Goal: Task Accomplishment & Management: Manage account settings

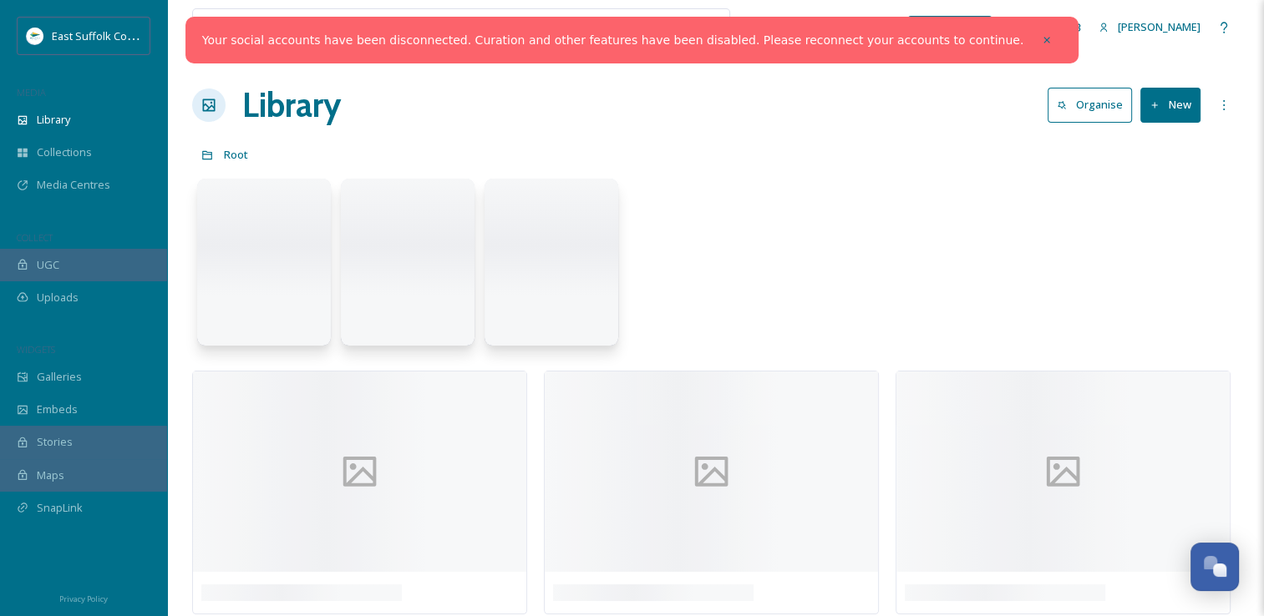
click at [969, 38] on link "Your social accounts have been disconnected. Curation and other features have b…" at bounding box center [612, 41] width 821 height 18
click at [1041, 42] on icon at bounding box center [1047, 40] width 12 height 12
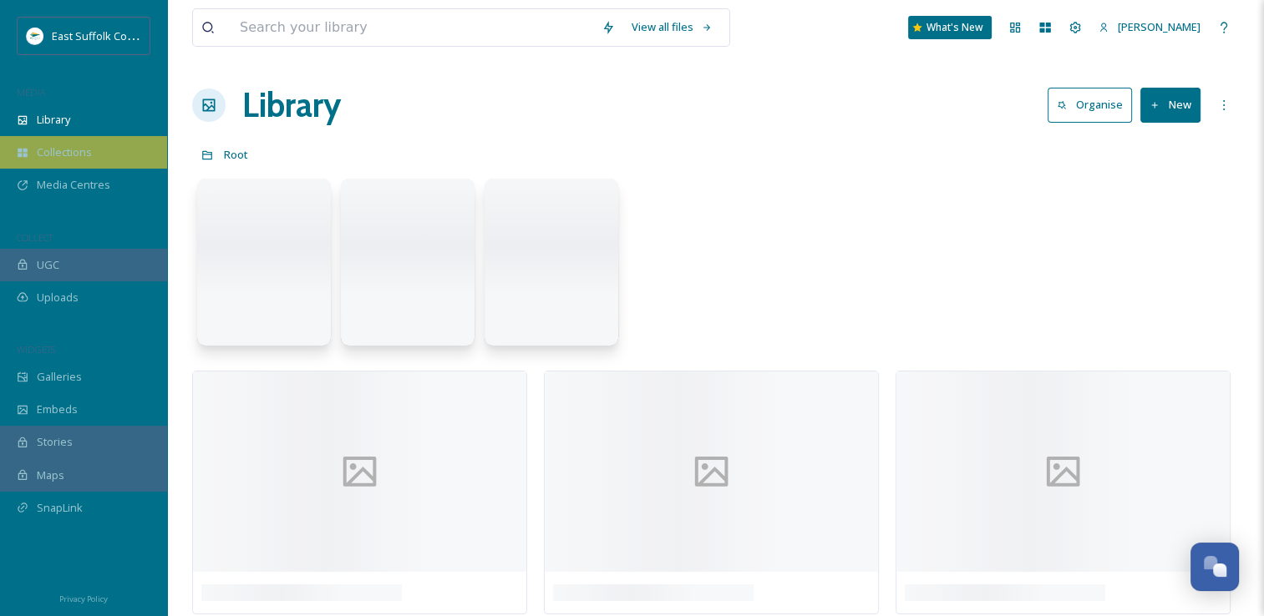
scroll to position [7769, 0]
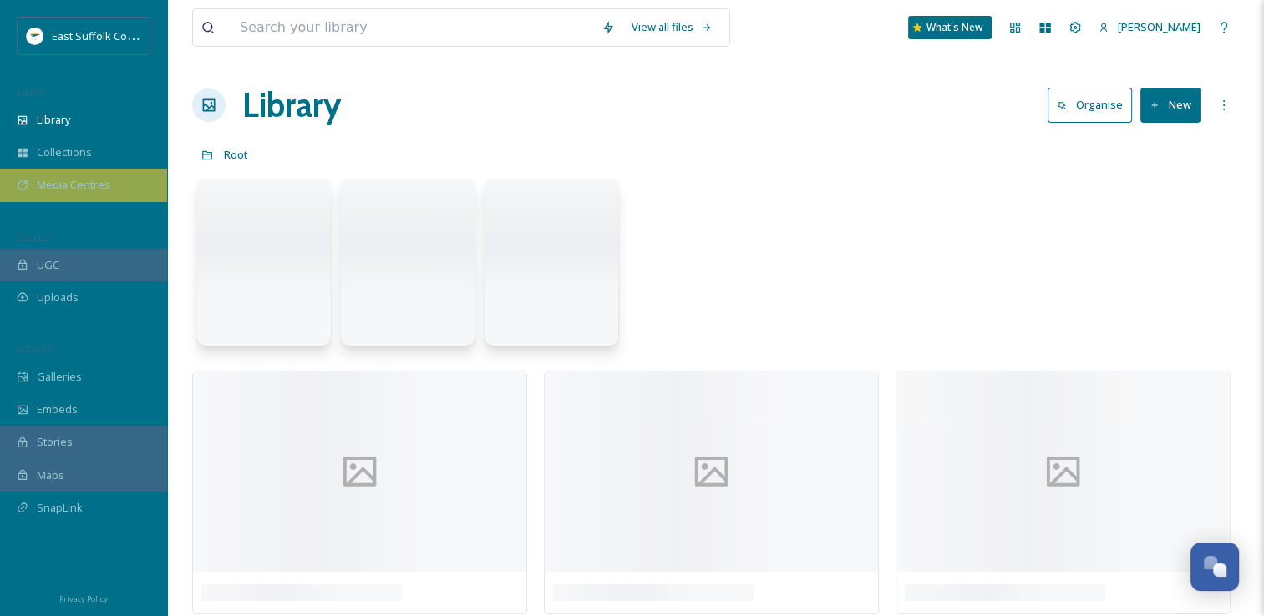
click at [79, 183] on span "Media Centres" at bounding box center [74, 185] width 74 height 16
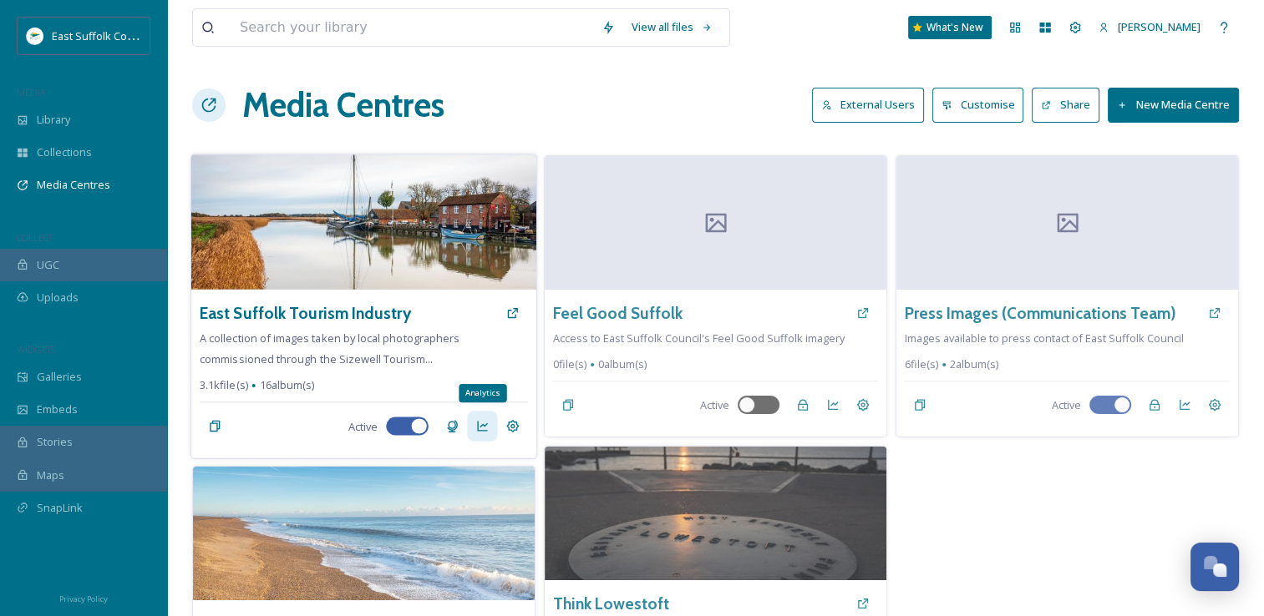
click at [471, 417] on div "Analytics" at bounding box center [482, 426] width 30 height 30
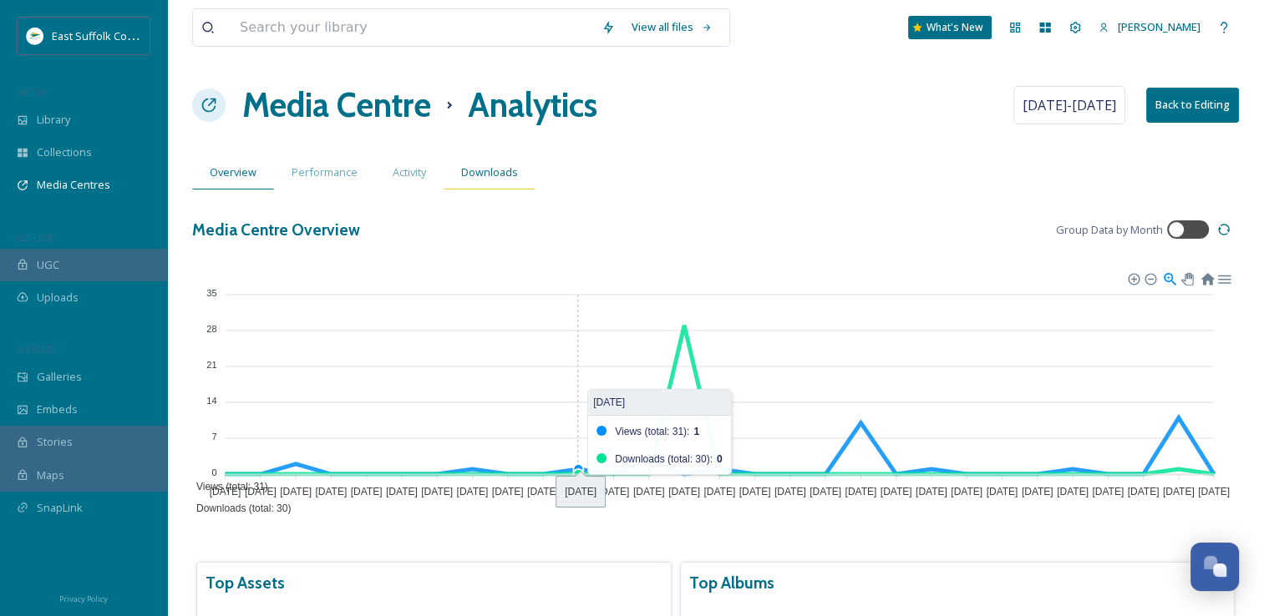
click at [473, 172] on span "Downloads" at bounding box center [489, 173] width 57 height 16
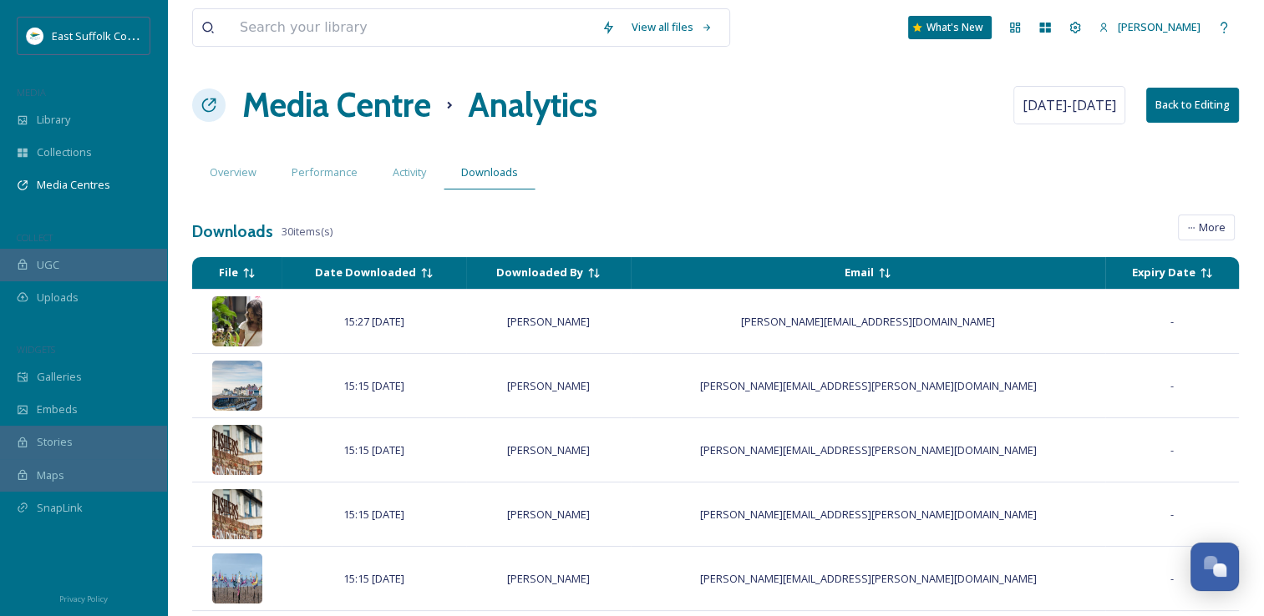
click at [321, 114] on h1 "Media Centre" at bounding box center [336, 105] width 189 height 50
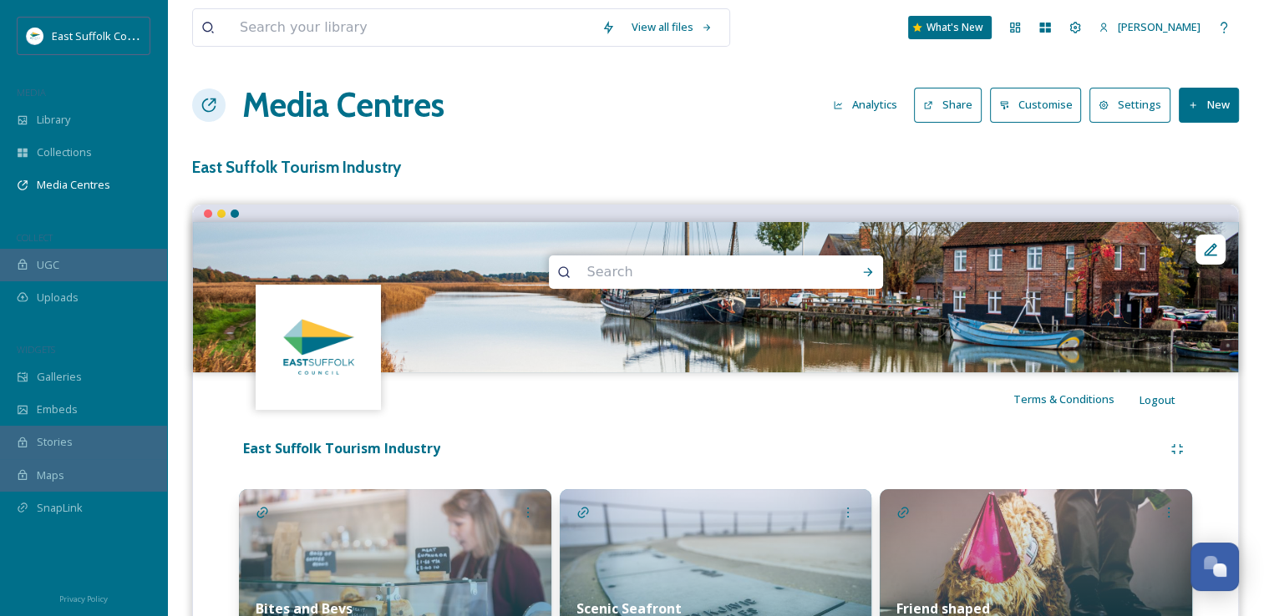
click at [301, 104] on h1 "Media Centres" at bounding box center [343, 105] width 202 height 50
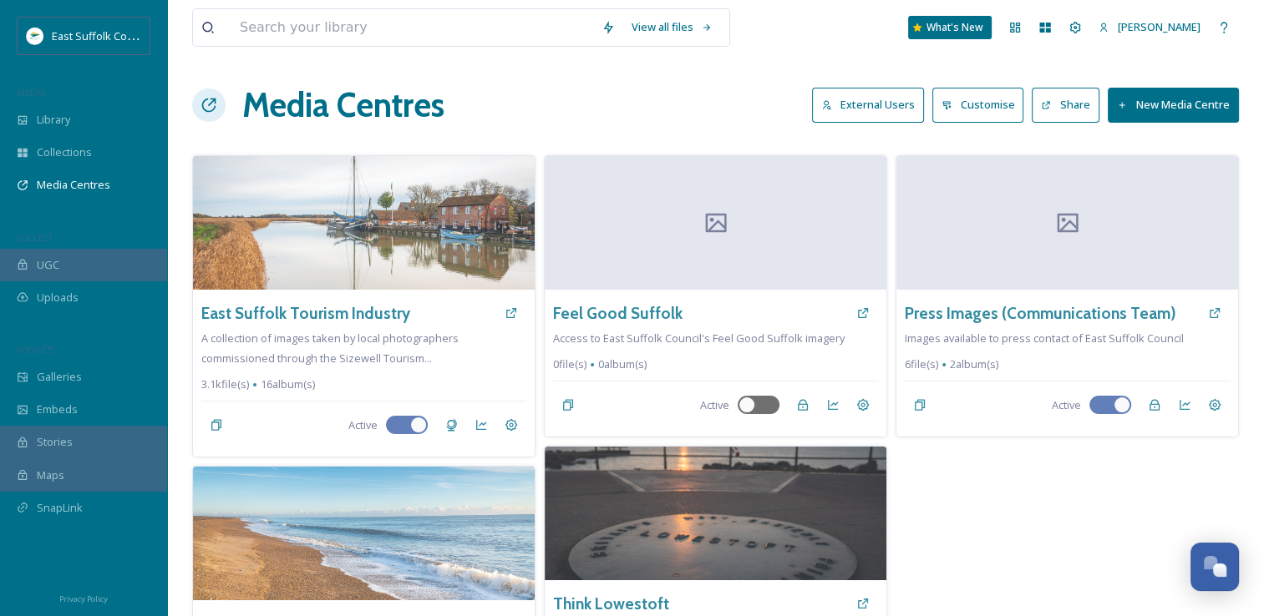
click at [851, 109] on button "External Users" at bounding box center [868, 105] width 112 height 34
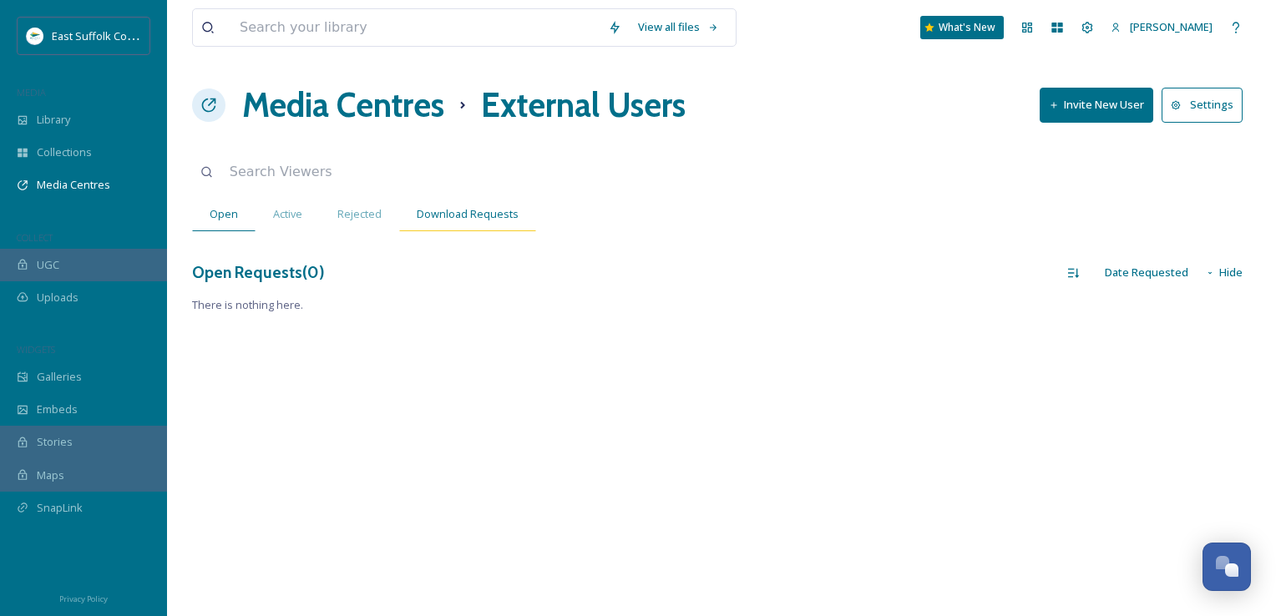
click at [428, 208] on span "Download Requests" at bounding box center [468, 214] width 102 height 16
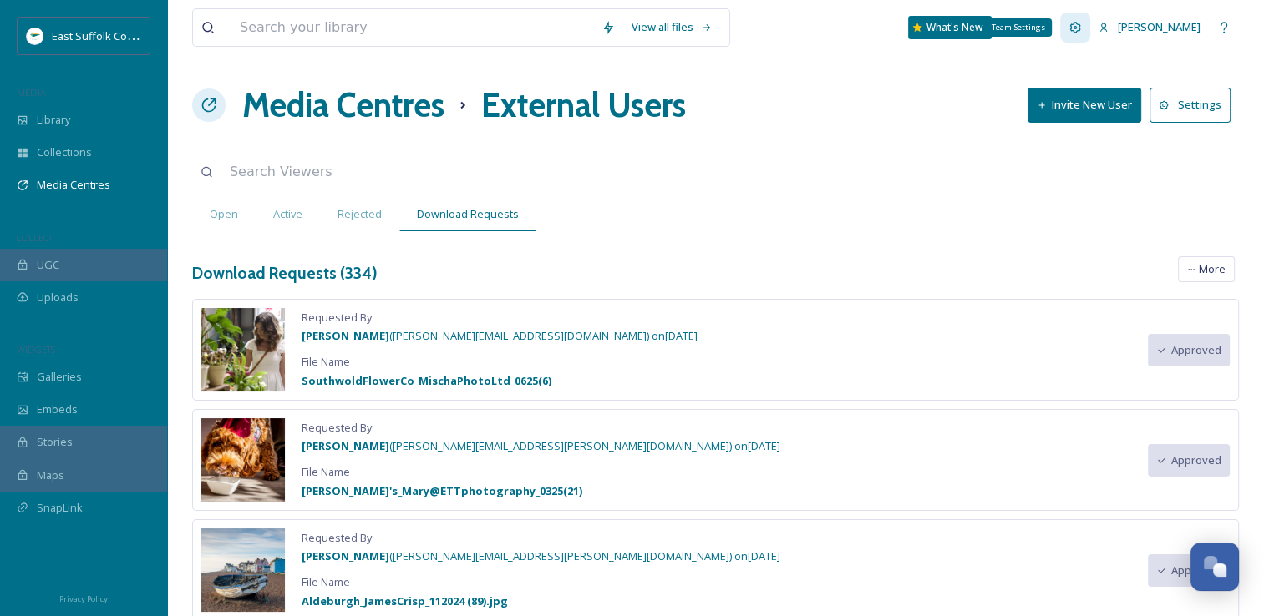
click at [1090, 38] on div "Team Settings" at bounding box center [1075, 28] width 30 height 30
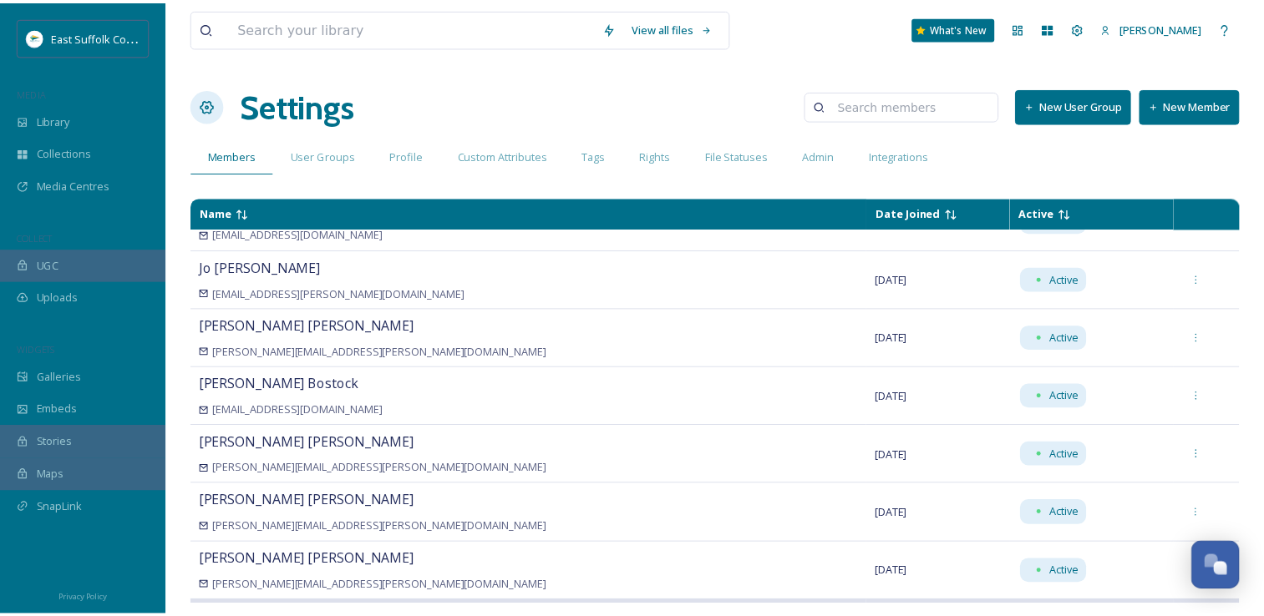
scroll to position [7671, 0]
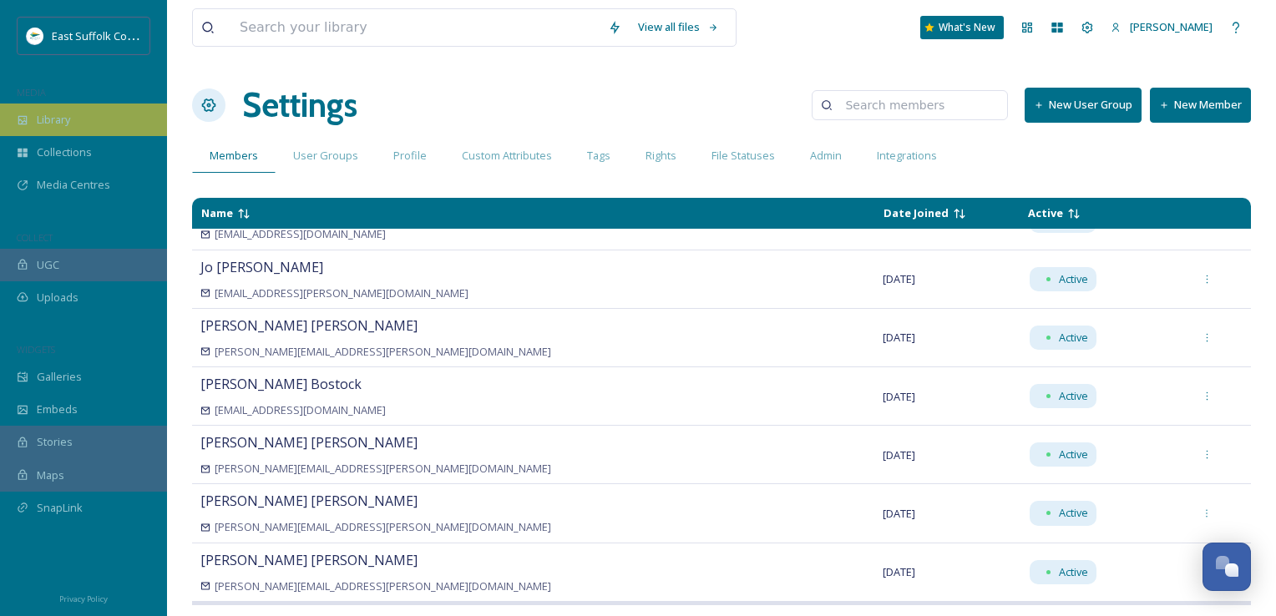
click at [104, 126] on div "Library" at bounding box center [83, 120] width 167 height 33
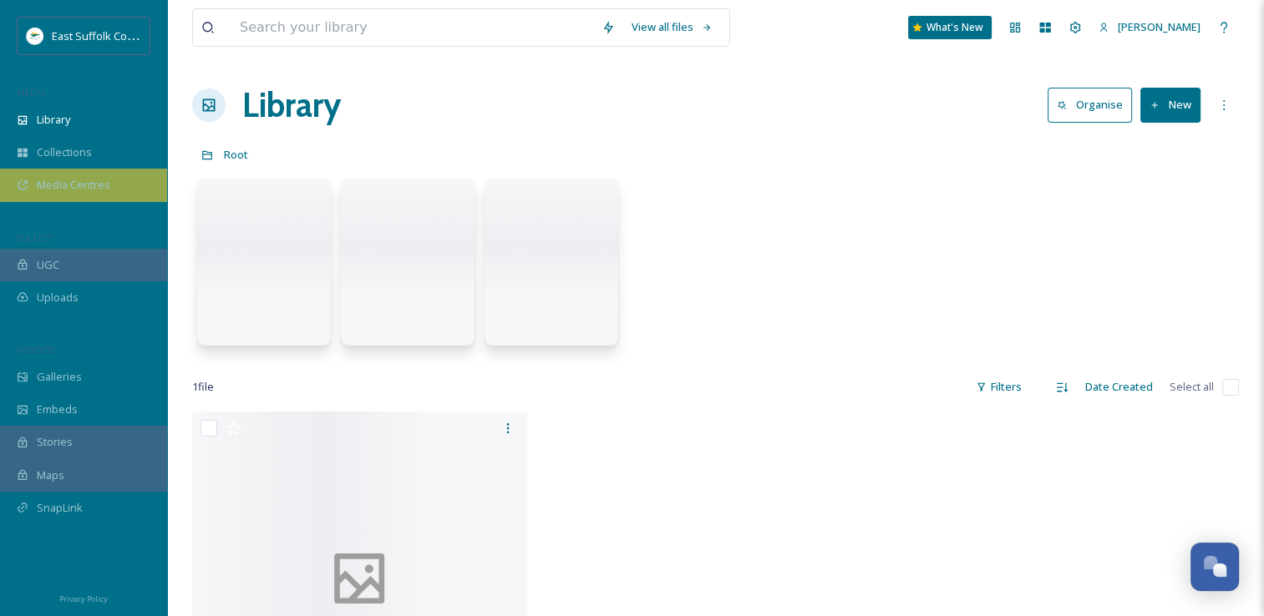
click at [57, 180] on span "Media Centres" at bounding box center [74, 185] width 74 height 16
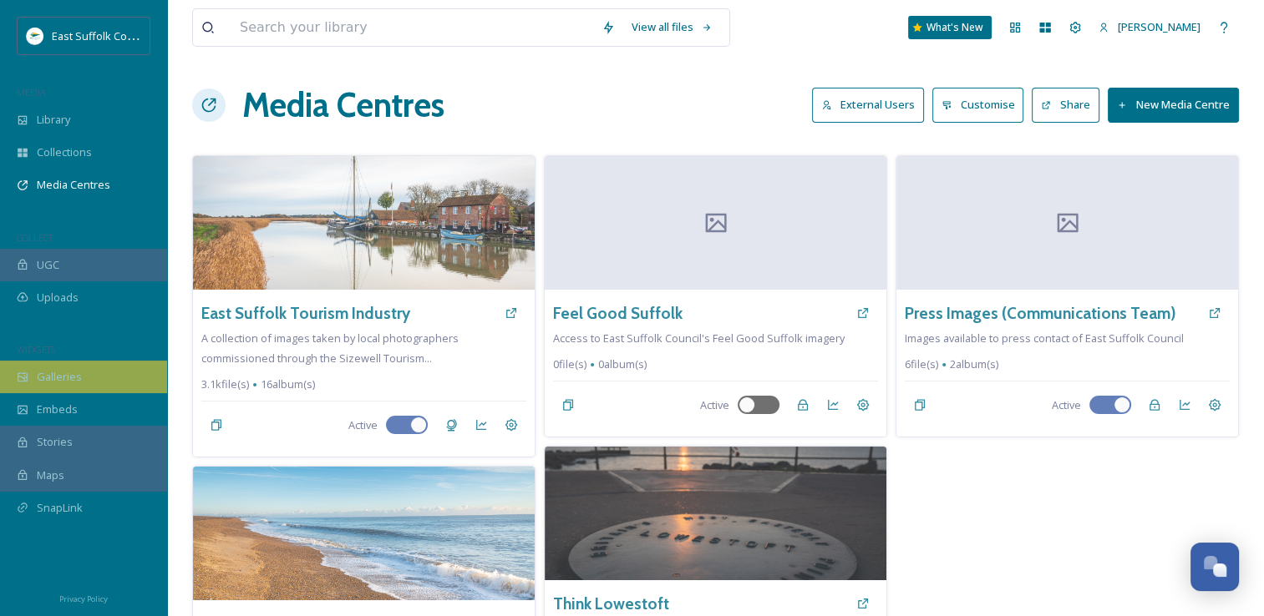
click at [79, 382] on span "Galleries" at bounding box center [59, 377] width 45 height 16
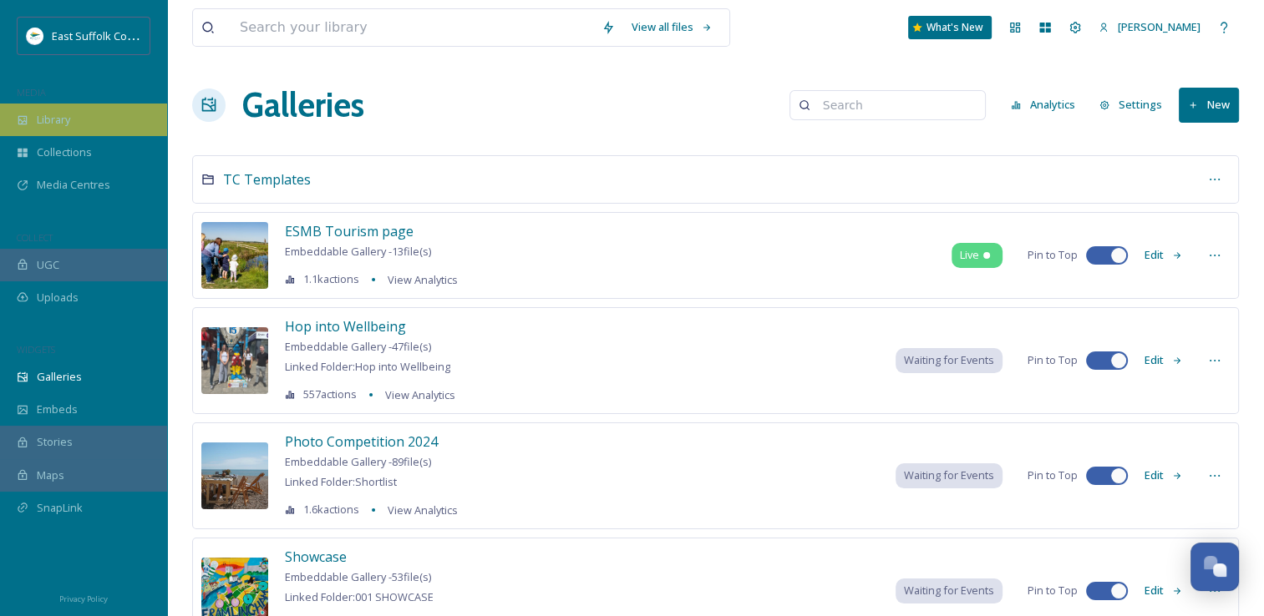
click at [64, 125] on span "Library" at bounding box center [53, 120] width 33 height 16
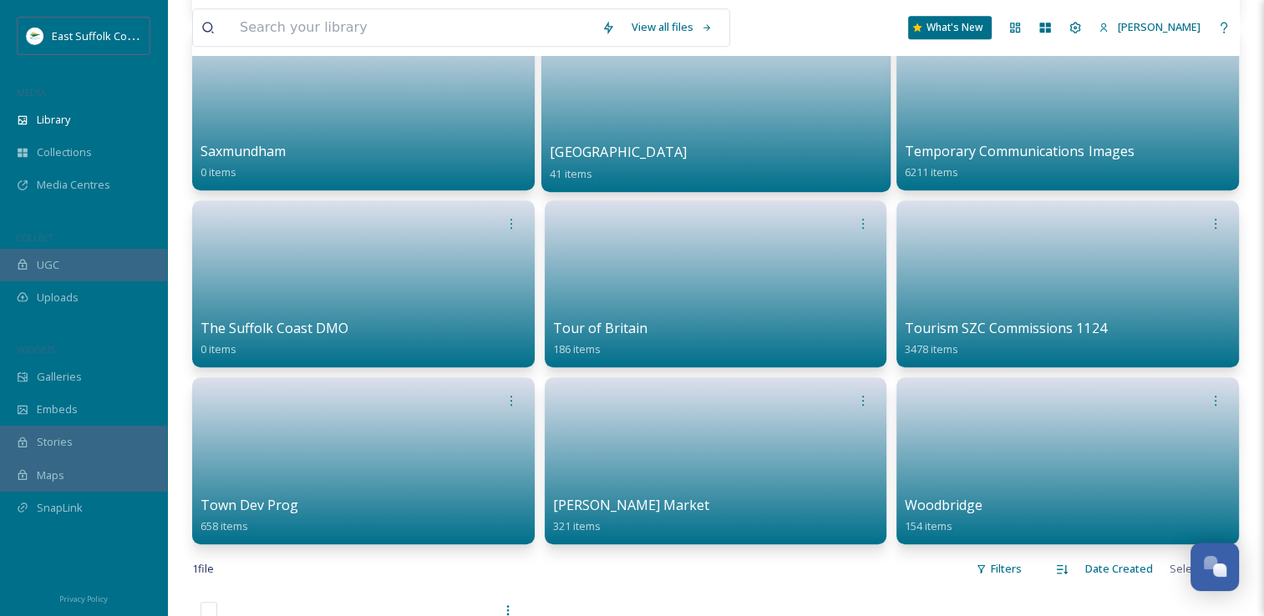
scroll to position [1169, 0]
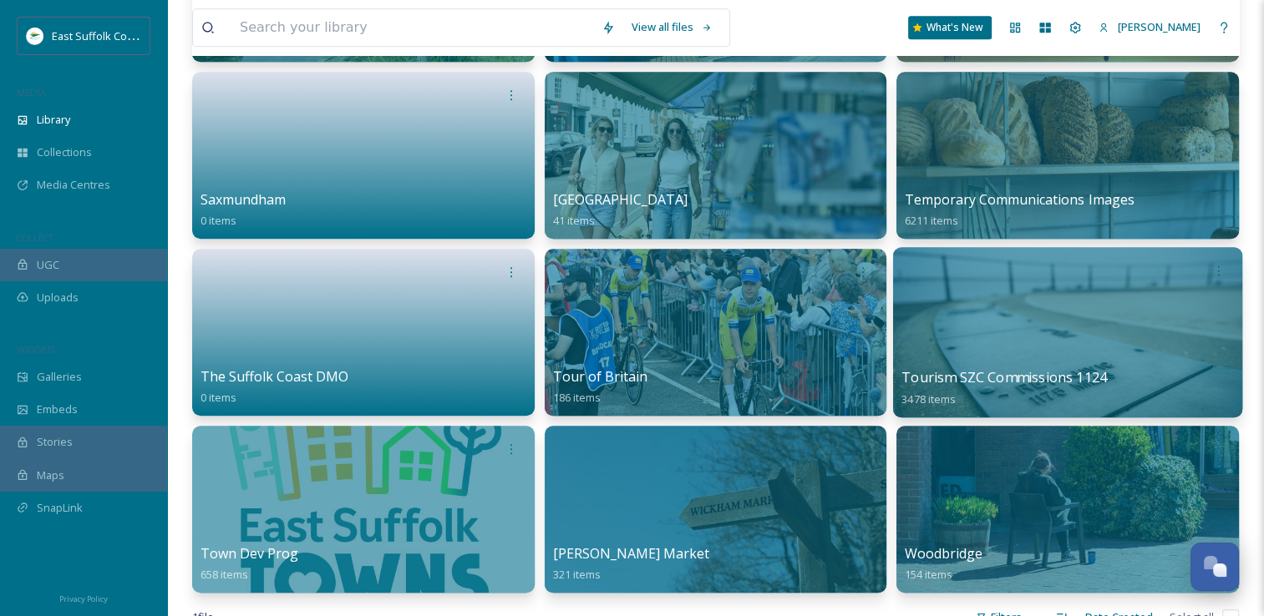
click at [996, 306] on div at bounding box center [1067, 332] width 349 height 170
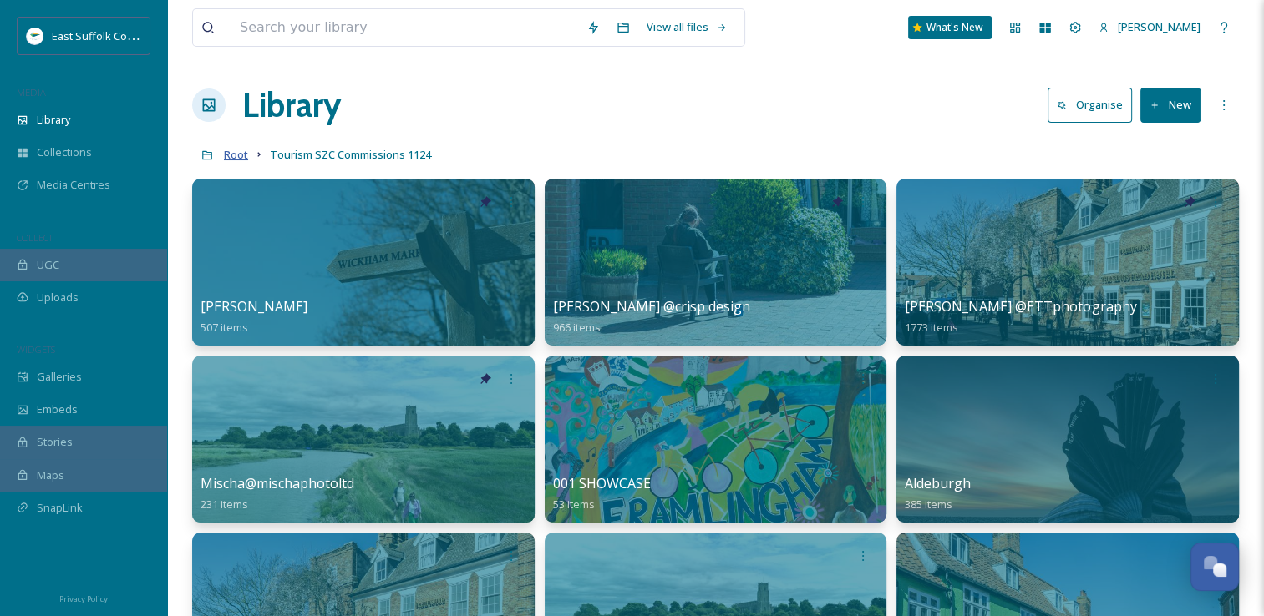
click at [239, 152] on span "Root" at bounding box center [236, 154] width 24 height 15
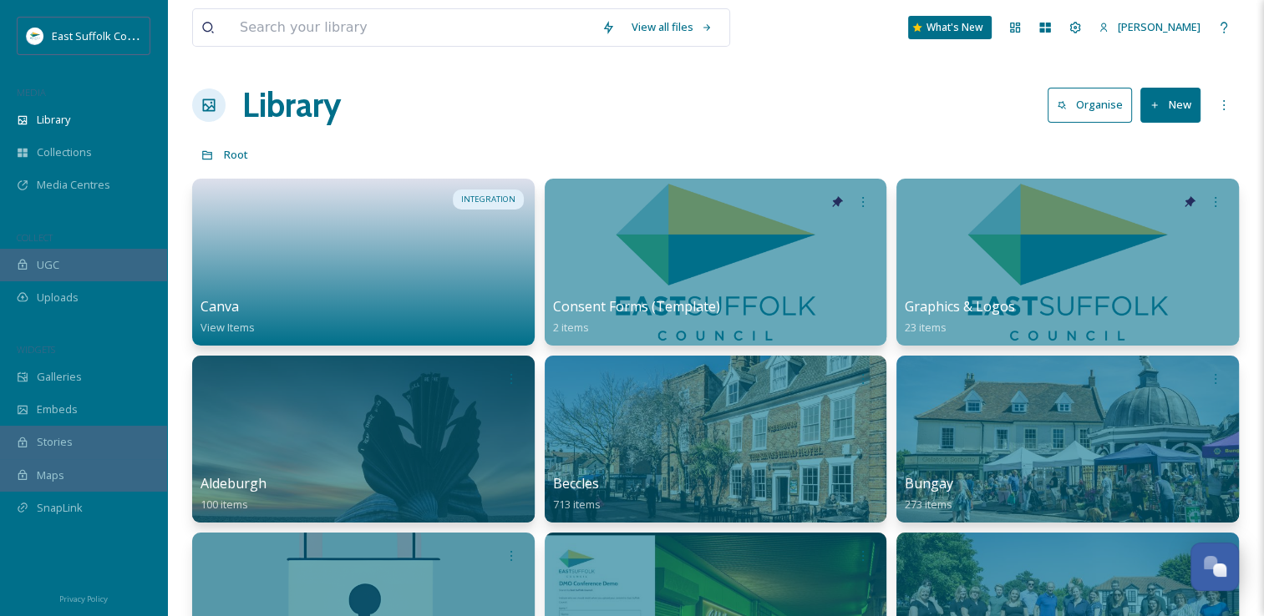
click at [748, 91] on div "Library Organise New" at bounding box center [715, 105] width 1047 height 50
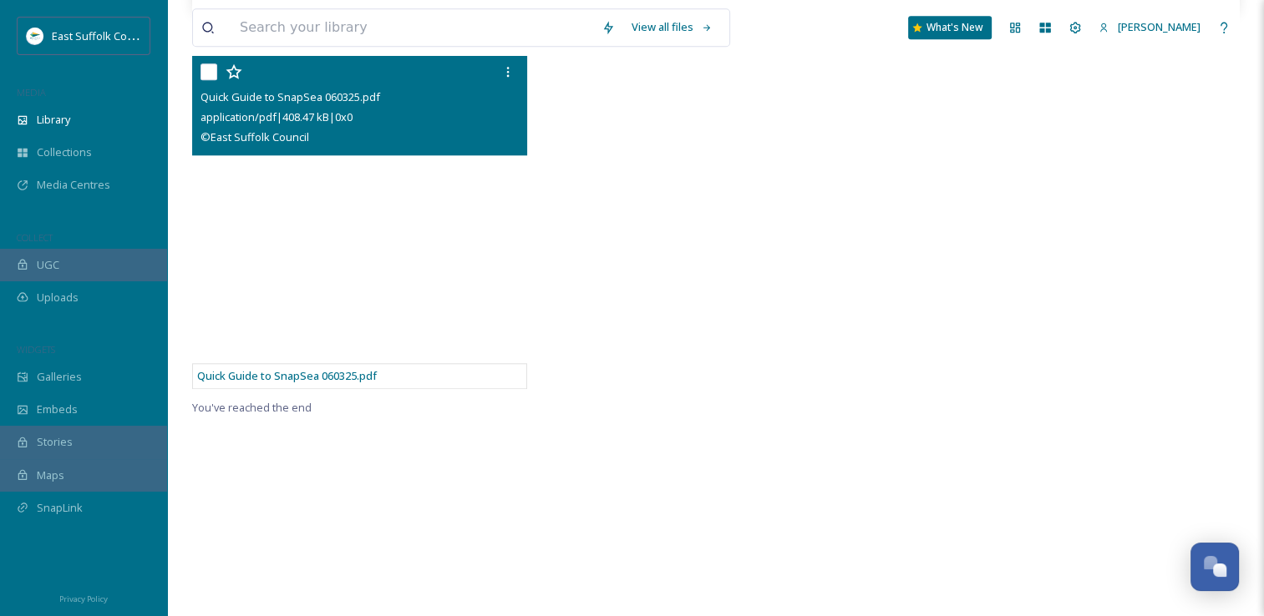
scroll to position [1727, 0]
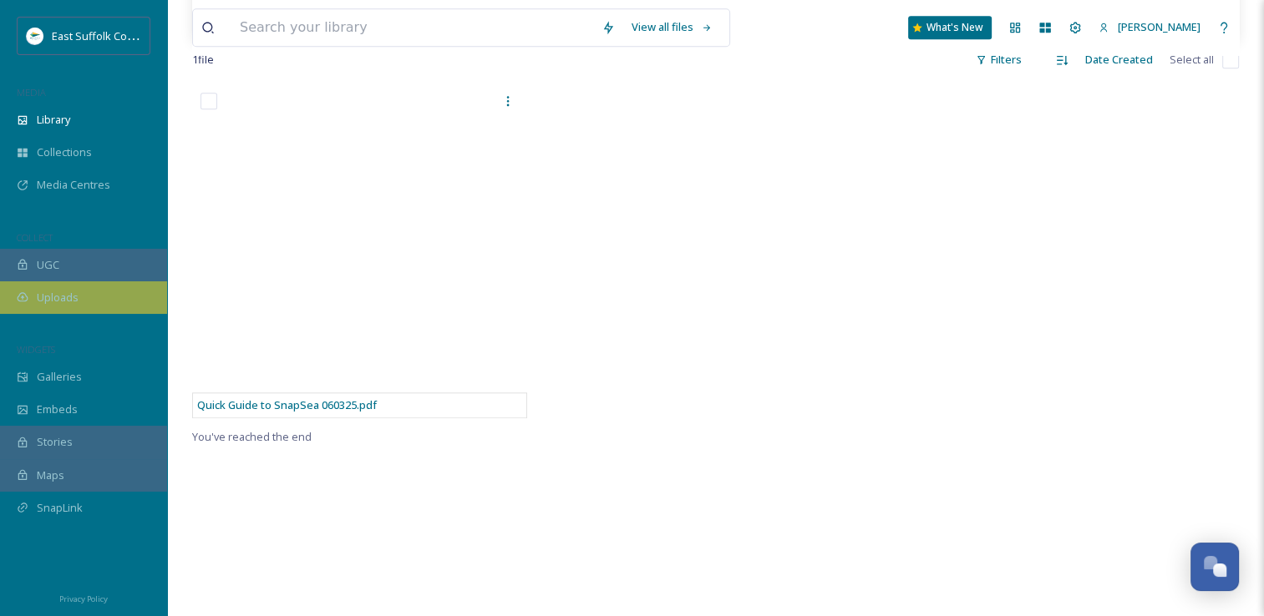
click at [50, 312] on div "Uploads" at bounding box center [83, 298] width 167 height 33
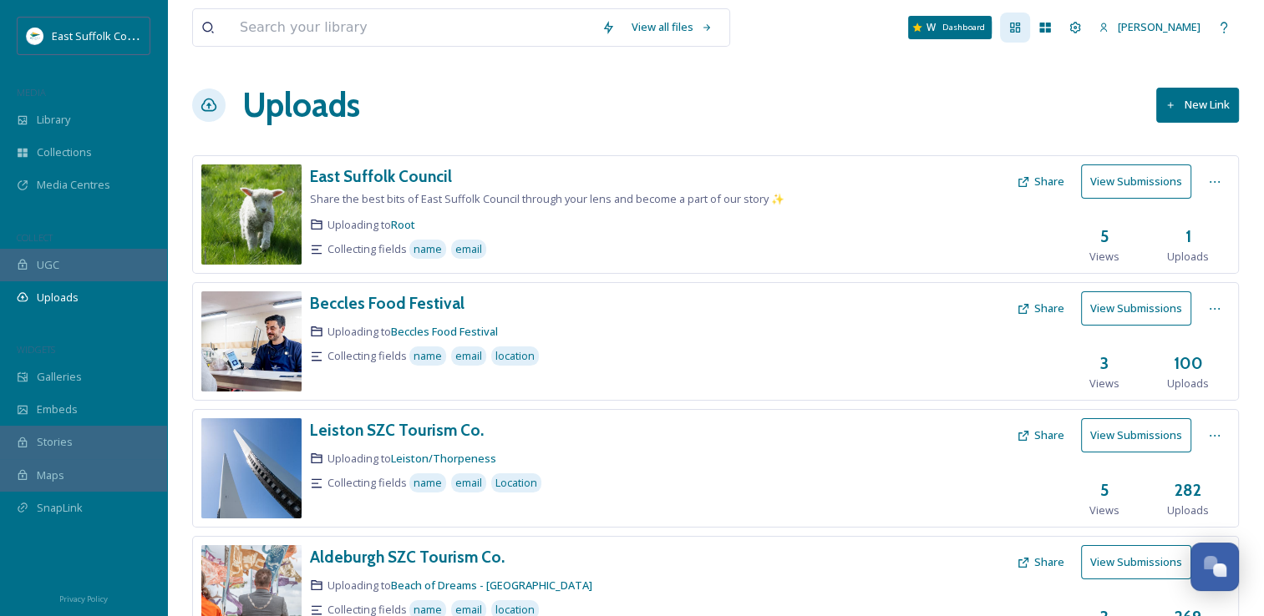
click at [1022, 28] on icon at bounding box center [1014, 27] width 13 height 13
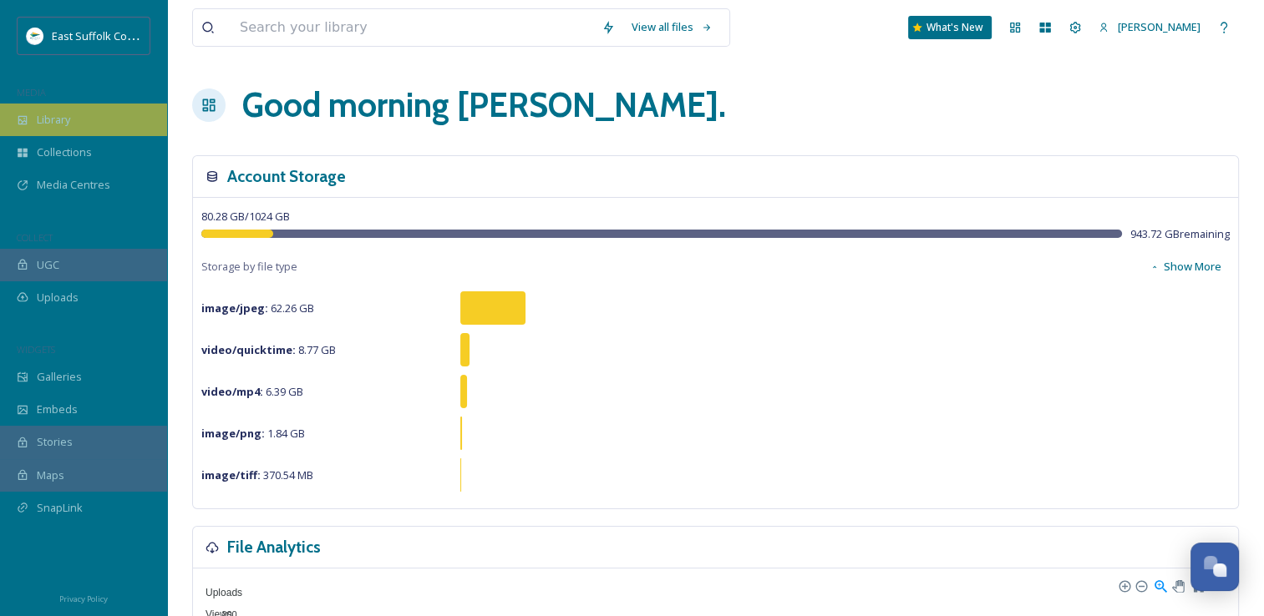
click at [43, 108] on div "Library" at bounding box center [83, 120] width 167 height 33
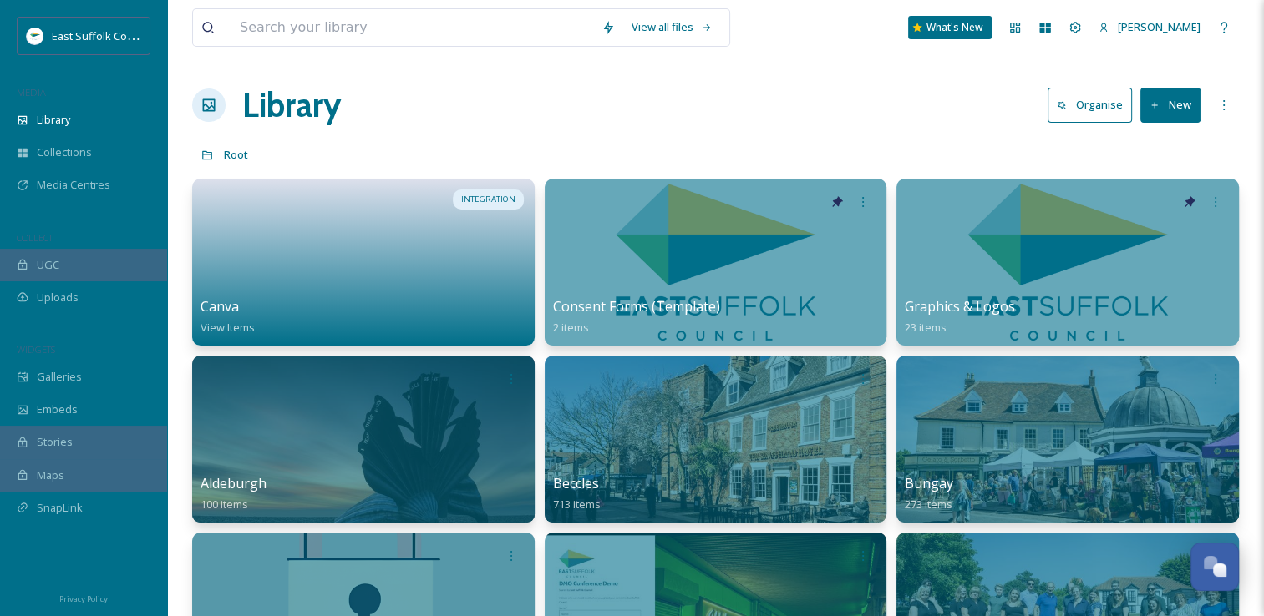
click at [424, 147] on div "Root" at bounding box center [715, 155] width 1047 height 32
click at [52, 132] on div "Library" at bounding box center [83, 120] width 167 height 33
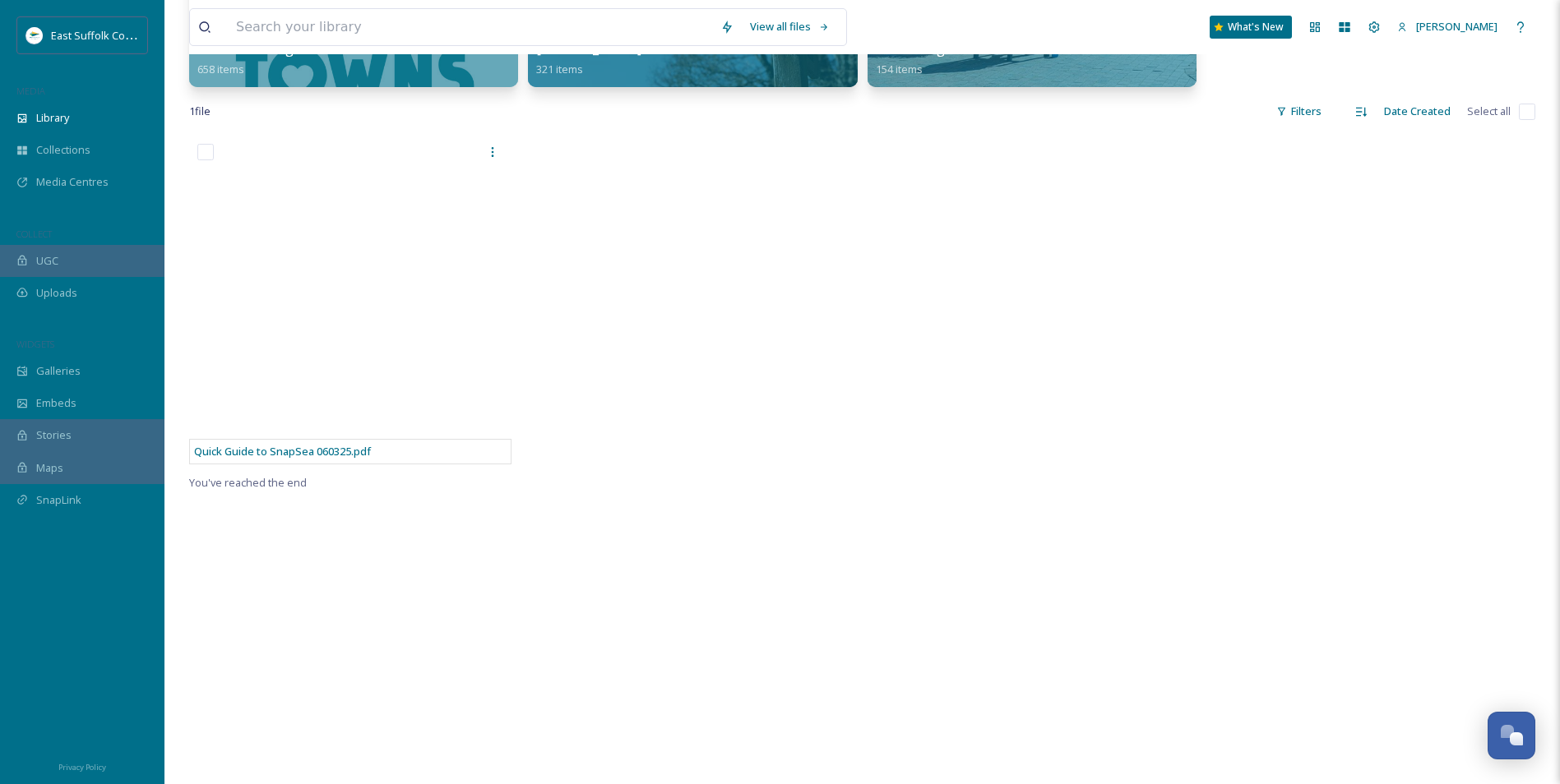
scroll to position [904, 0]
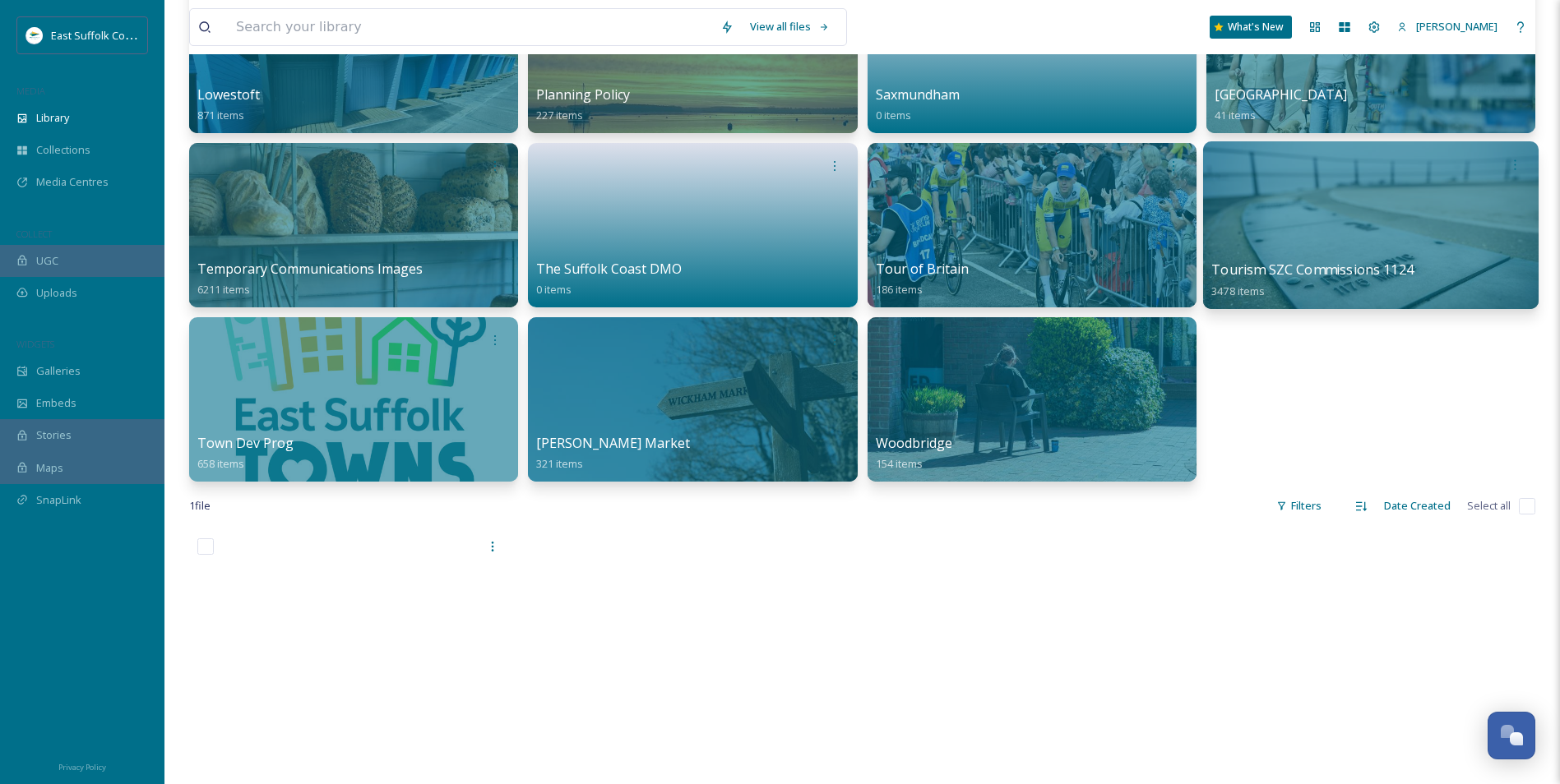
click at [1256, 162] on div at bounding box center [1370, 164] width 319 height 30
click at [1256, 182] on div at bounding box center [1370, 225] width 336 height 167
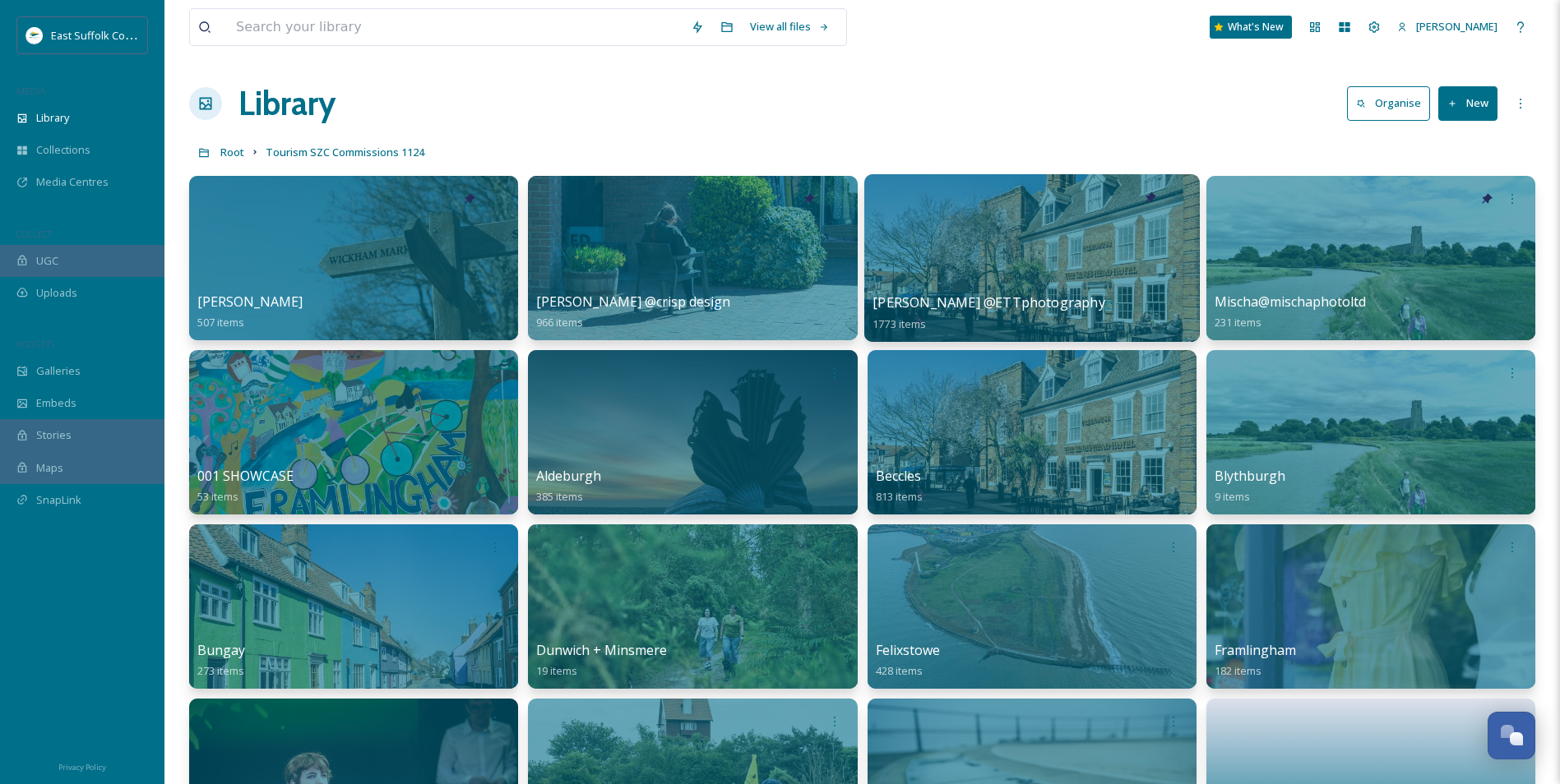
click at [951, 271] on div at bounding box center [1030, 258] width 336 height 167
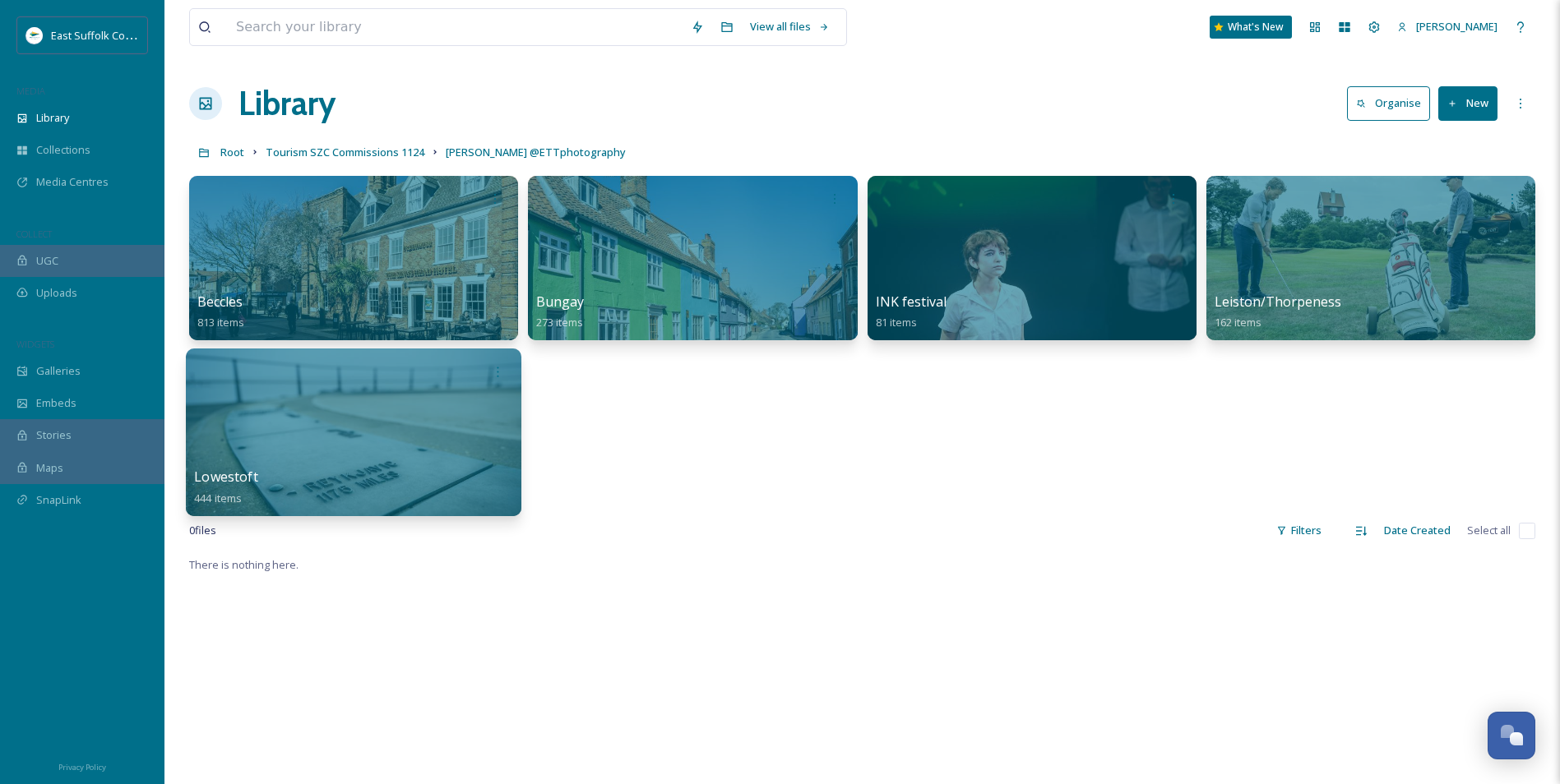
click at [392, 447] on div at bounding box center [353, 432] width 336 height 167
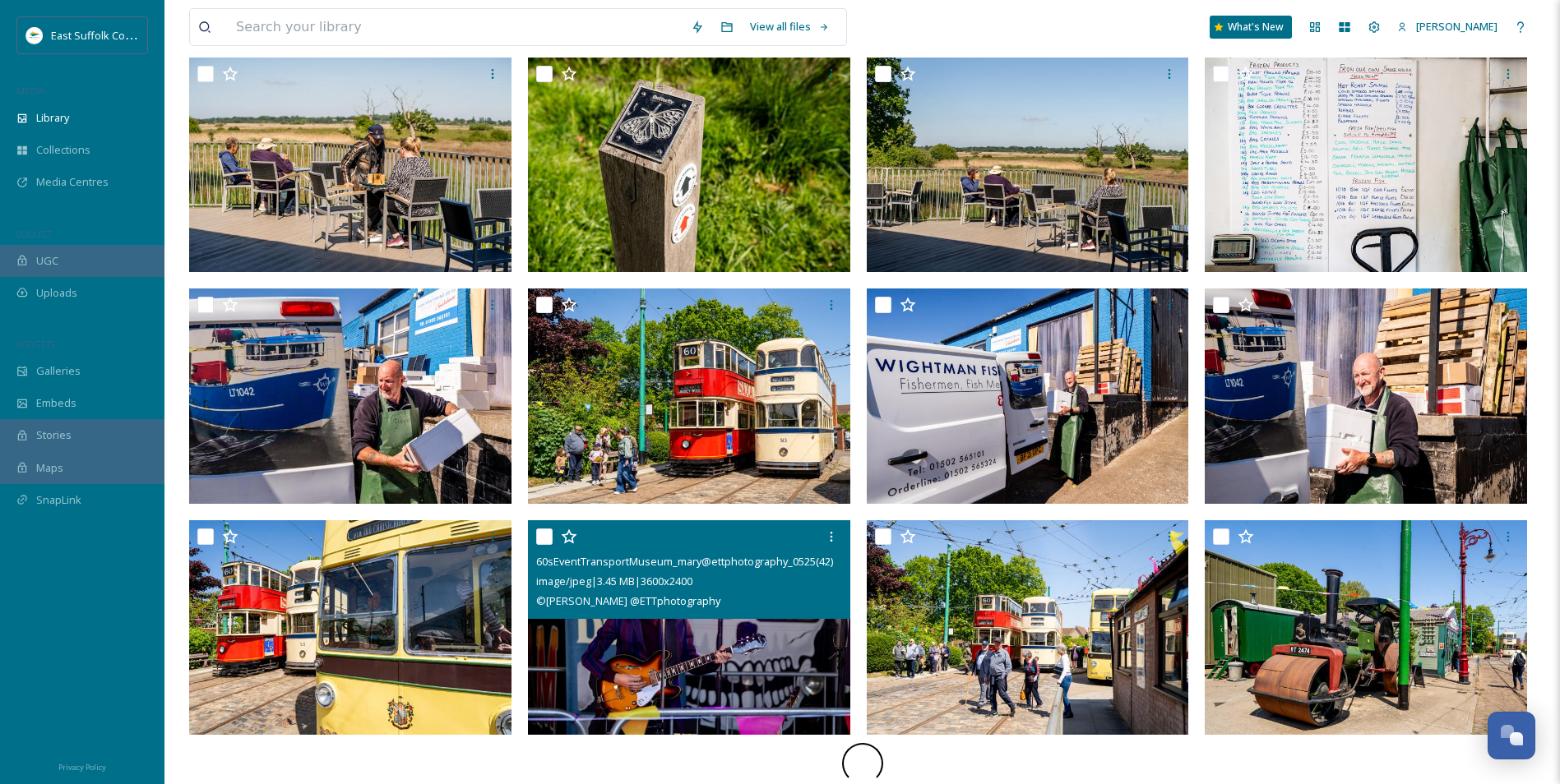
scroll to position [623, 0]
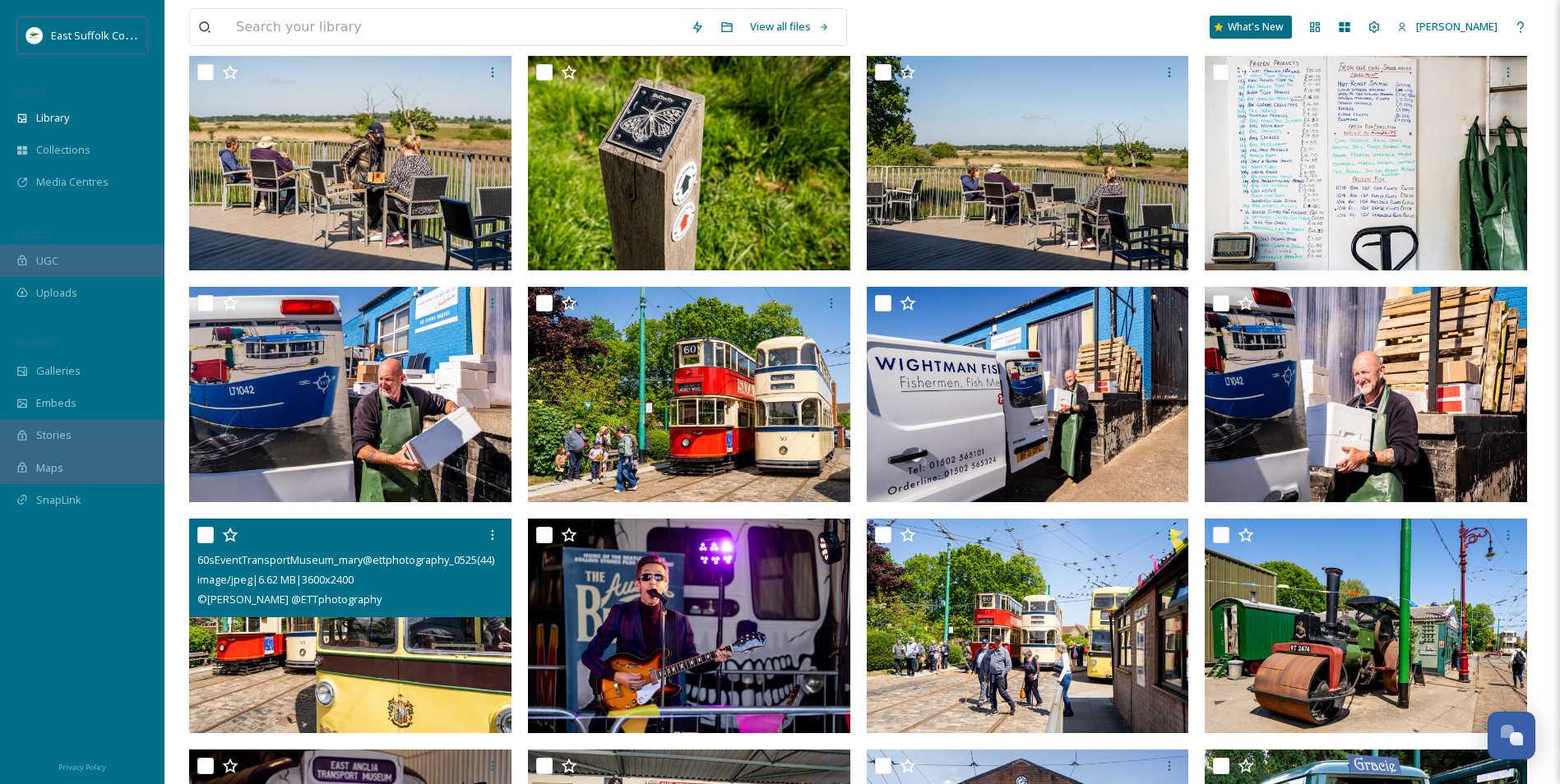
click at [262, 606] on img at bounding box center [349, 625] width 322 height 215
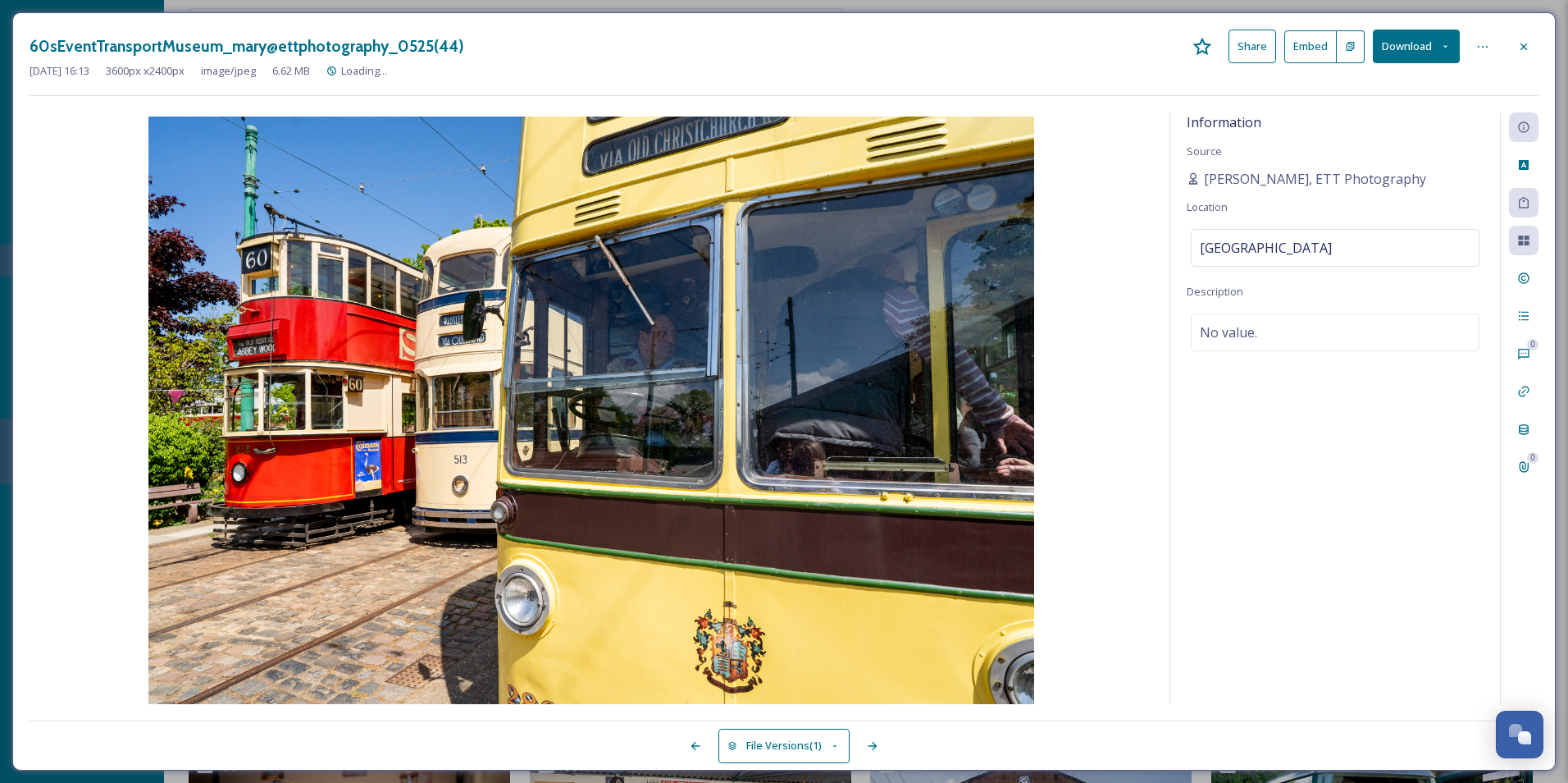
click at [1219, 605] on div "Information Source [PERSON_NAME], ETT Photography Location [GEOGRAPHIC_DATA] Tr…" at bounding box center [1335, 407] width 330 height 590
drag, startPoint x: 1514, startPoint y: 206, endPoint x: 1506, endPoint y: 210, distance: 8.9
click at [1253, 208] on div "Tags" at bounding box center [1524, 202] width 29 height 29
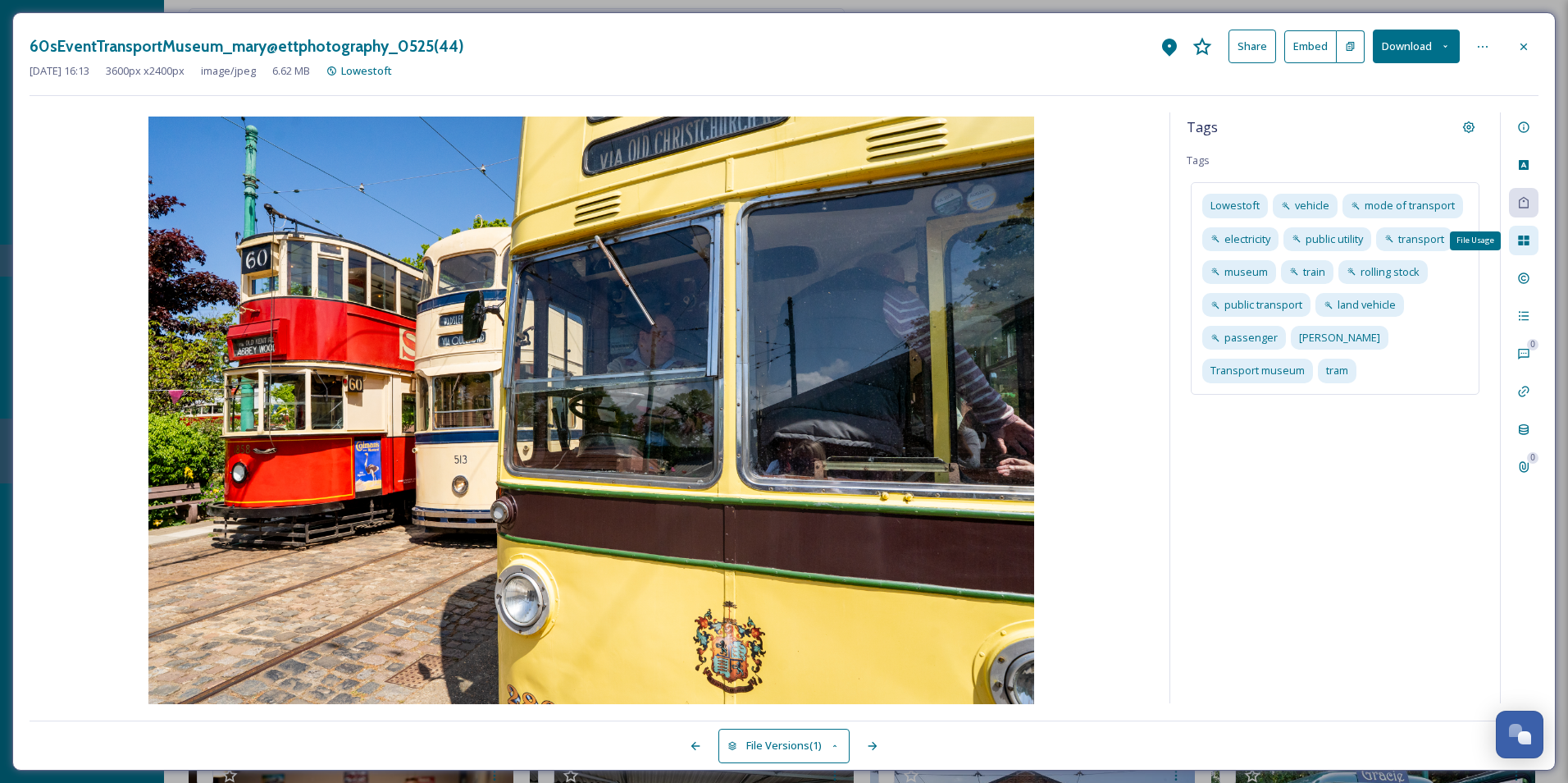
click at [1253, 248] on div "File Usage" at bounding box center [1524, 241] width 29 height 29
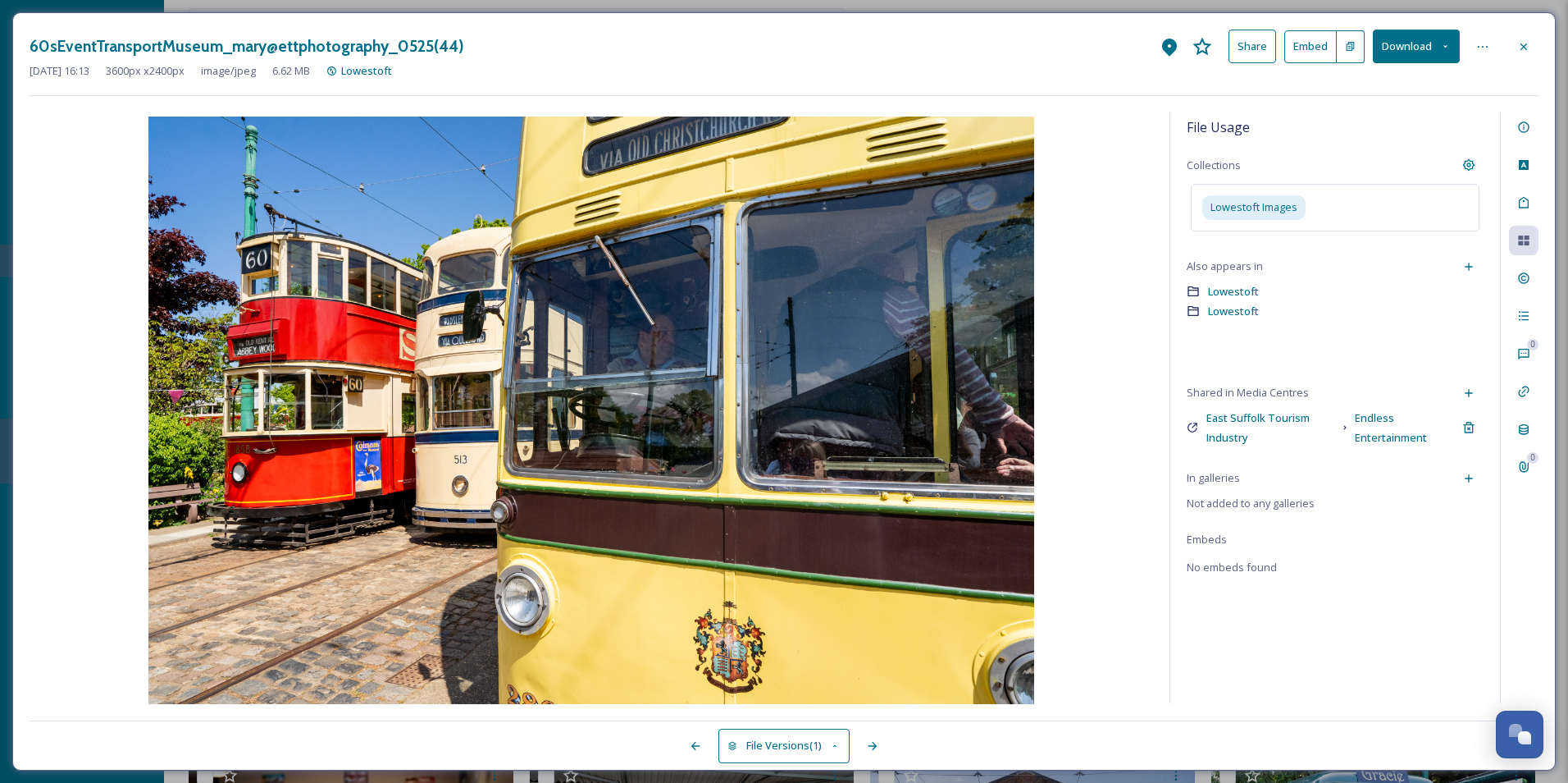
click at [1253, 45] on div at bounding box center [1524, 47] width 29 height 29
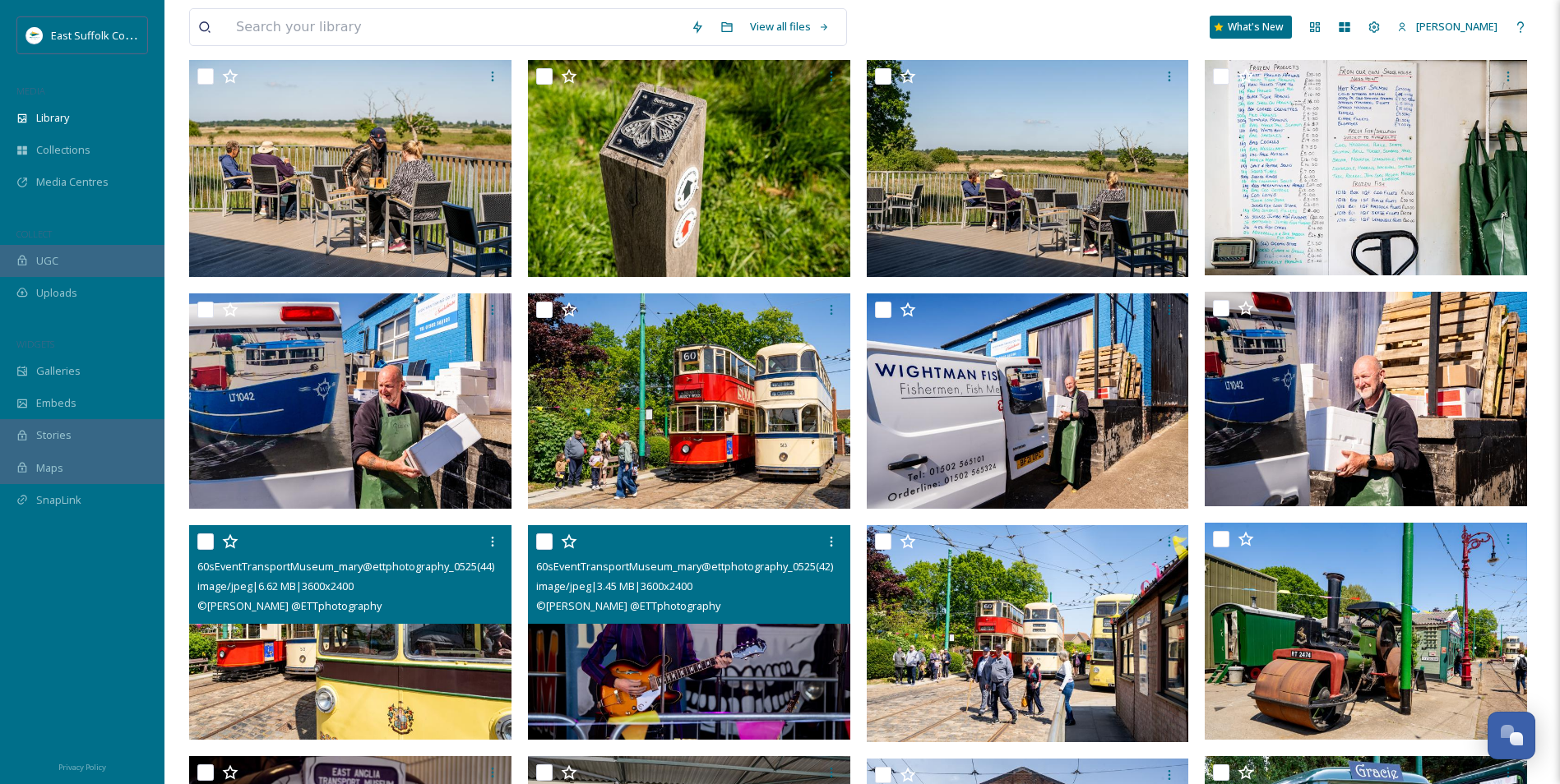
click at [674, 606] on img at bounding box center [688, 632] width 322 height 215
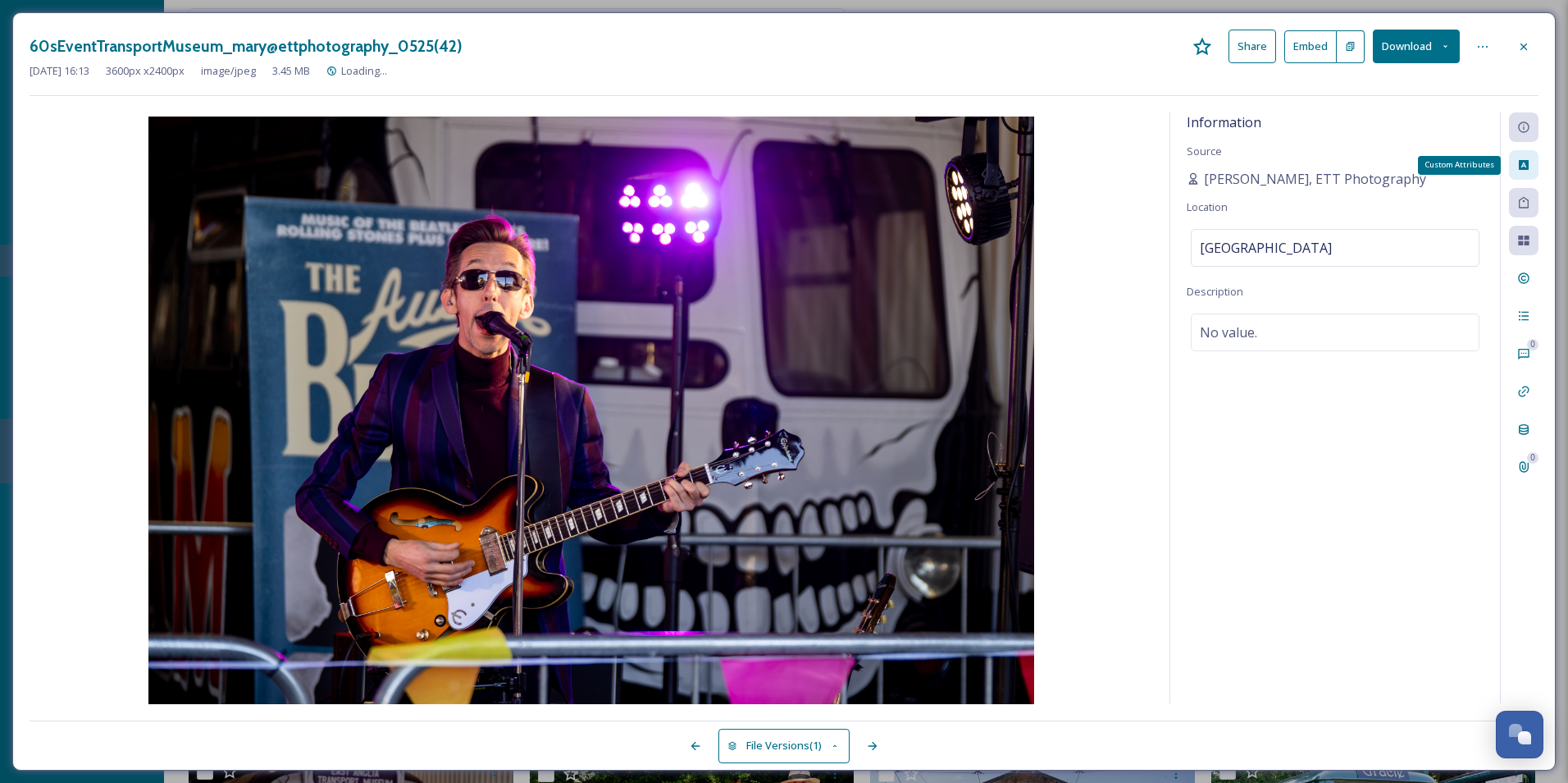
click at [1253, 152] on div "Custom Attributes" at bounding box center [1524, 165] width 29 height 29
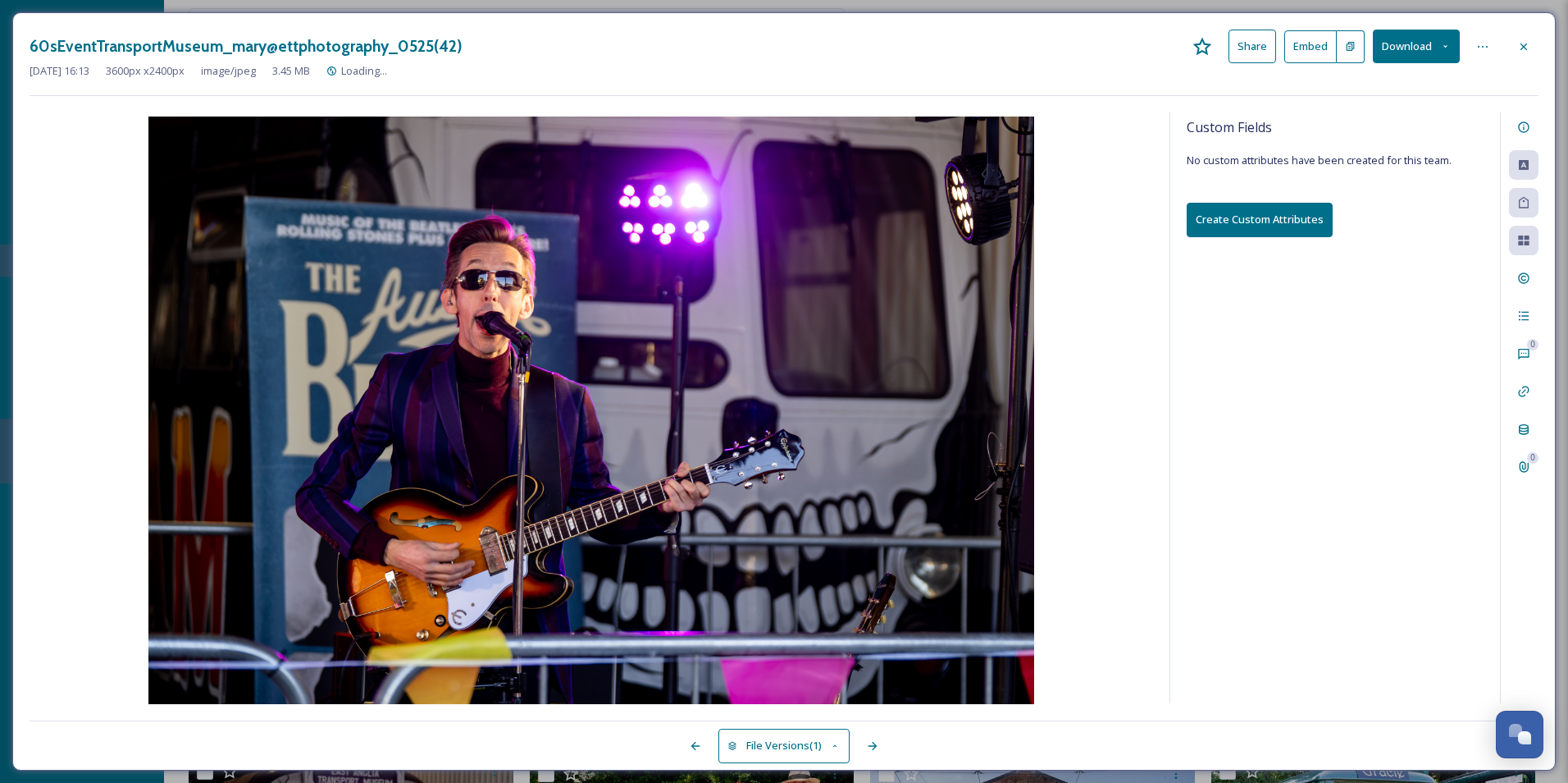
click at [1253, 285] on div "Custom Fields No custom attributes have been created for this team. Create Cust…" at bounding box center [1335, 407] width 330 height 590
click at [1253, 210] on div at bounding box center [1524, 202] width 29 height 29
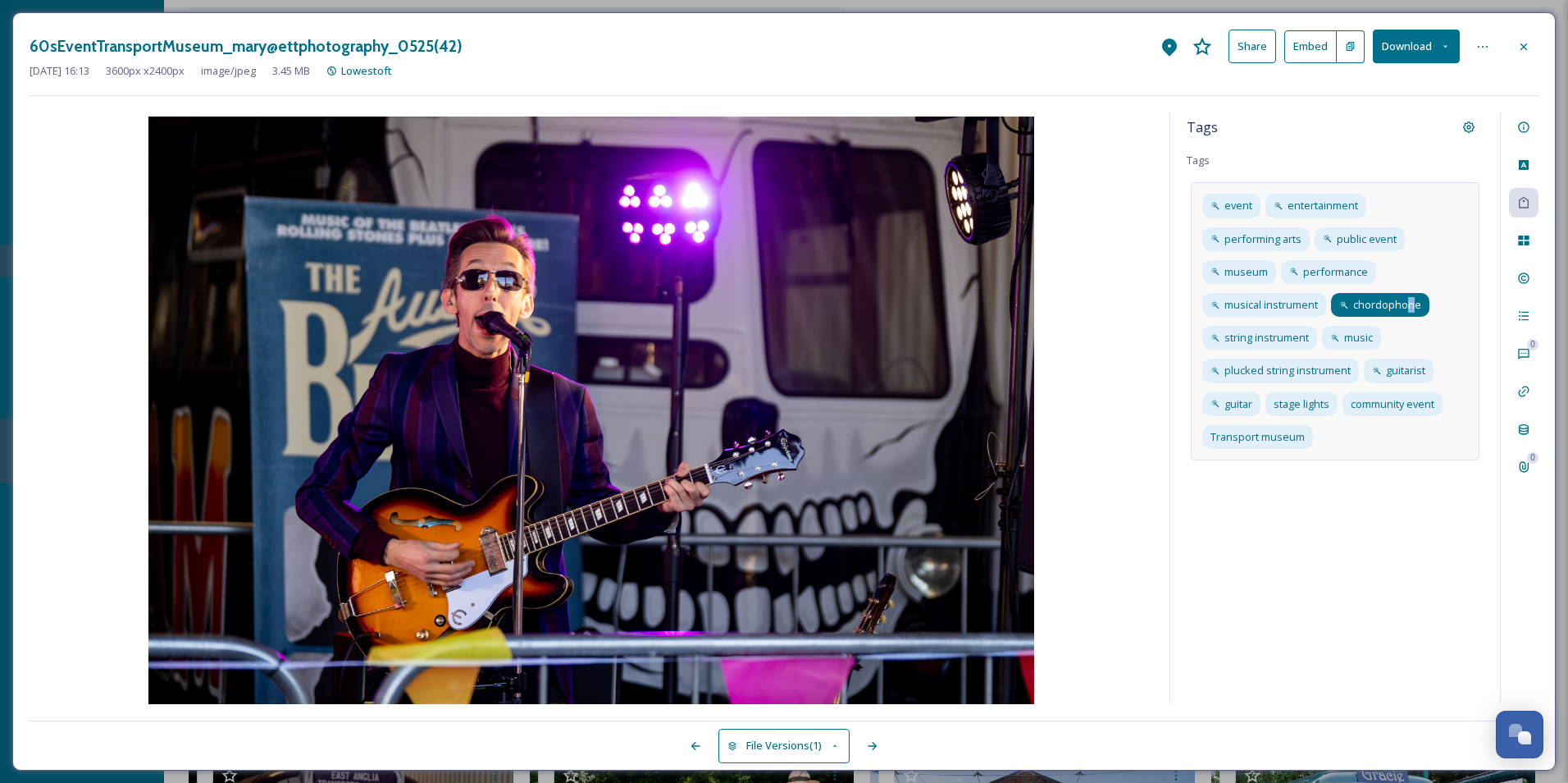
click at [1253, 300] on span "chordophone" at bounding box center [1386, 305] width 68 height 16
click at [1253, 303] on icon at bounding box center [1421, 305] width 13 height 13
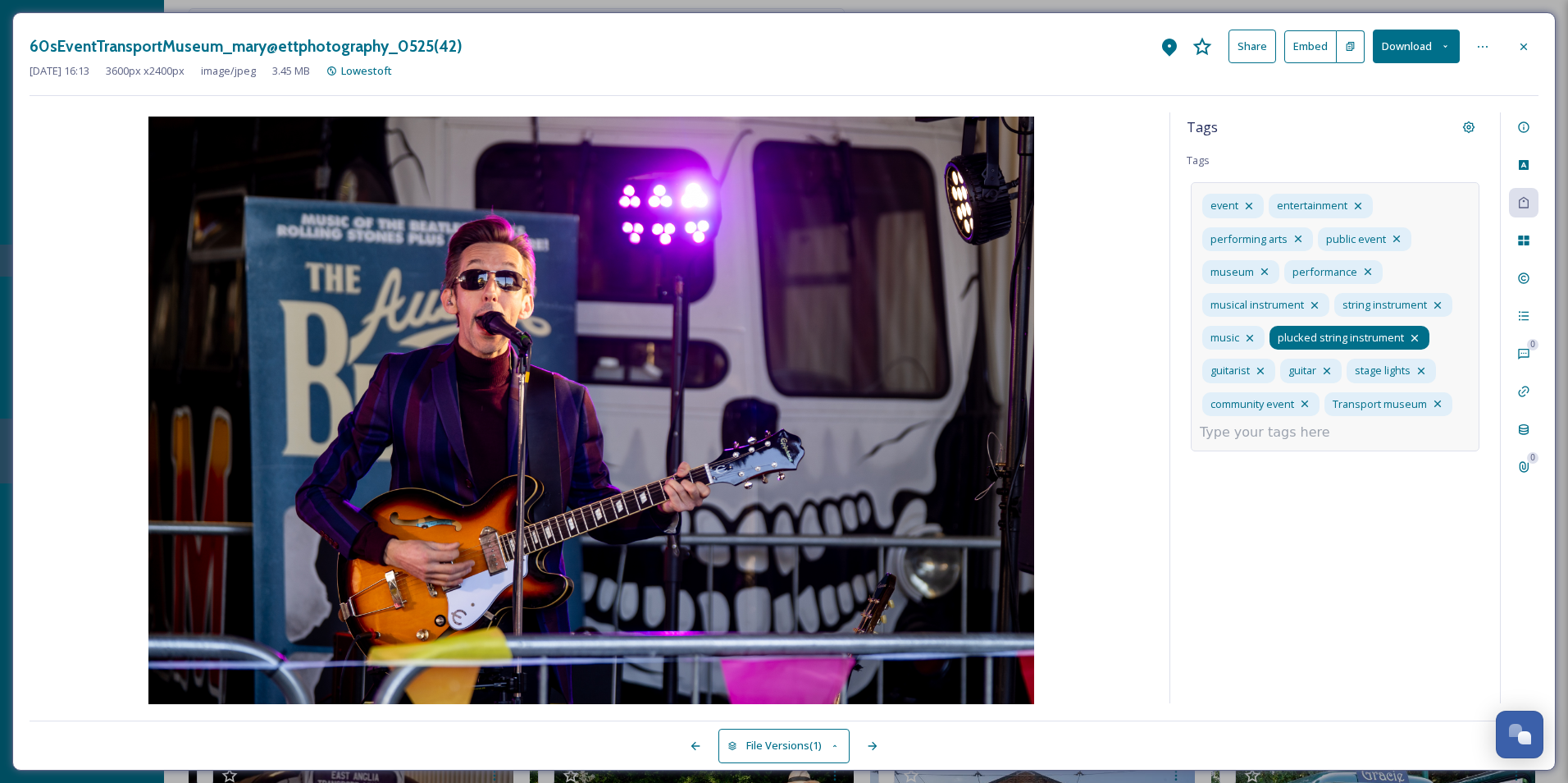
click at [1253, 335] on icon at bounding box center [1414, 337] width 13 height 13
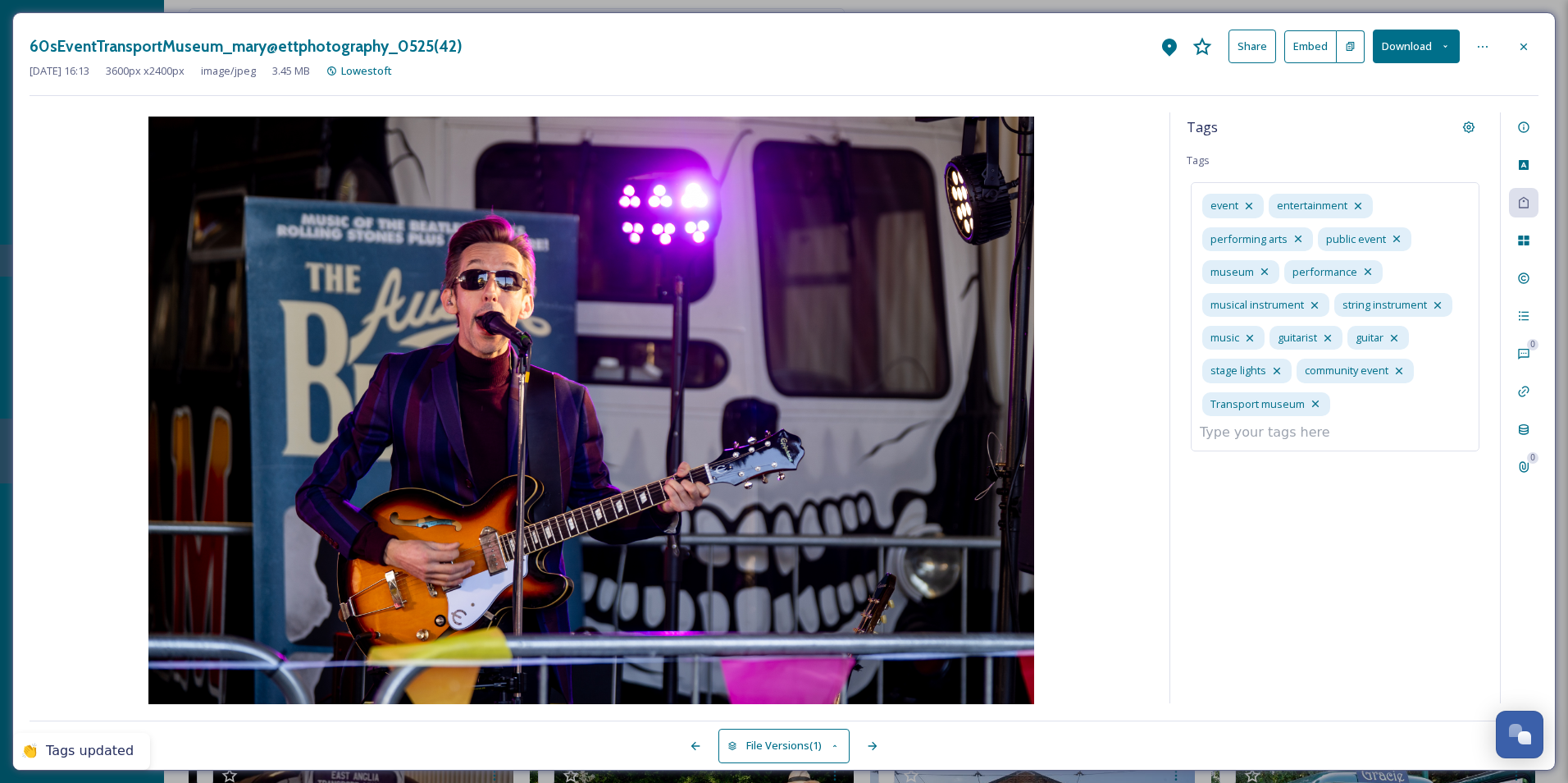
click at [1253, 474] on div "Tags Tags event entertainment performing arts public event museum performance m…" at bounding box center [1335, 407] width 330 height 590
click at [1253, 401] on div "event entertainment performing arts public event museum performance musical ins…" at bounding box center [1335, 304] width 289 height 245
click at [1251, 437] on input at bounding box center [1281, 432] width 164 height 20
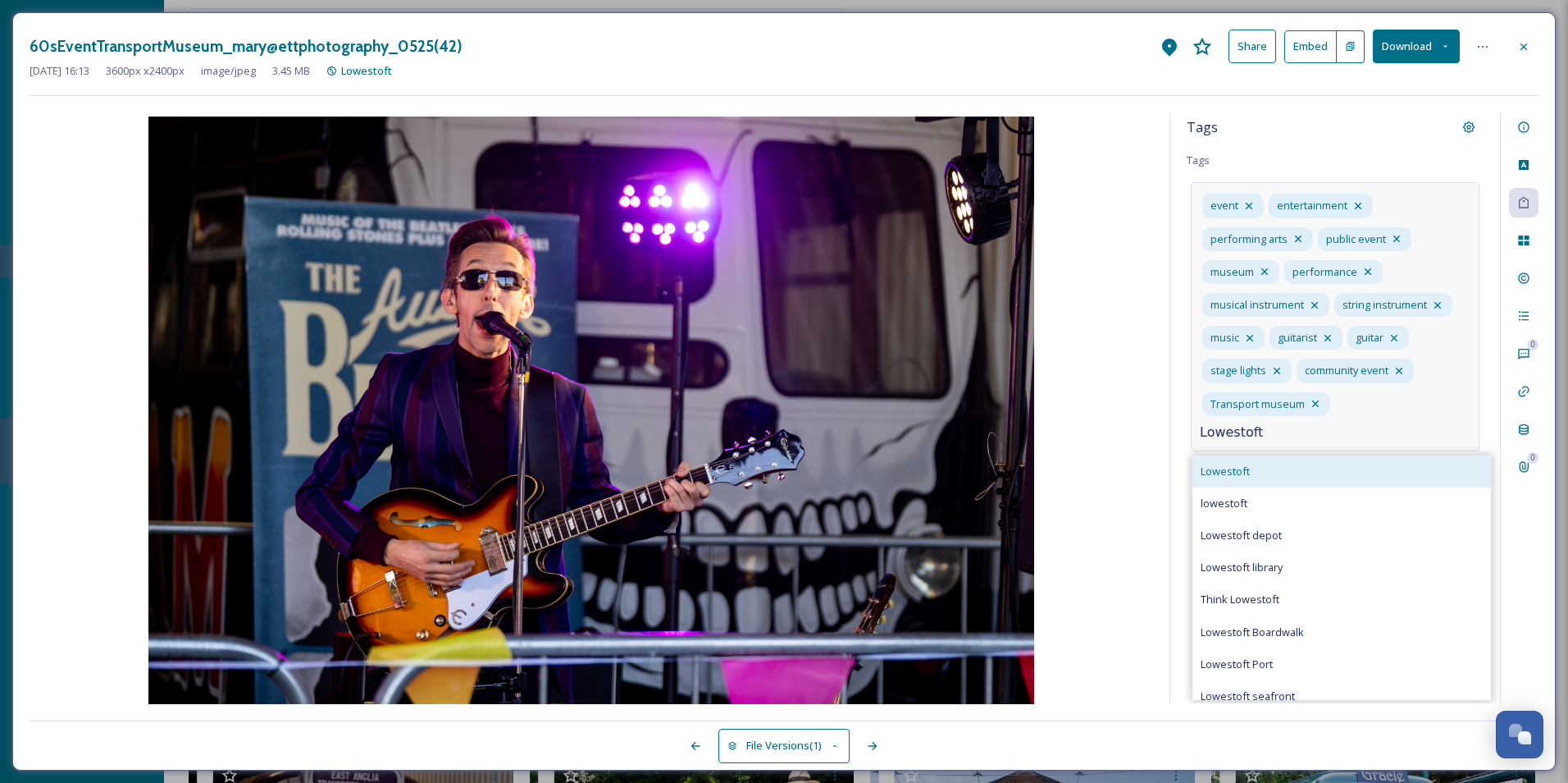
type input "Lowestoft"
click at [1241, 481] on div "Lowestoft" at bounding box center [1342, 472] width 298 height 32
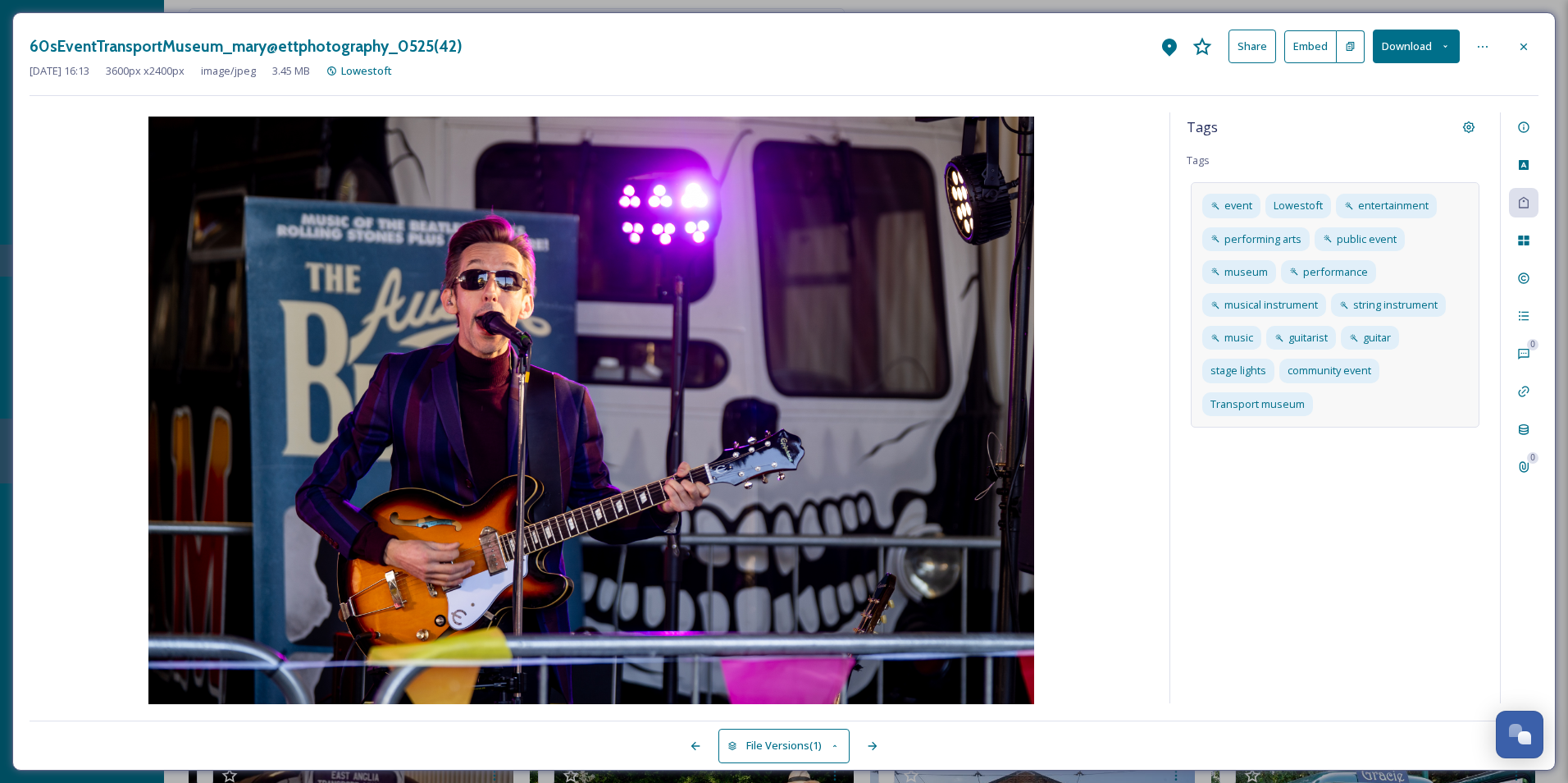
click at [1226, 568] on div "Tags Tags event Lowestoft entertainment performing arts public event museum per…" at bounding box center [1335, 407] width 330 height 590
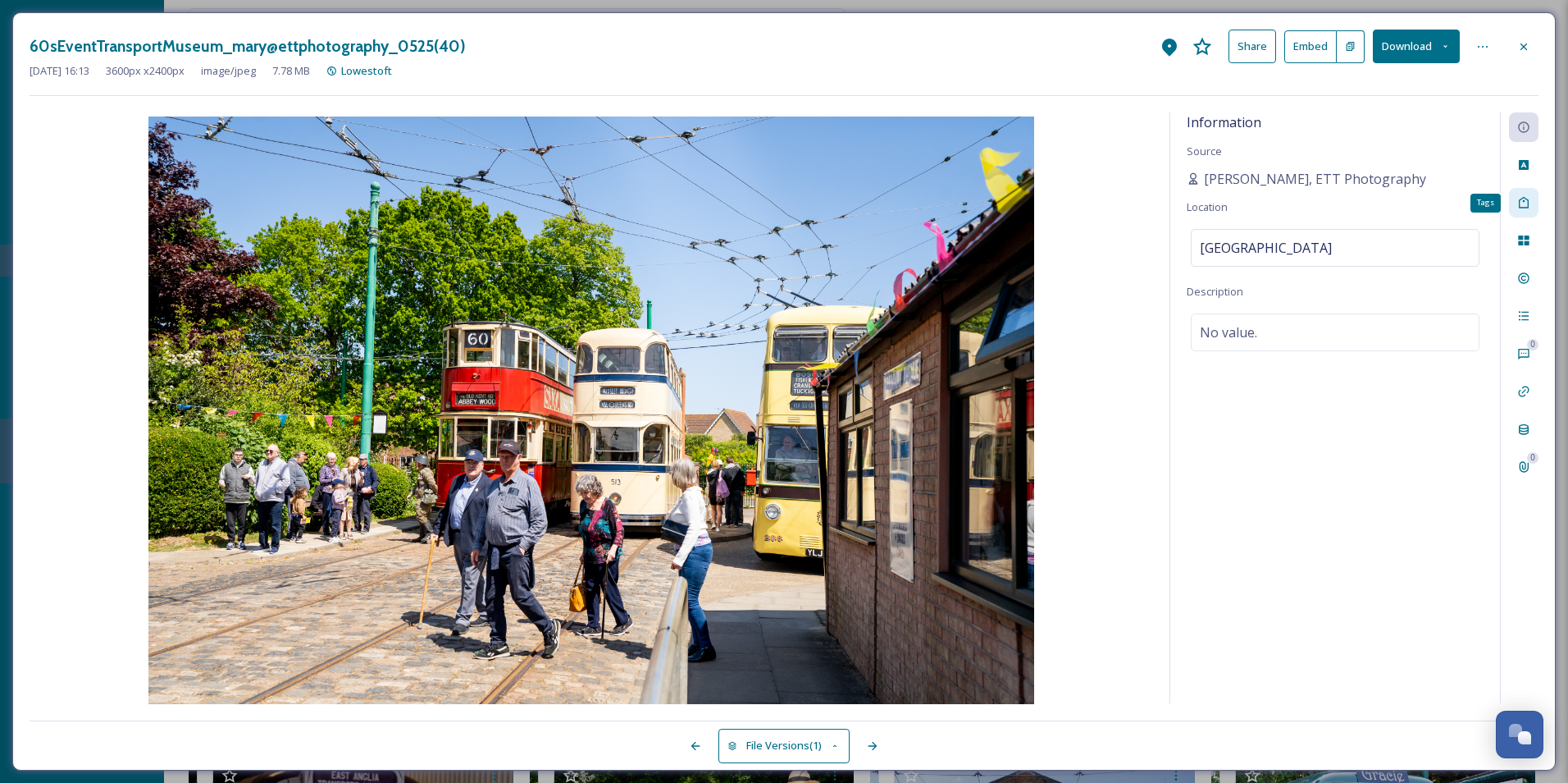
click at [1253, 192] on div "Tags" at bounding box center [1524, 202] width 29 height 29
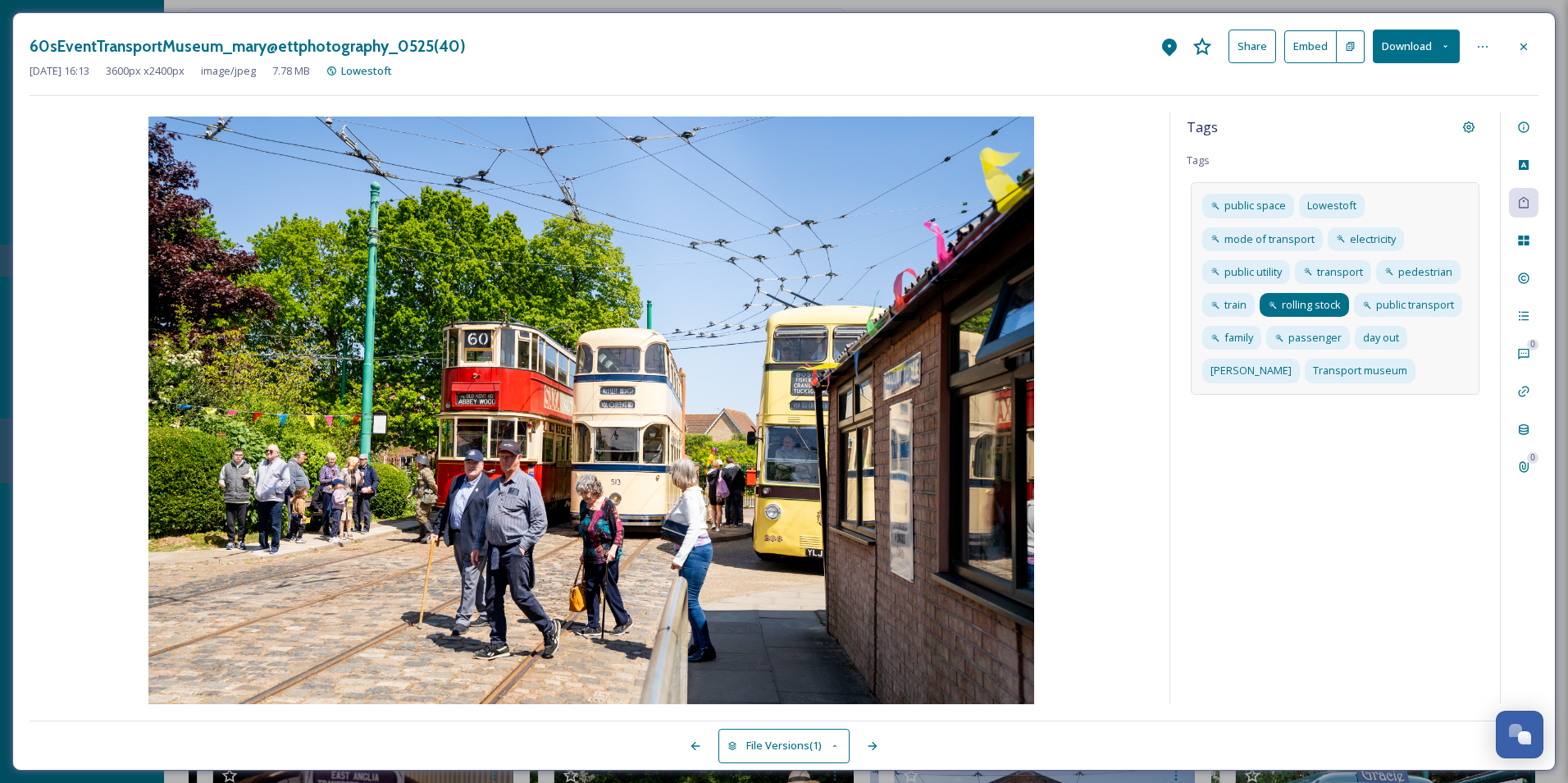
click at [1253, 302] on span "rolling stock" at bounding box center [1312, 305] width 59 height 16
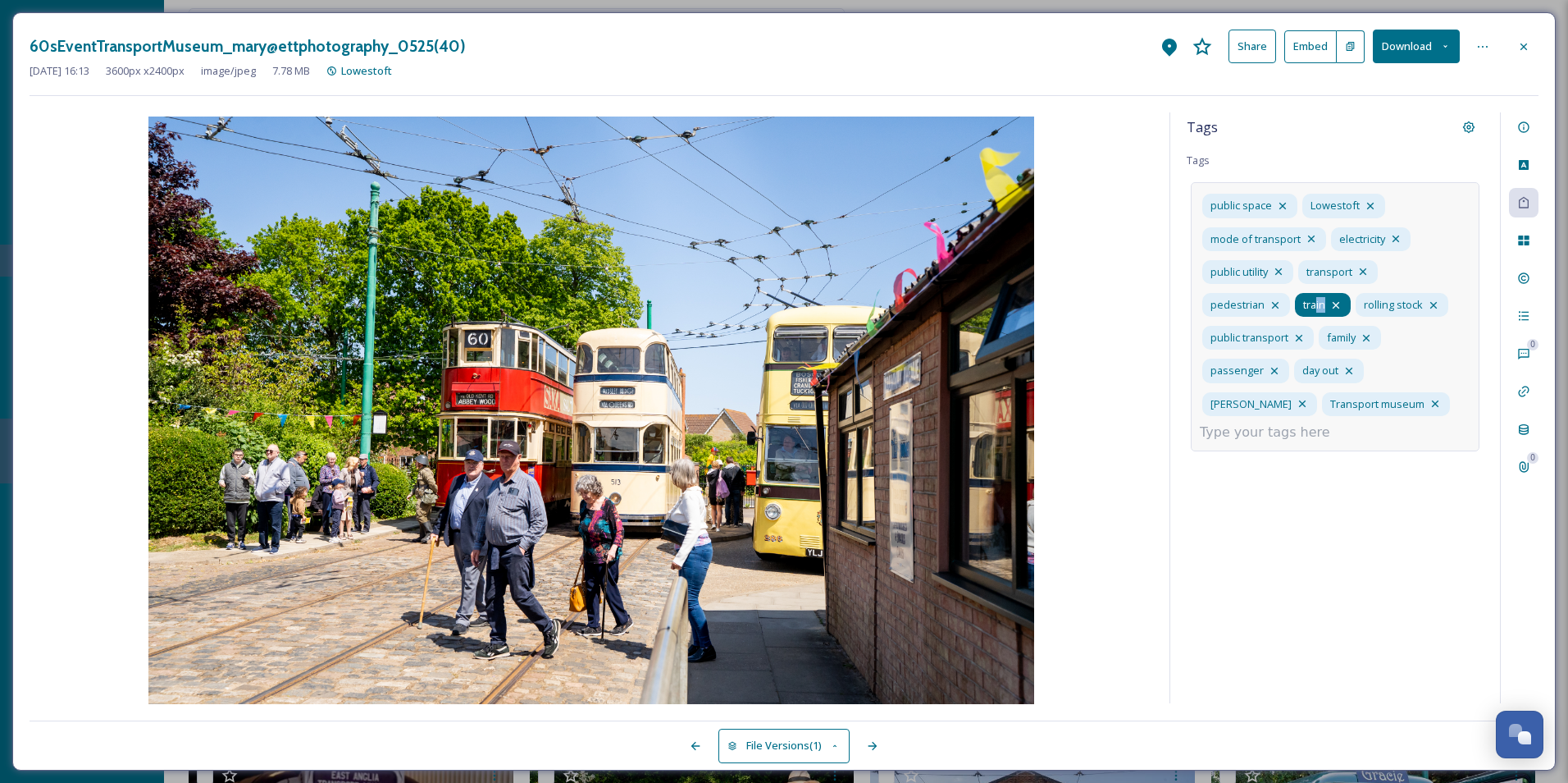
drag, startPoint x: 1334, startPoint y: 307, endPoint x: 1314, endPoint y: 303, distance: 20.4
click at [1253, 303] on div "train" at bounding box center [1323, 305] width 56 height 24
drag, startPoint x: 1314, startPoint y: 303, endPoint x: 1432, endPoint y: 306, distance: 118.0
click at [1253, 306] on icon at bounding box center [1433, 305] width 7 height 7
click at [1253, 306] on icon at bounding box center [1433, 305] width 13 height 13
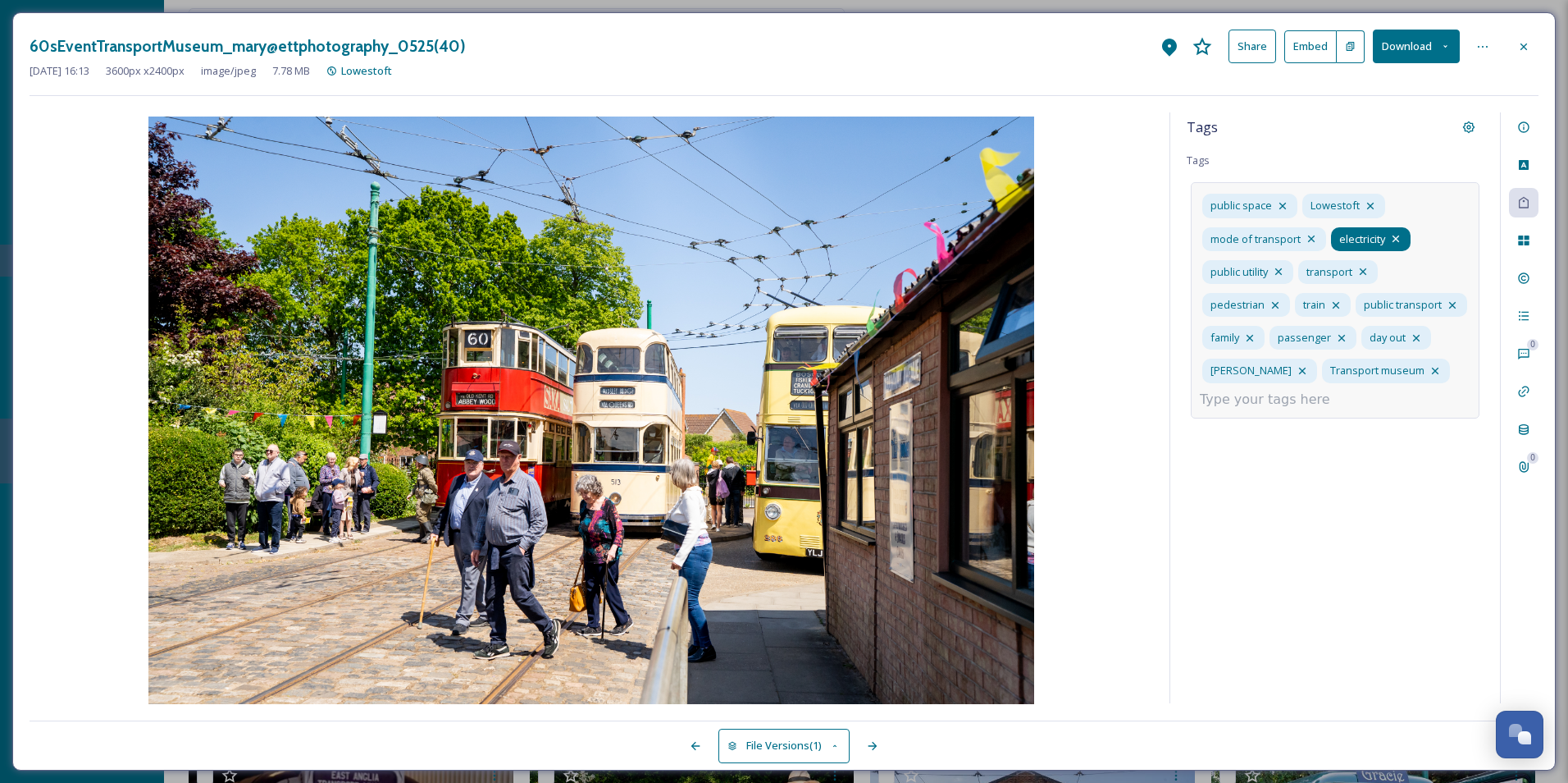
click at [1253, 234] on icon at bounding box center [1395, 238] width 13 height 13
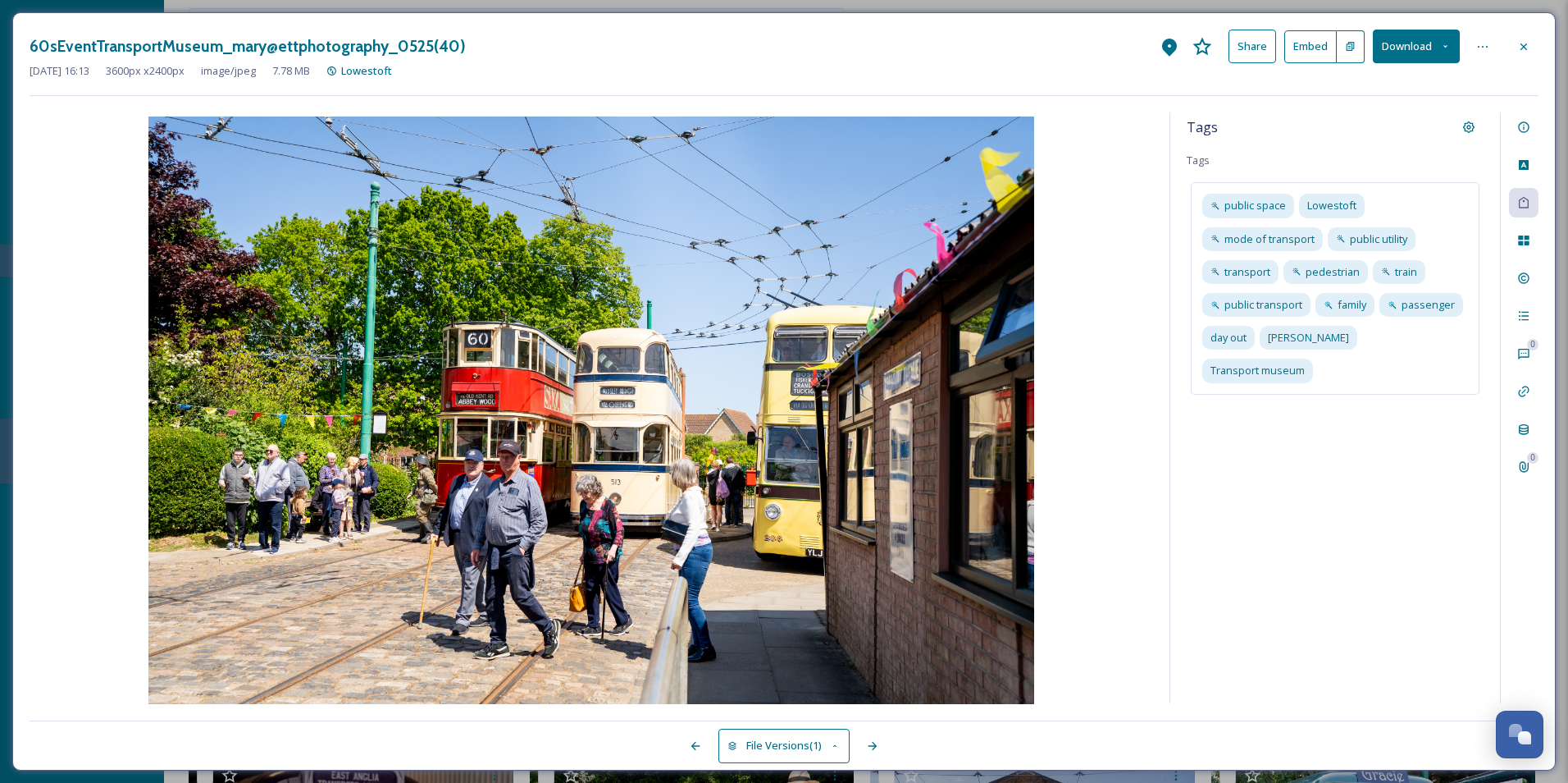
click at [1253, 537] on div "Tags Tags public space Lowestoft mode of transport public utility transport ped…" at bounding box center [1335, 407] width 330 height 590
click at [1253, 266] on div "Rights" at bounding box center [1524, 278] width 29 height 29
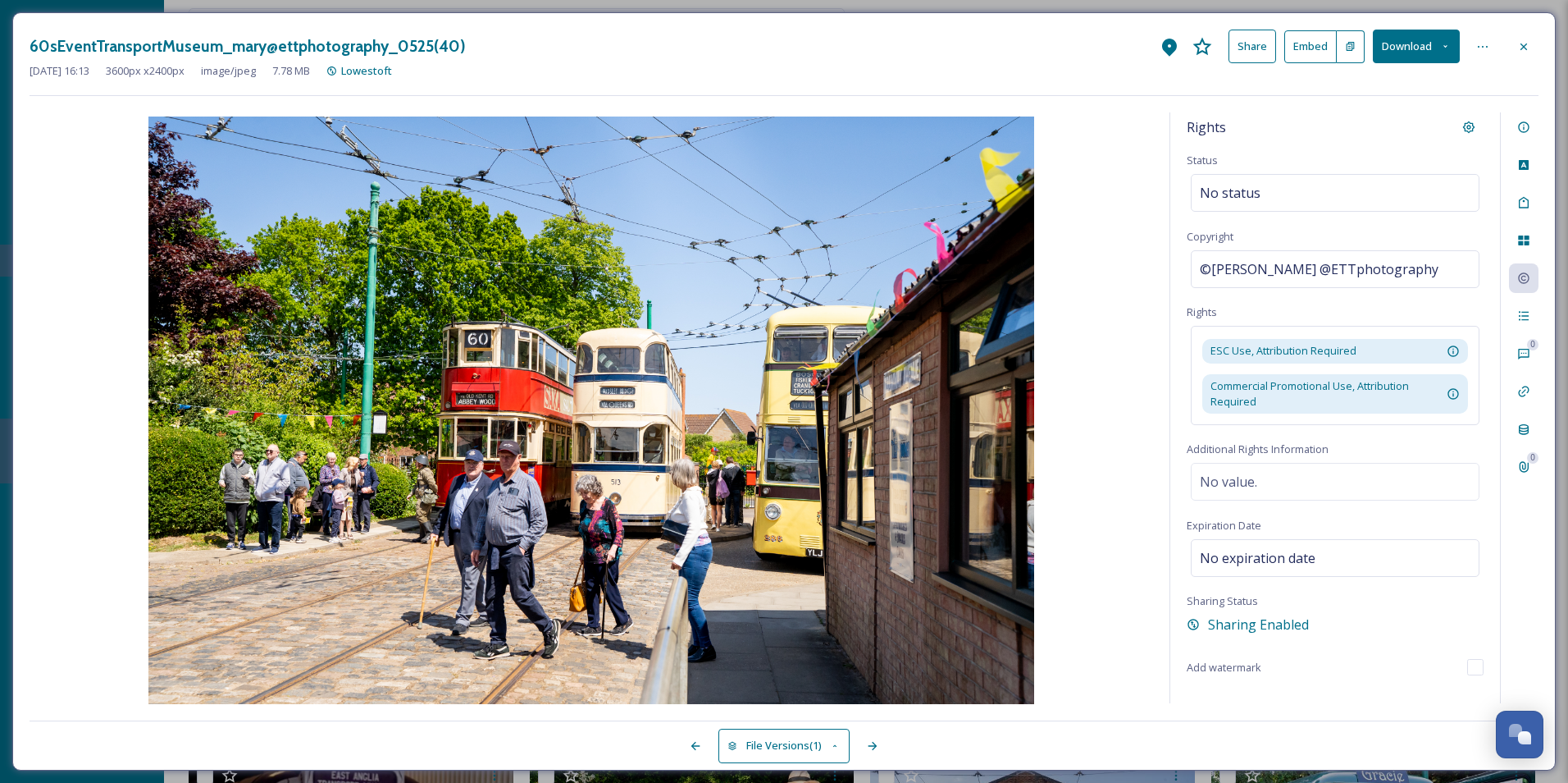
click at [1139, 278] on img at bounding box center [591, 412] width 1123 height 590
click at [1253, 306] on div "Activity" at bounding box center [1524, 316] width 29 height 29
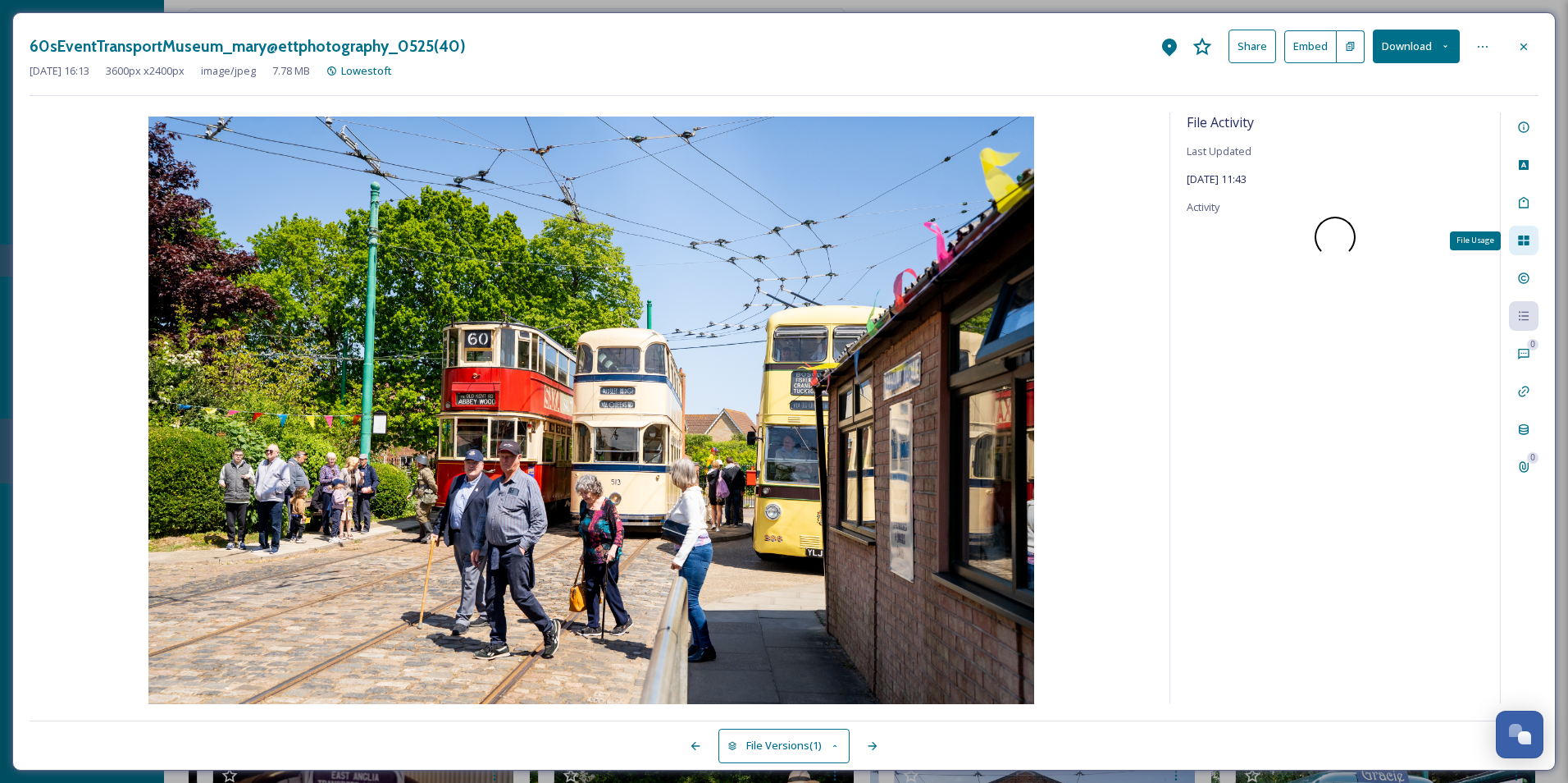
click at [1253, 243] on div "File Usage" at bounding box center [1524, 241] width 29 height 29
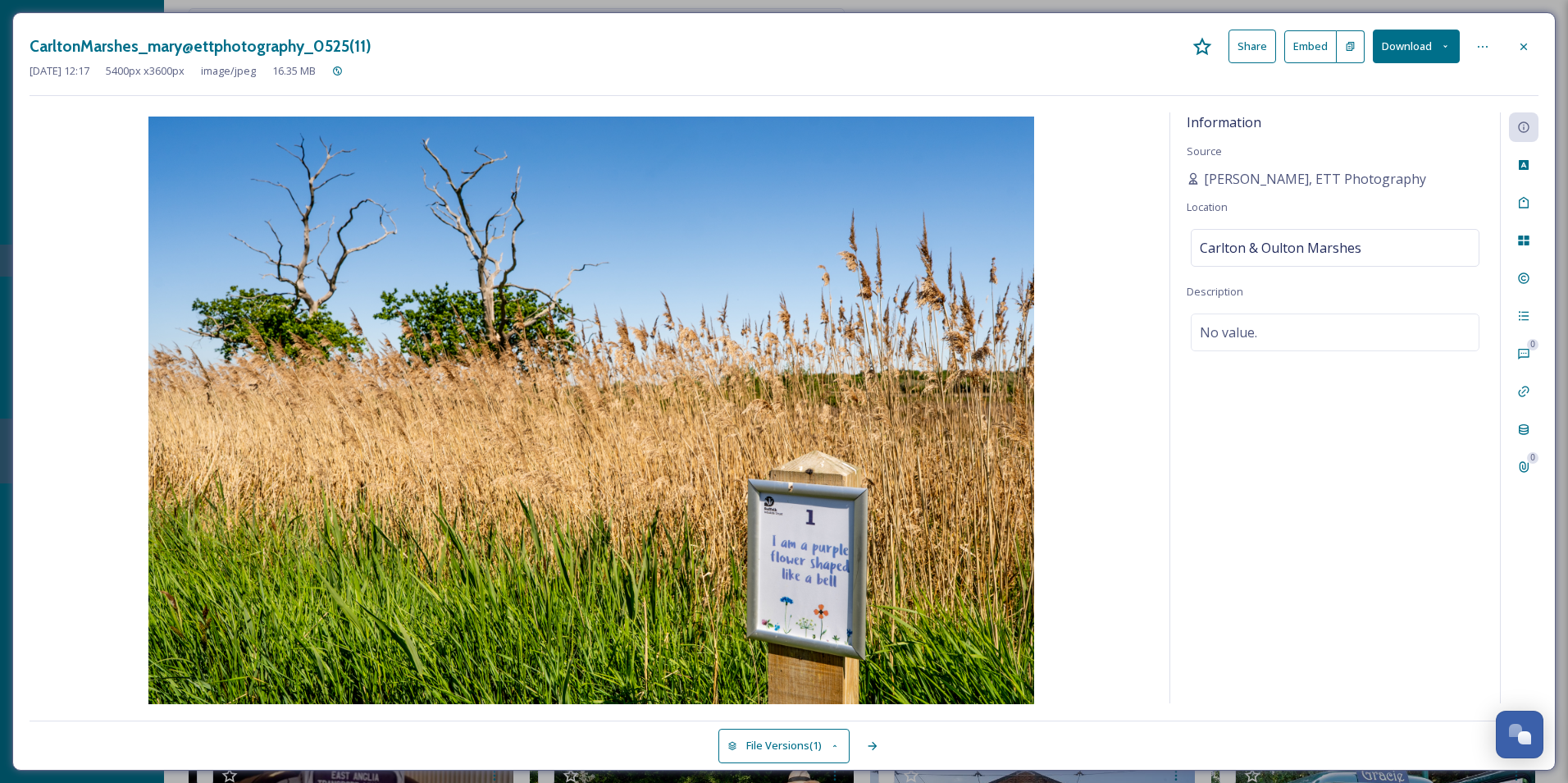
click at [1253, 244] on div "0 0" at bounding box center [1519, 407] width 38 height 590
click at [1253, 240] on div "File Usage" at bounding box center [1524, 241] width 29 height 29
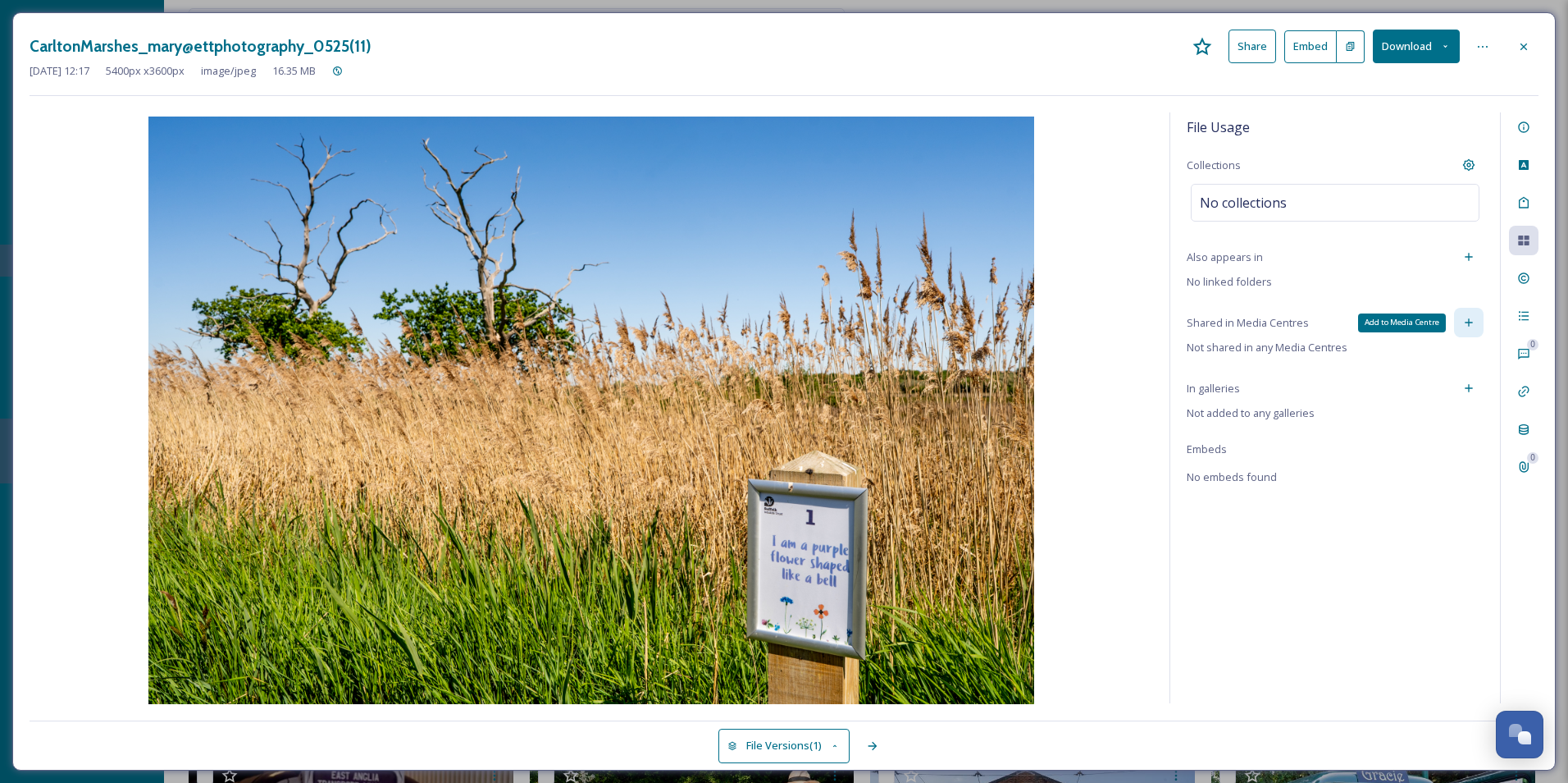
click at [1253, 328] on icon at bounding box center [1468, 322] width 13 height 13
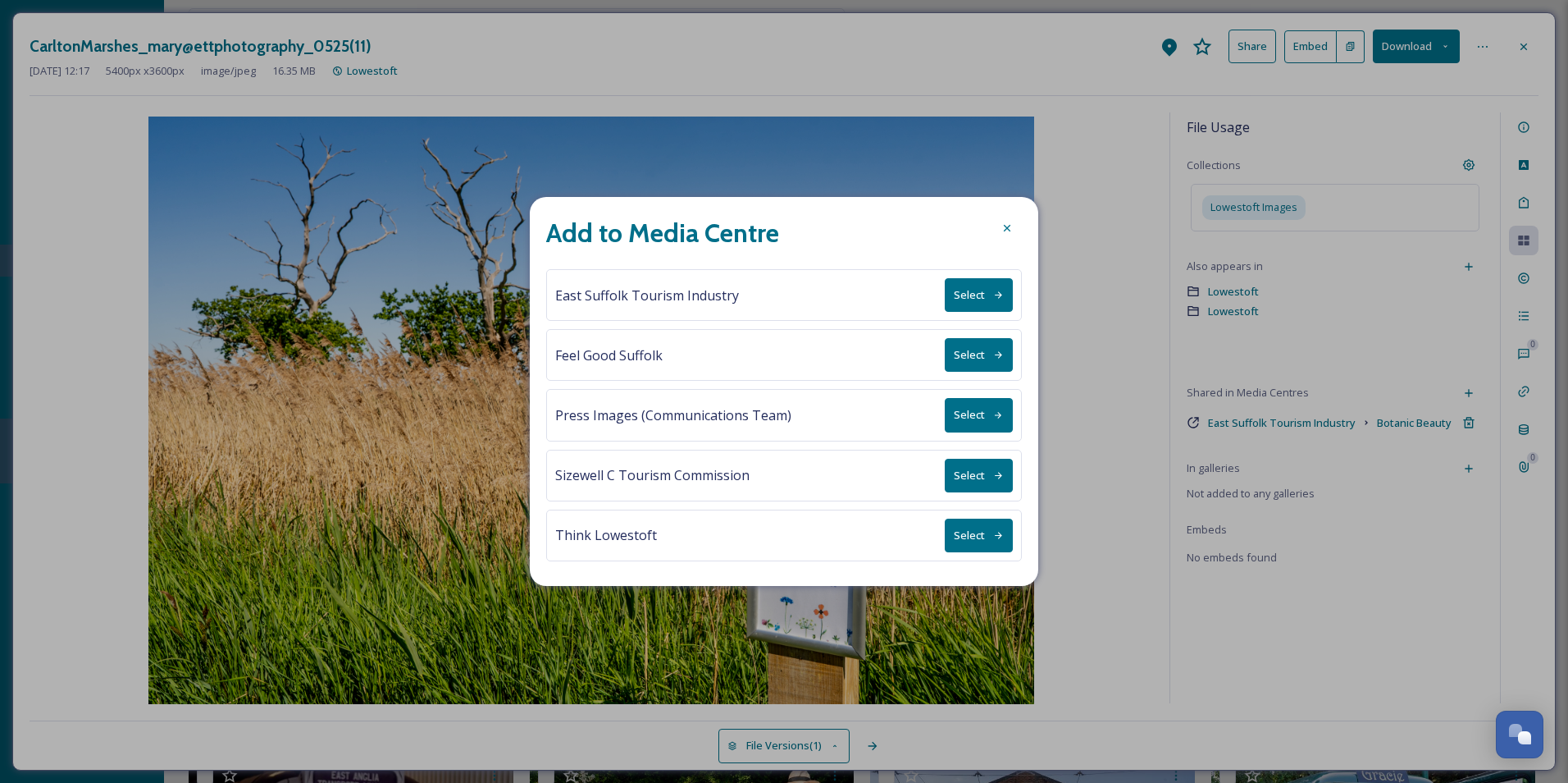
click at [978, 301] on button "Select" at bounding box center [978, 295] width 68 height 33
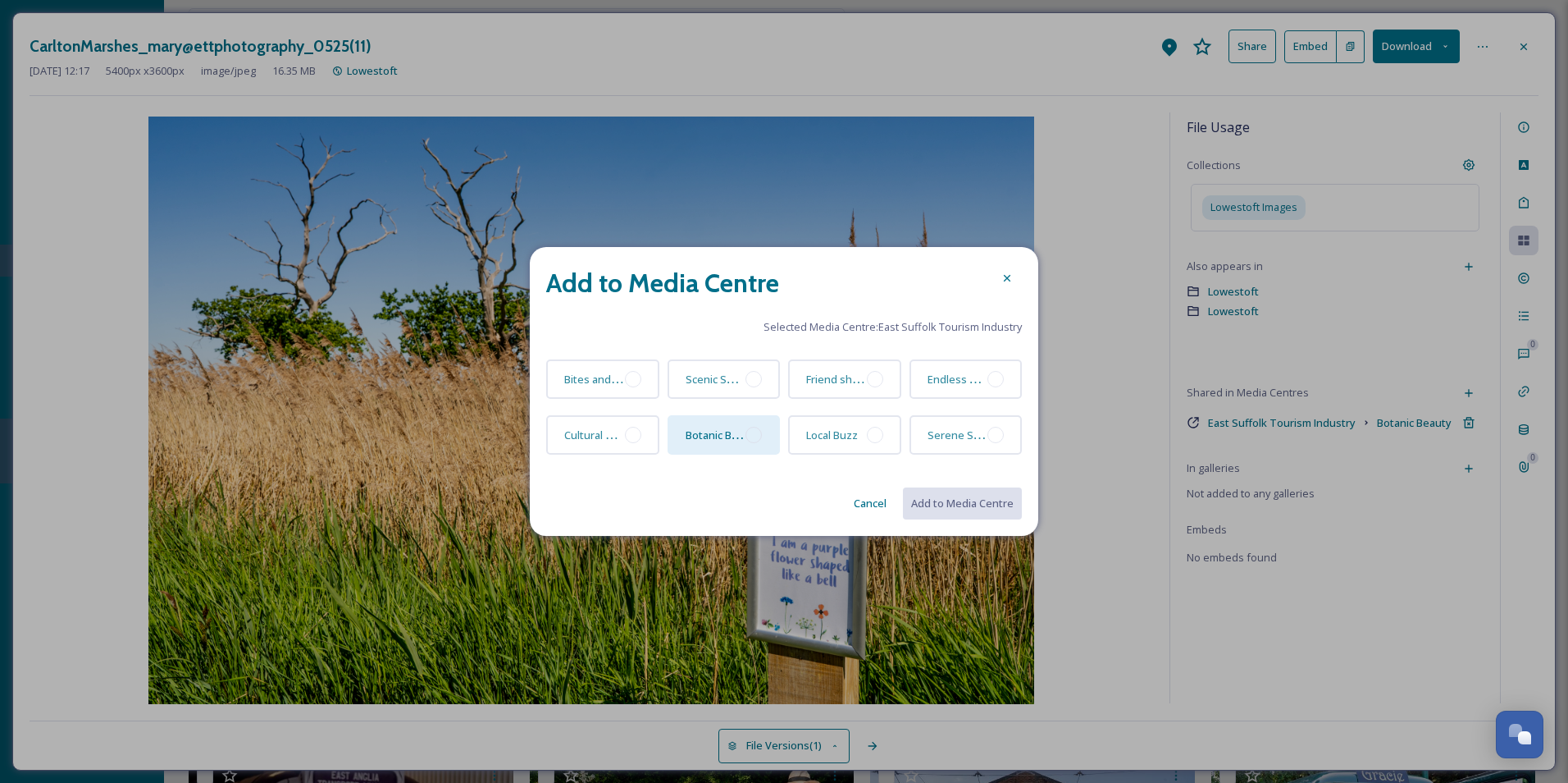
click at [757, 431] on div at bounding box center [753, 434] width 17 height 17
click at [950, 497] on button "Add to Media Centre" at bounding box center [961, 503] width 121 height 33
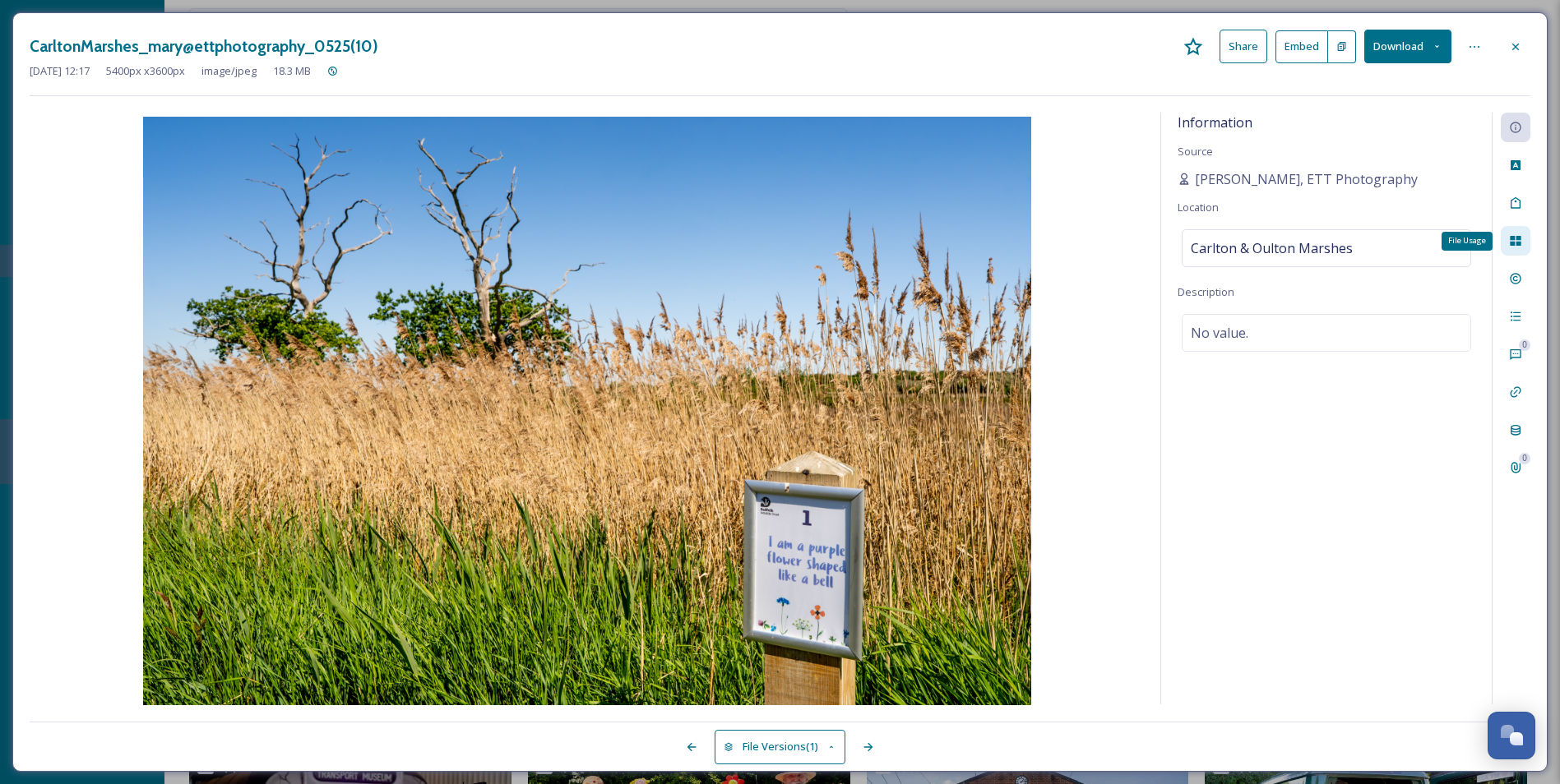
click at [1256, 241] on div "File Usage" at bounding box center [1515, 241] width 30 height 30
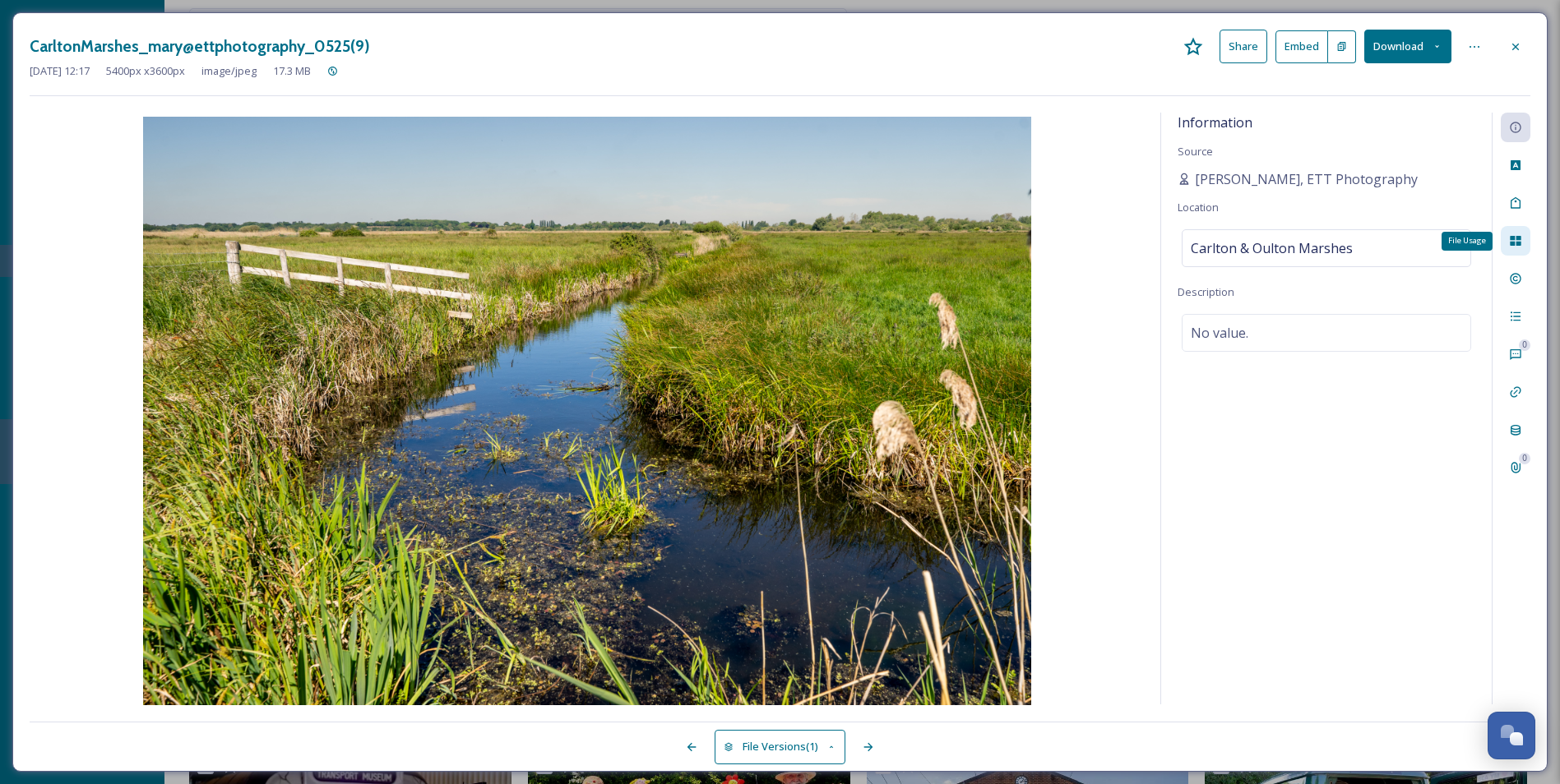
click at [1256, 232] on div "File Usage" at bounding box center [1515, 241] width 30 height 30
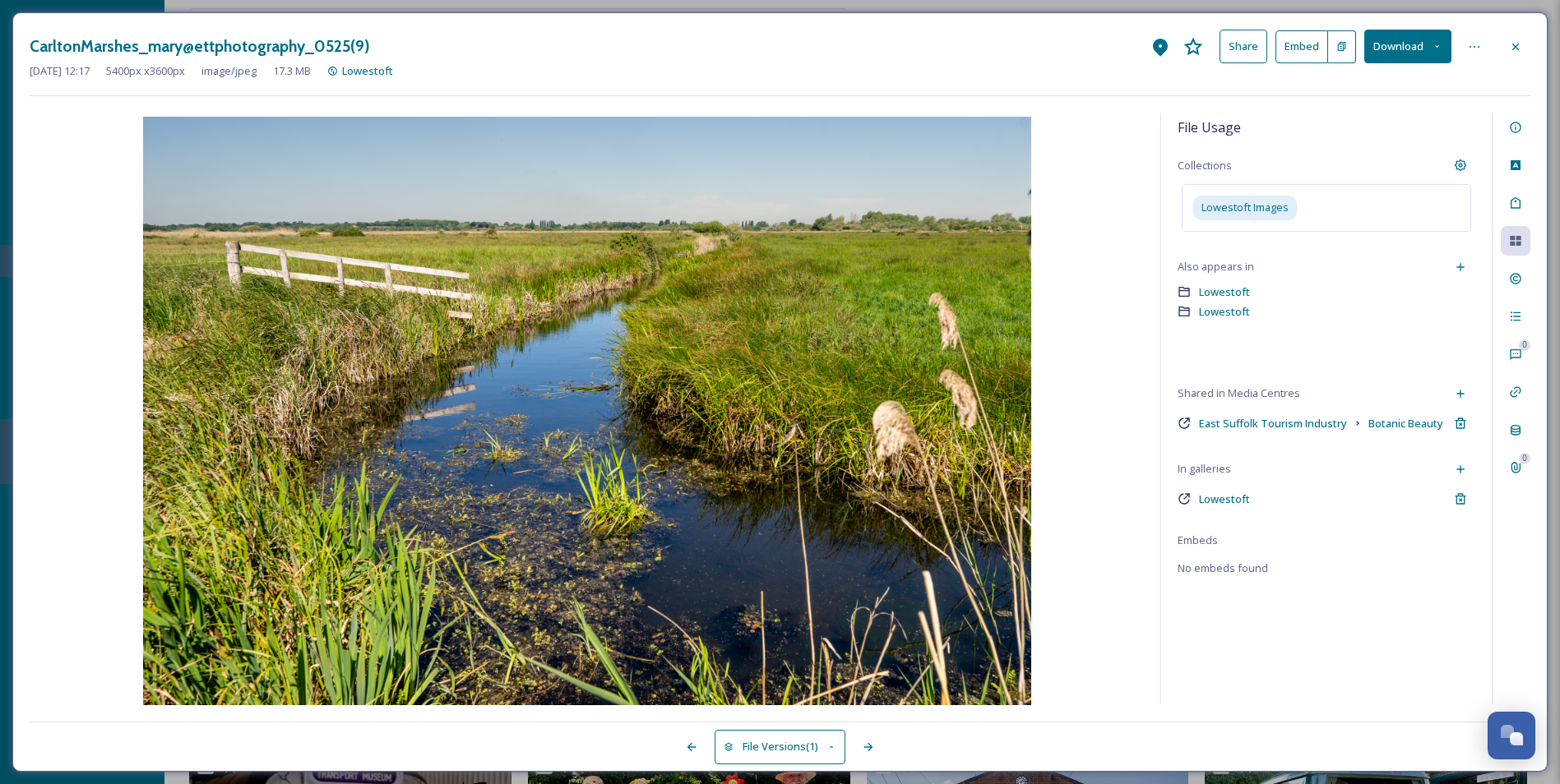
click at [1256, 580] on div "File Usage Collections Lowestoft Images Also appears in Lowestoft Lowestoft Sha…" at bounding box center [1326, 407] width 331 height 591
click at [1256, 606] on div "File Usage Collections Lowestoft Images Also appears in Lowestoft Lowestoft Sha…" at bounding box center [1326, 407] width 331 height 591
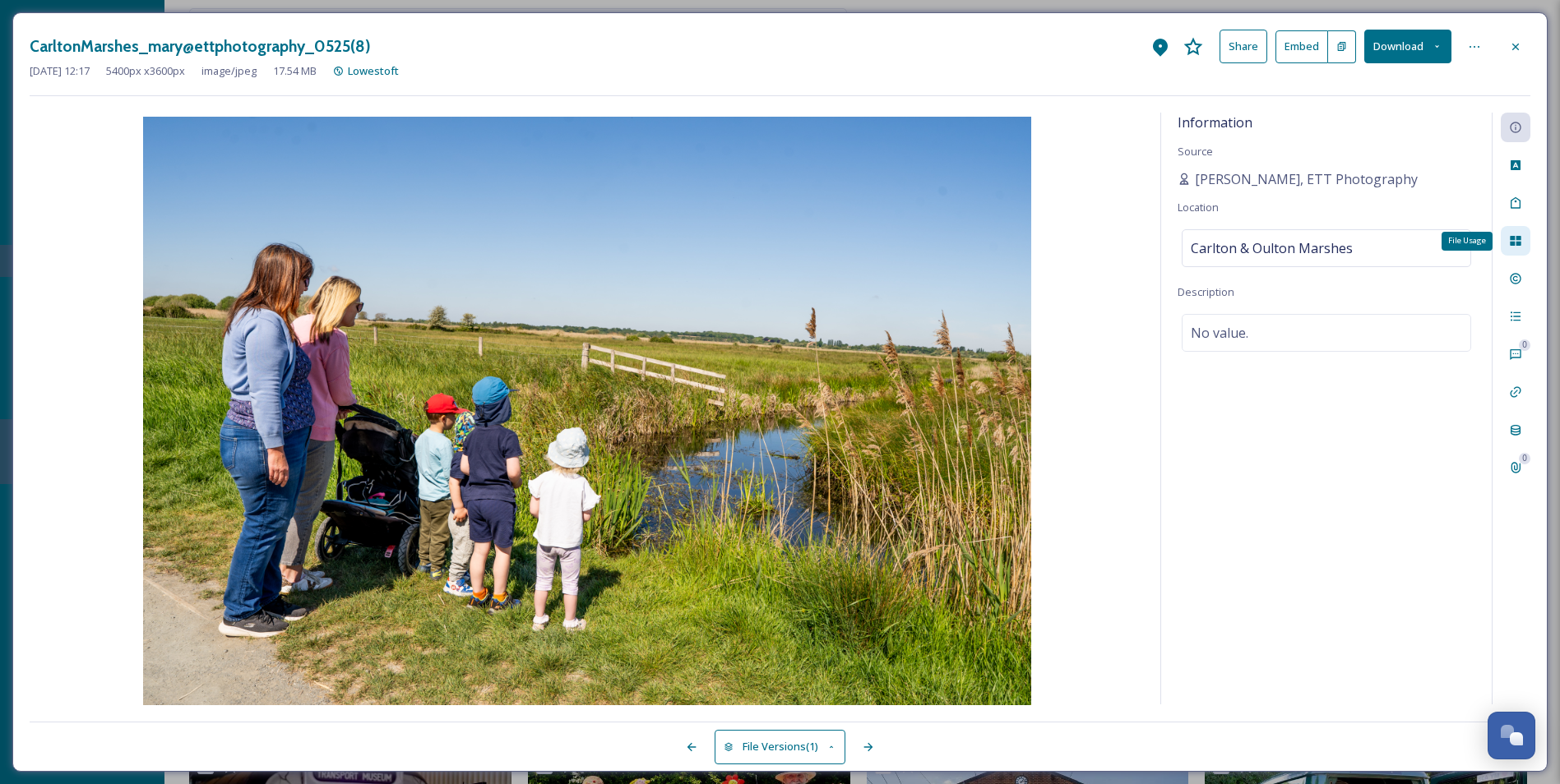
click at [1256, 232] on div "File Usage" at bounding box center [1515, 241] width 30 height 30
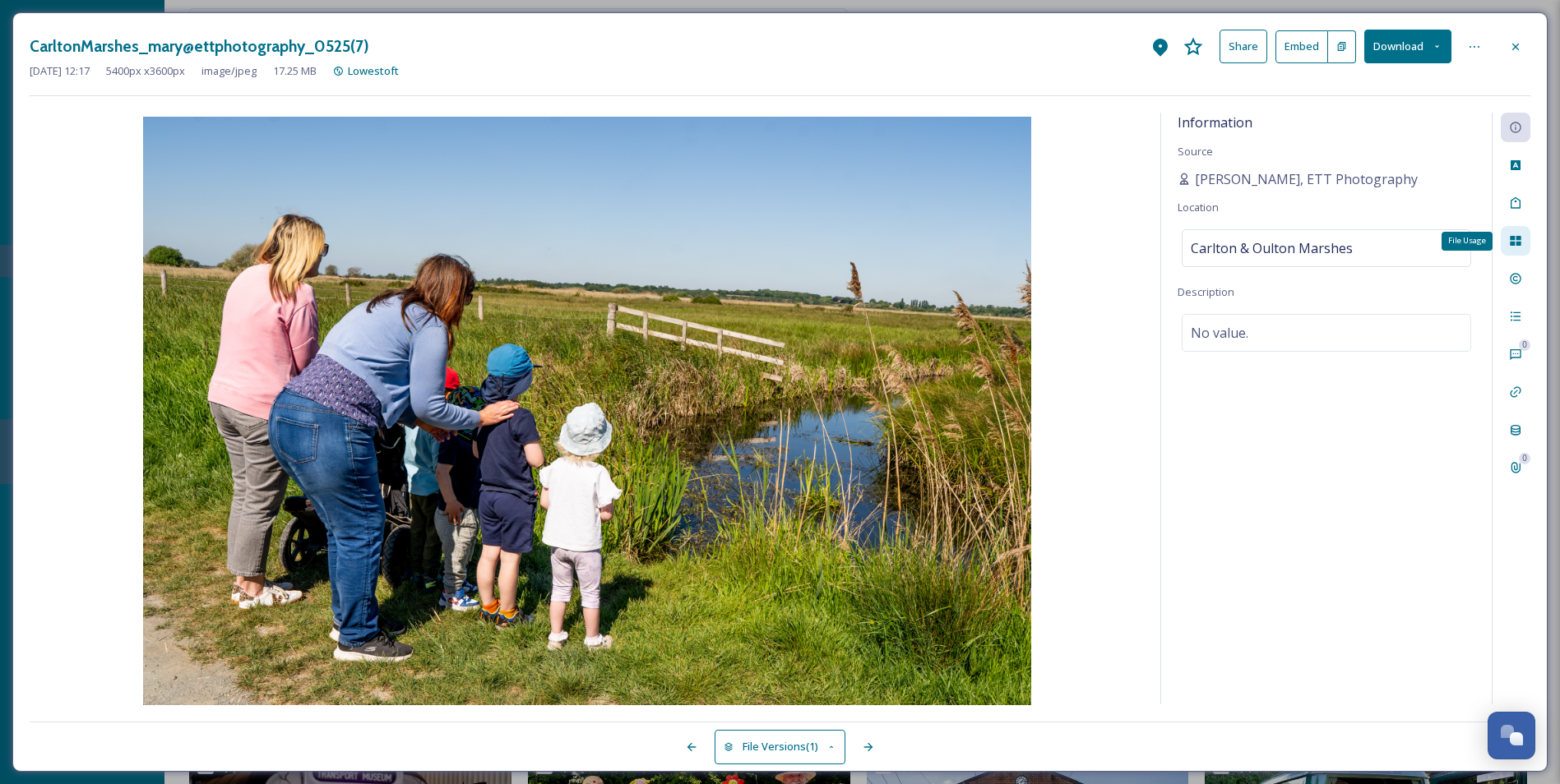
click at [1256, 232] on div "File Usage" at bounding box center [1515, 241] width 30 height 30
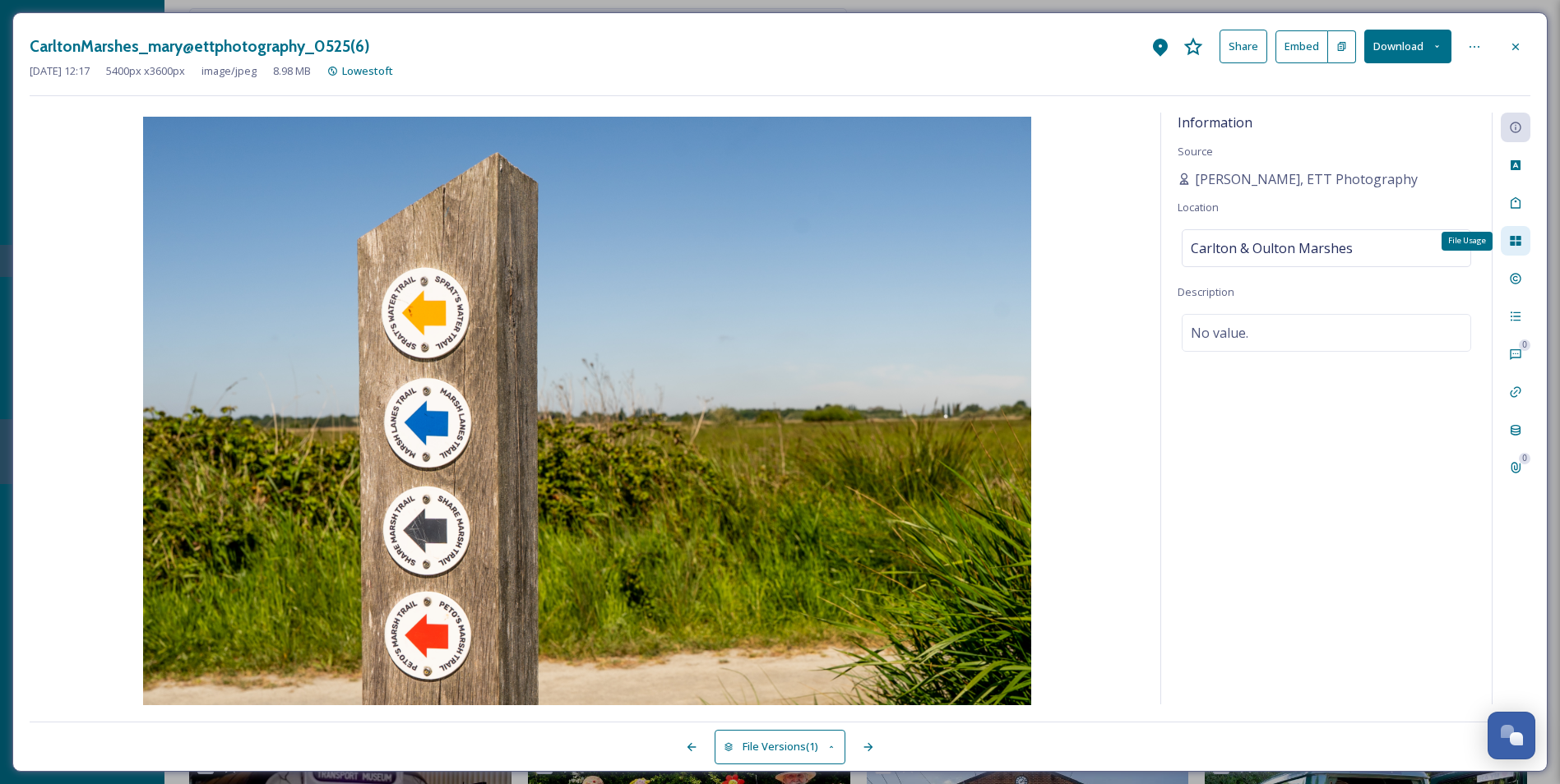
click at [1256, 244] on div "File Usage" at bounding box center [1515, 241] width 30 height 30
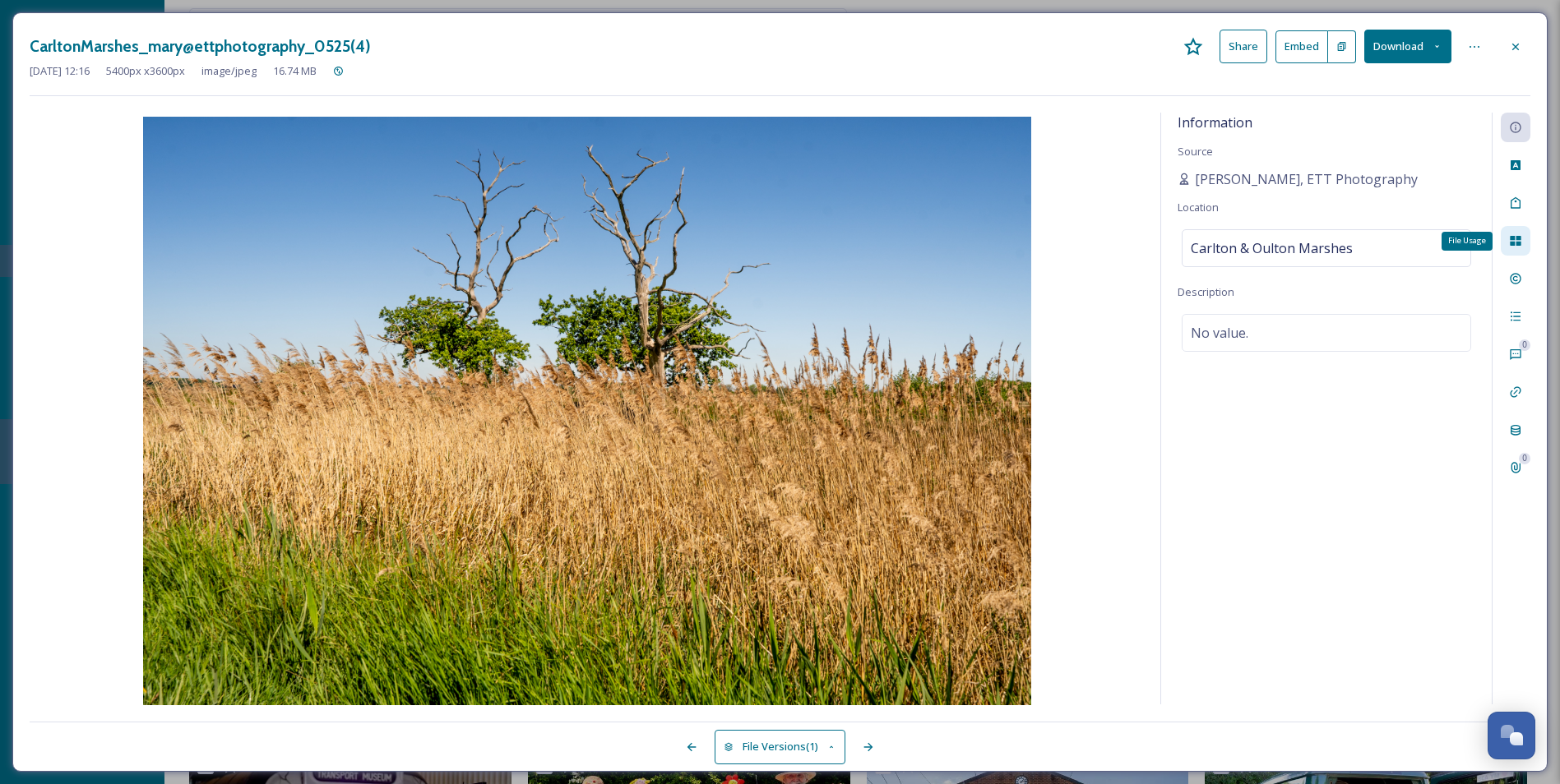
click at [1256, 243] on icon at bounding box center [1515, 241] width 11 height 10
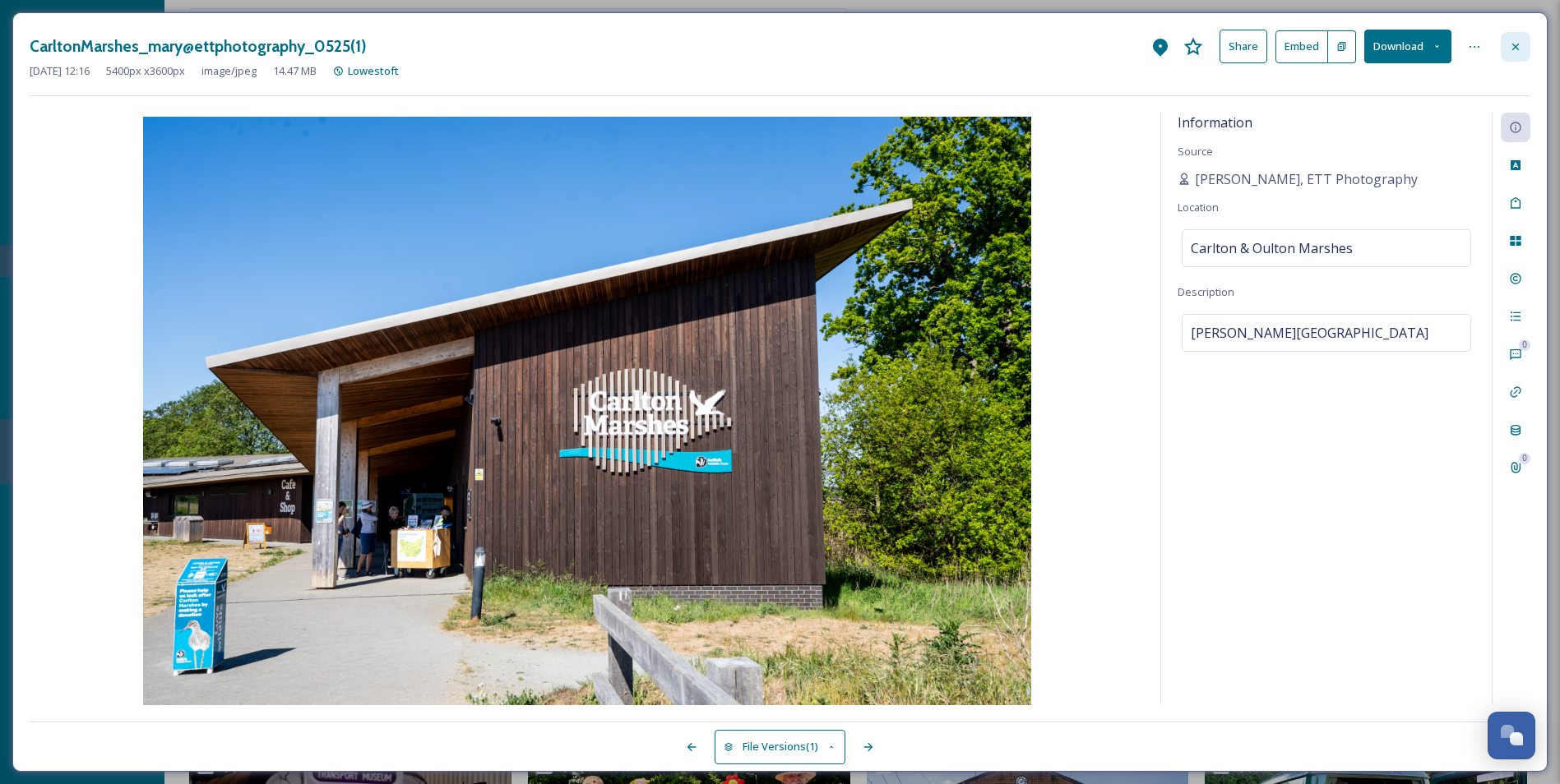
click at [1256, 45] on div at bounding box center [1515, 47] width 30 height 30
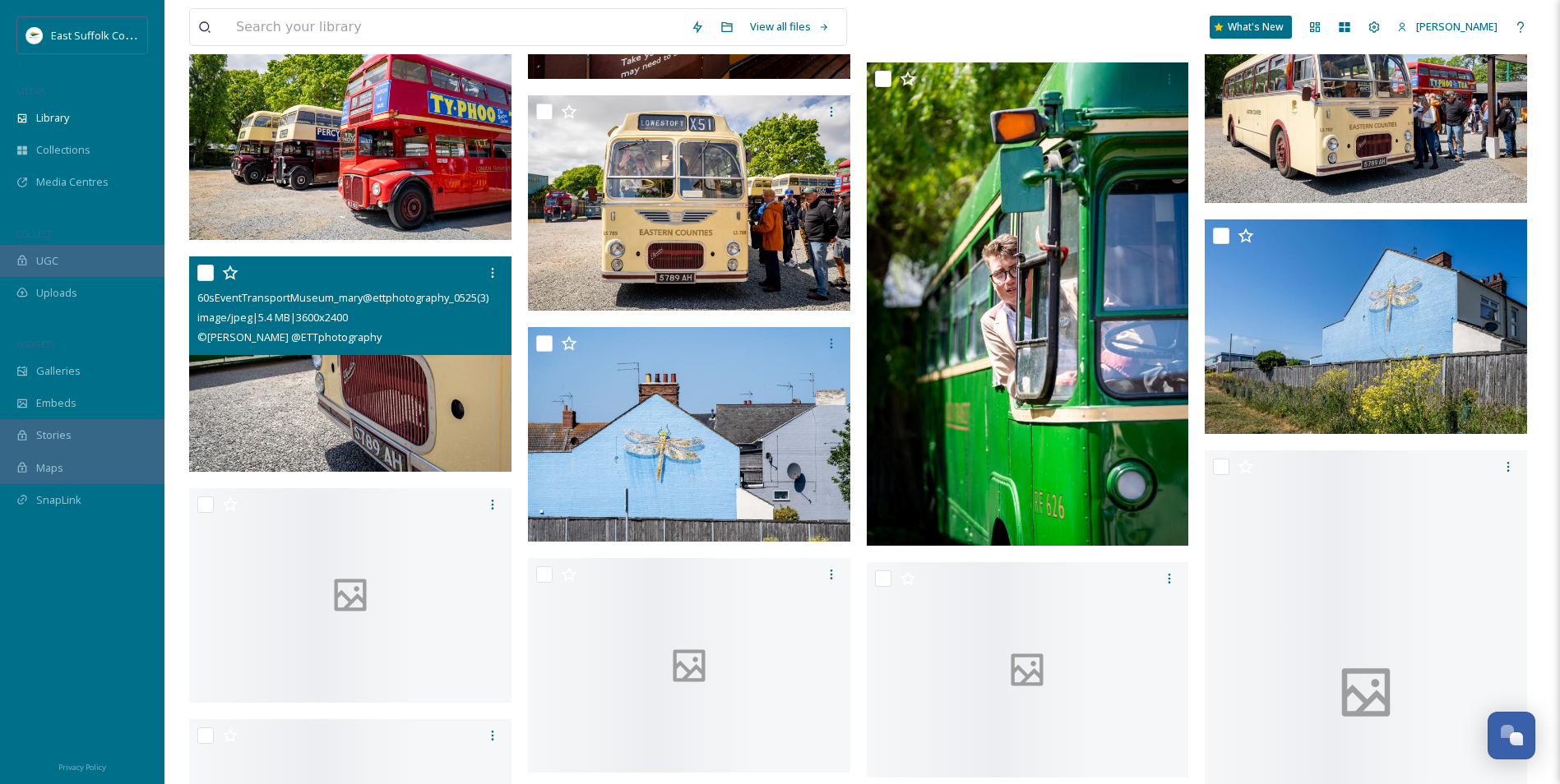
scroll to position [3615, 0]
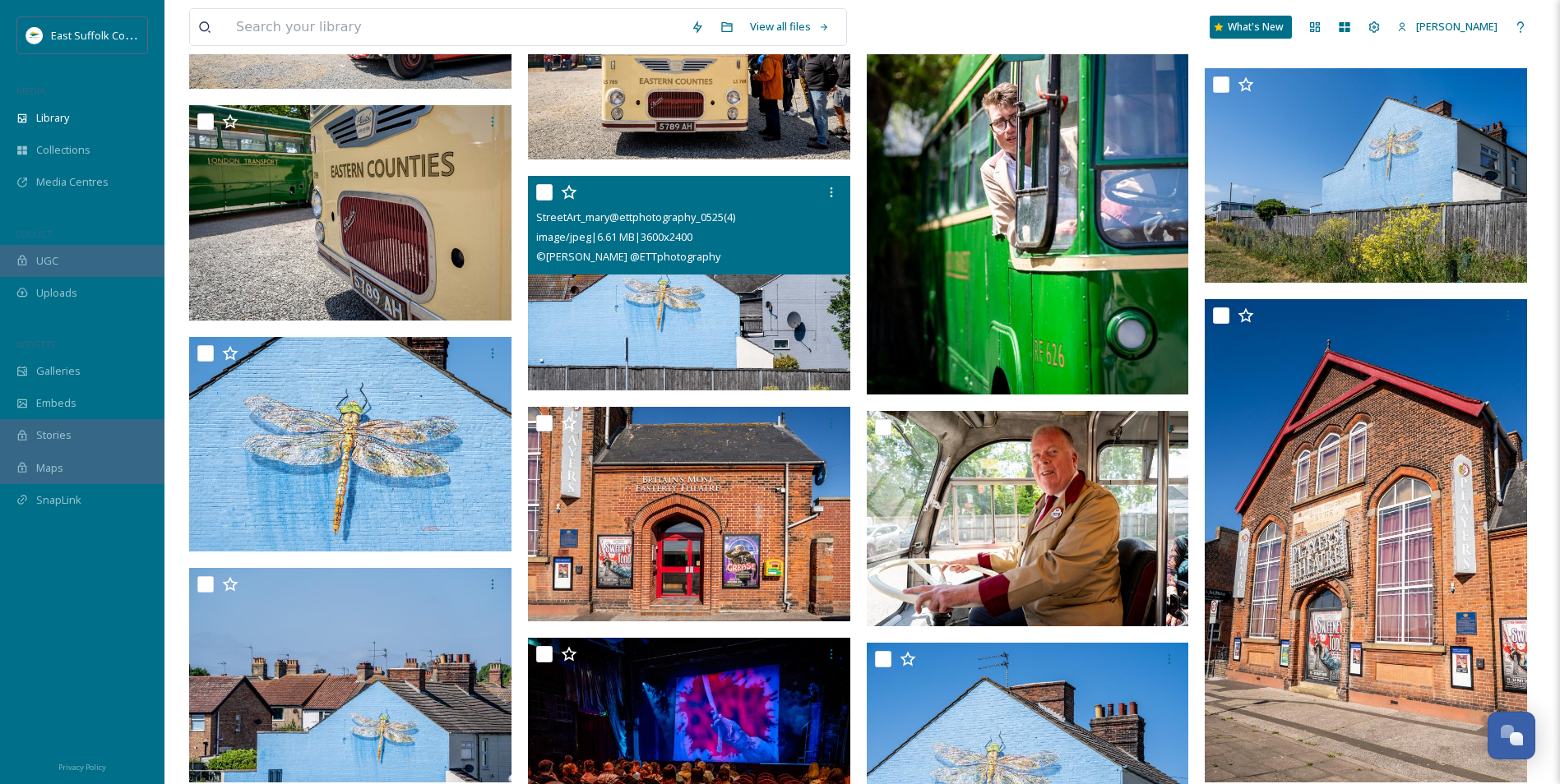
click at [721, 299] on img at bounding box center [688, 283] width 322 height 215
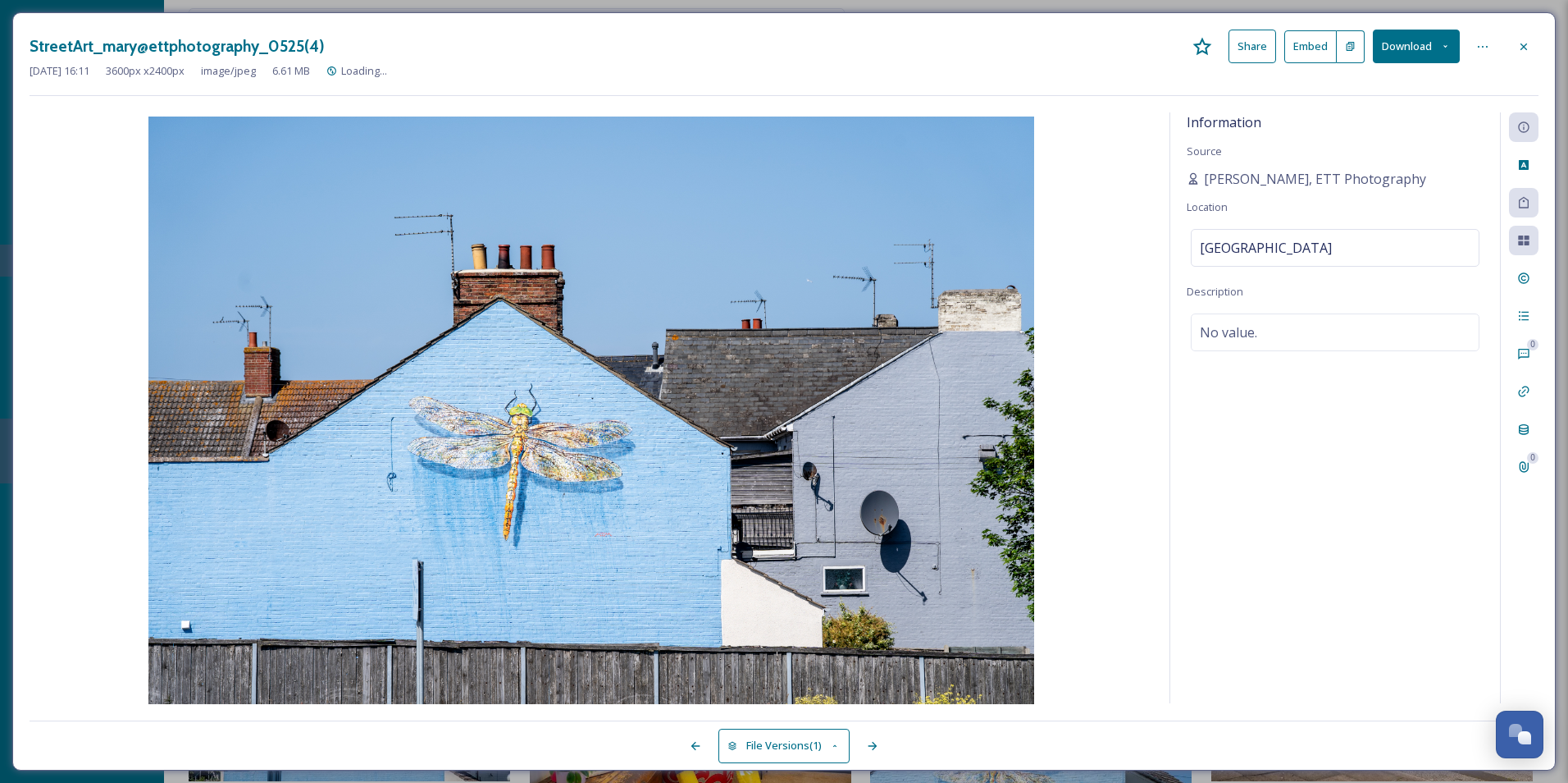
click at [348, 555] on img at bounding box center [591, 412] width 1123 height 590
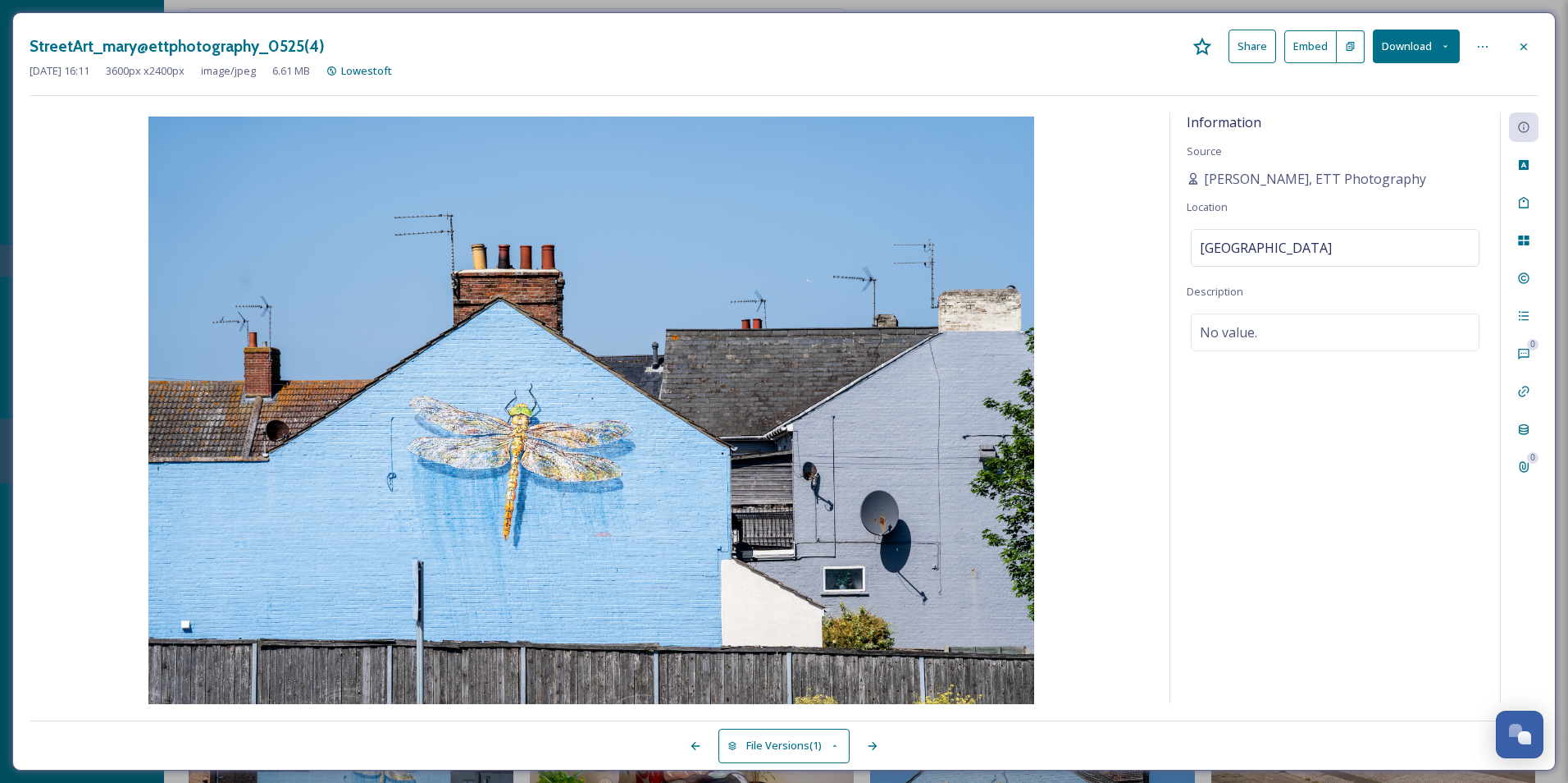
click at [1118, 339] on img at bounding box center [591, 412] width 1123 height 590
click at [1253, 207] on icon at bounding box center [1524, 202] width 10 height 12
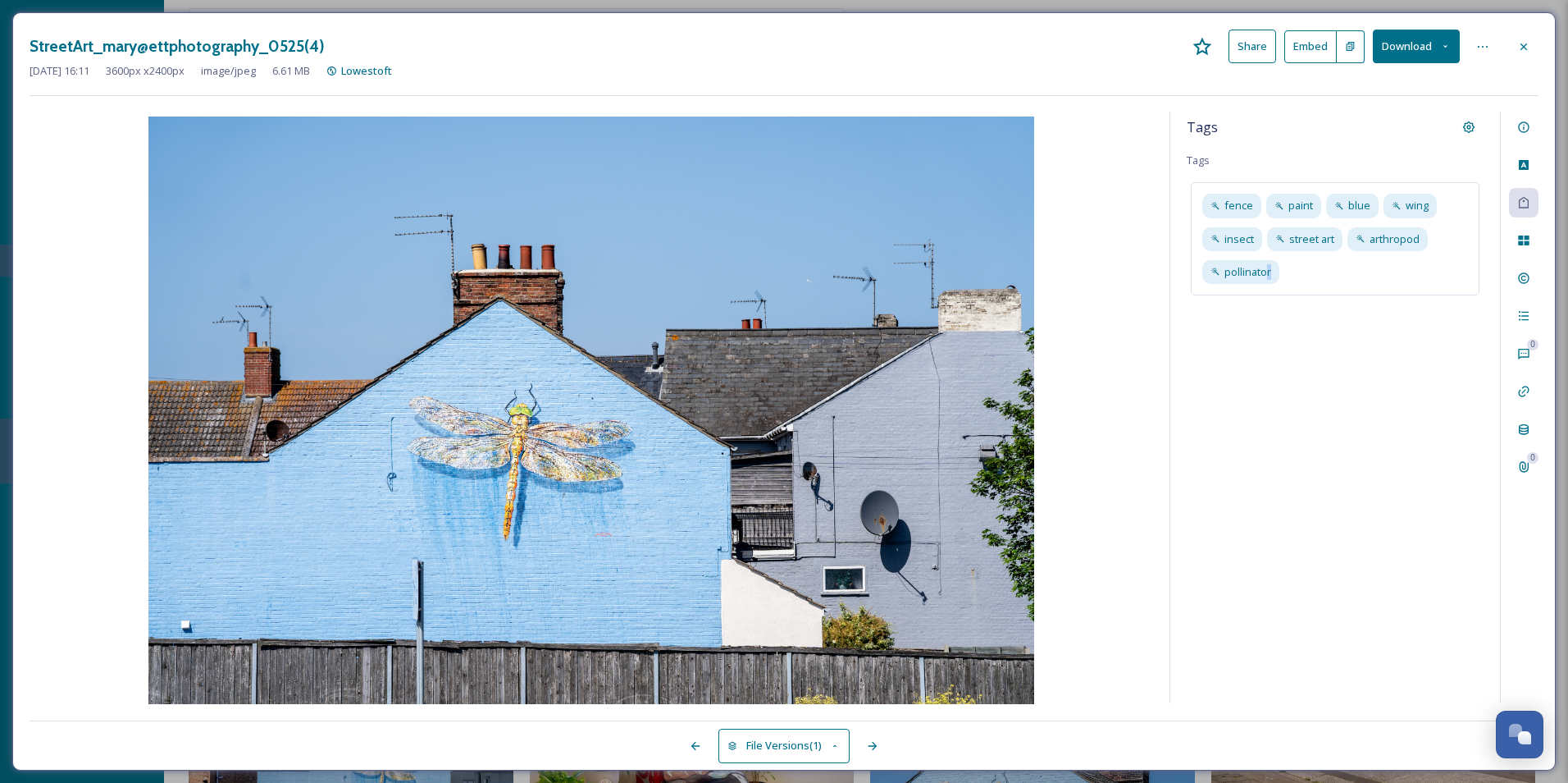
click at [1253, 421] on div "Tags Tags fence paint blue wing insect street art arthropod pollinator" at bounding box center [1335, 407] width 330 height 590
drag, startPoint x: 1405, startPoint y: 329, endPoint x: 1260, endPoint y: 340, distance: 145.4
click at [1253, 340] on div "Tags Tags fence paint blue wing insect street art arthropod pollinator" at bounding box center [1335, 407] width 330 height 590
click at [1253, 266] on div "Rights" at bounding box center [1524, 278] width 29 height 29
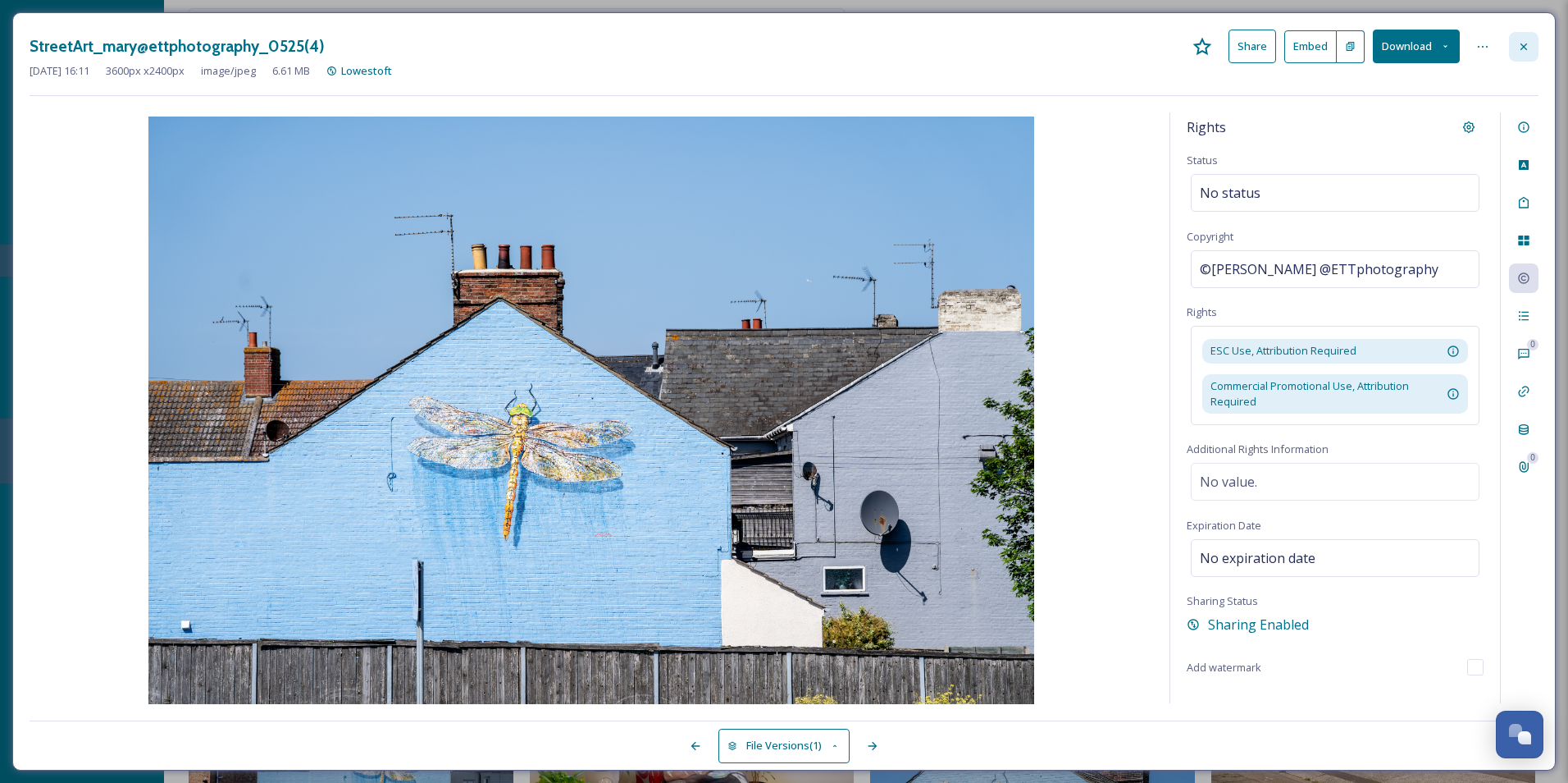
click at [1253, 36] on div at bounding box center [1524, 47] width 29 height 29
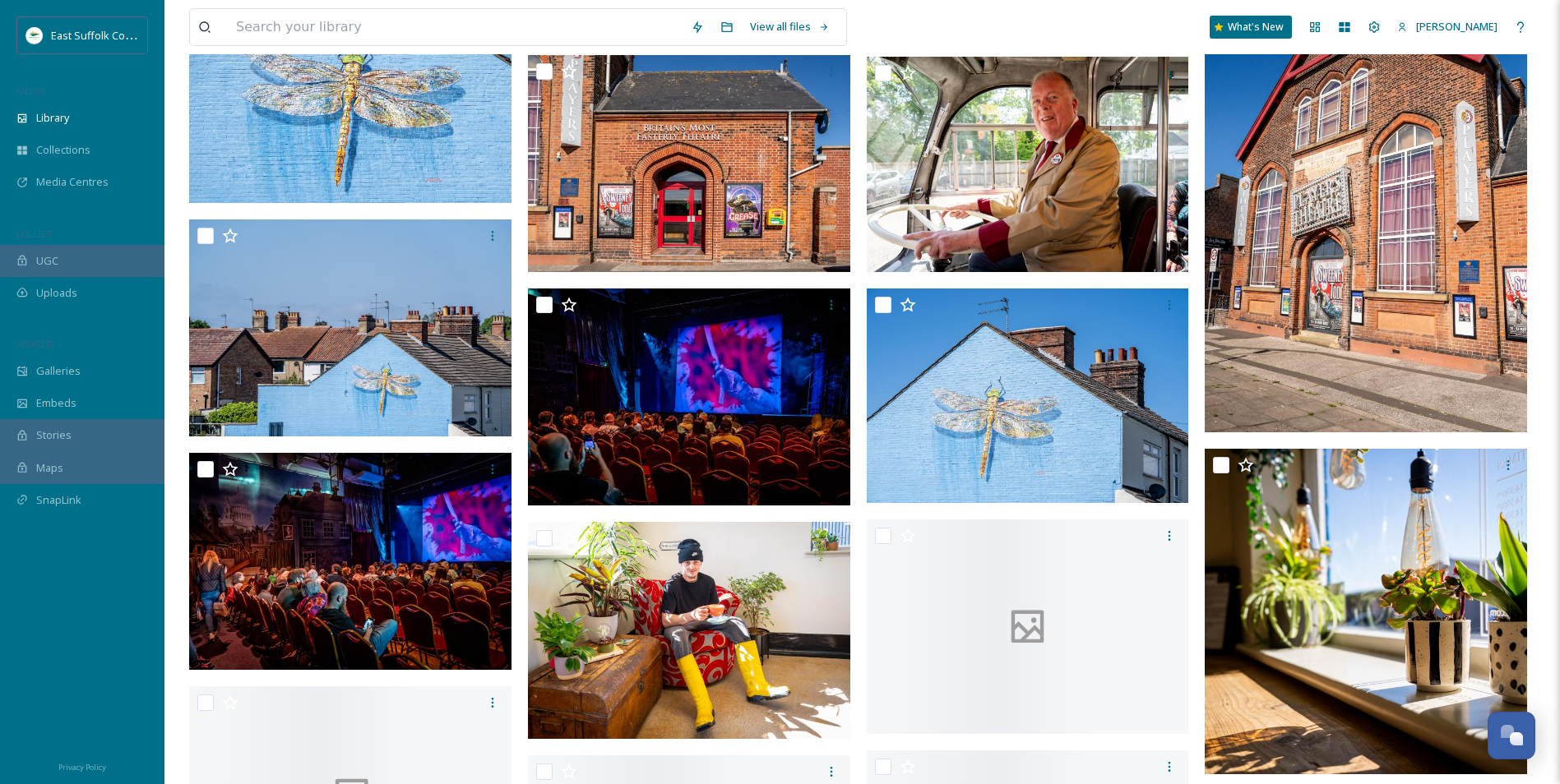
scroll to position [4109, 0]
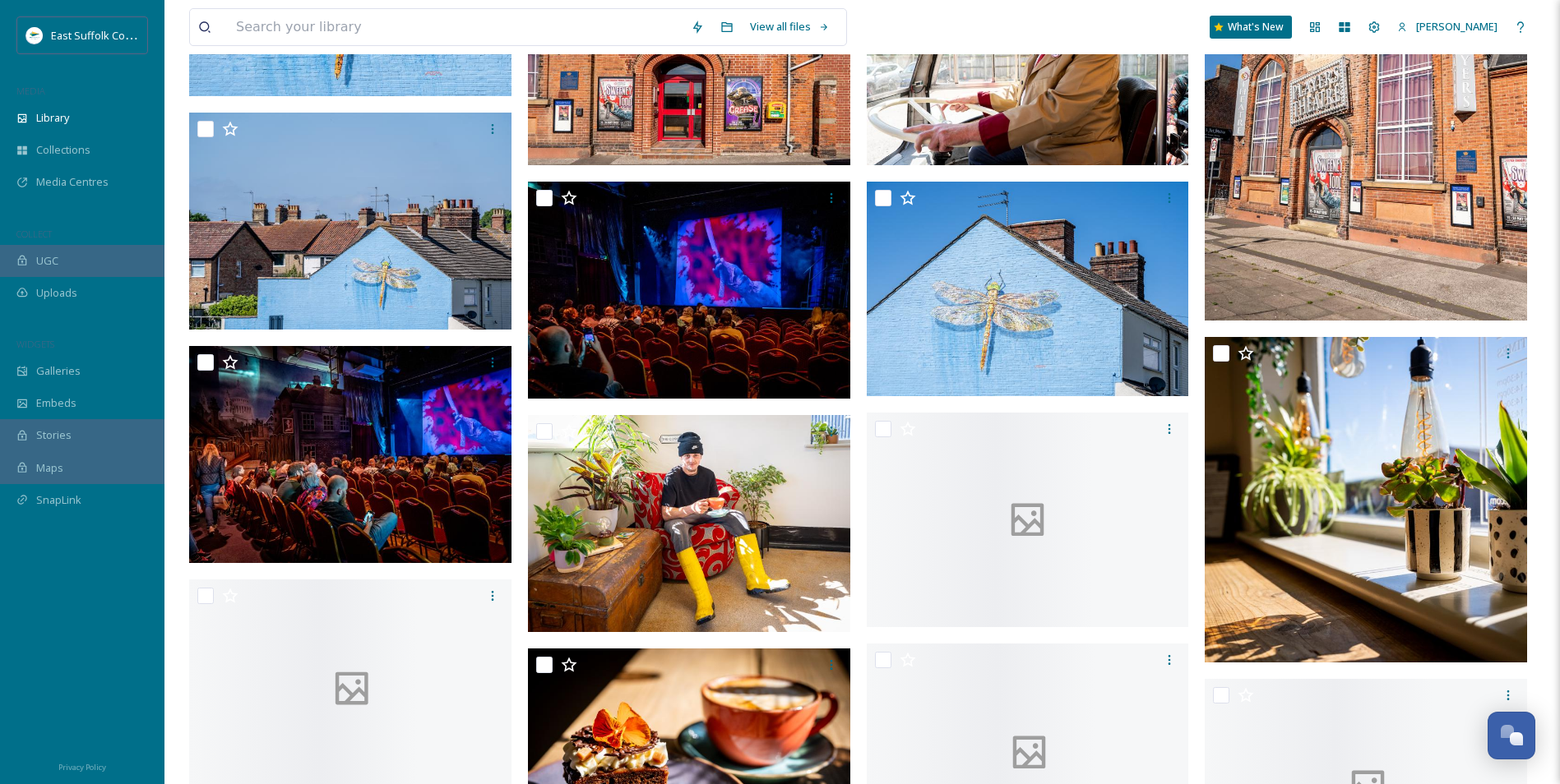
click at [1256, 137] on img at bounding box center [1365, 79] width 322 height 483
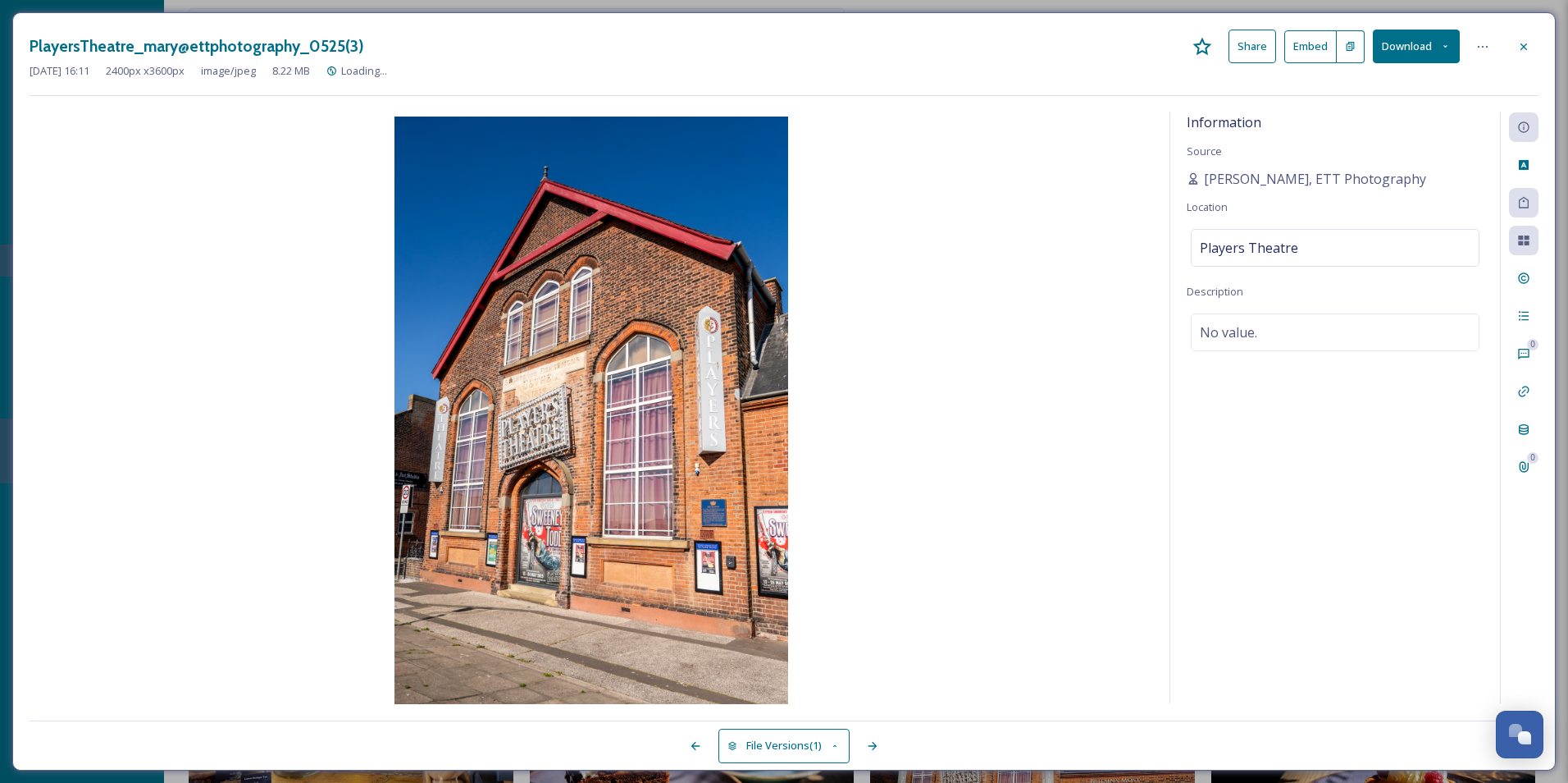
click at [1068, 541] on img at bounding box center [591, 412] width 1123 height 590
click at [1132, 429] on img at bounding box center [591, 412] width 1123 height 590
click at [1253, 198] on icon at bounding box center [1523, 202] width 13 height 13
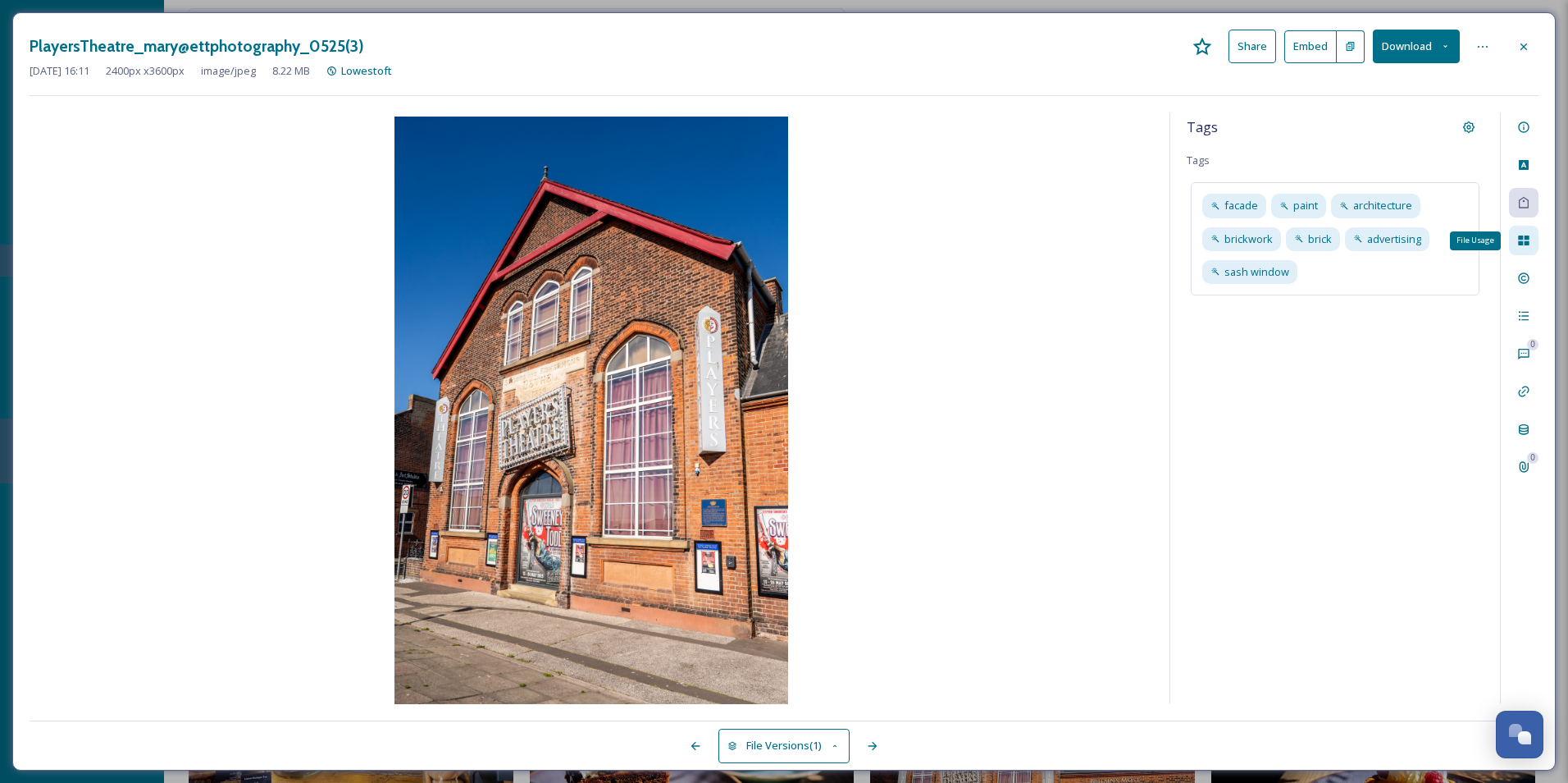
click at [1253, 235] on icon at bounding box center [1523, 240] width 13 height 13
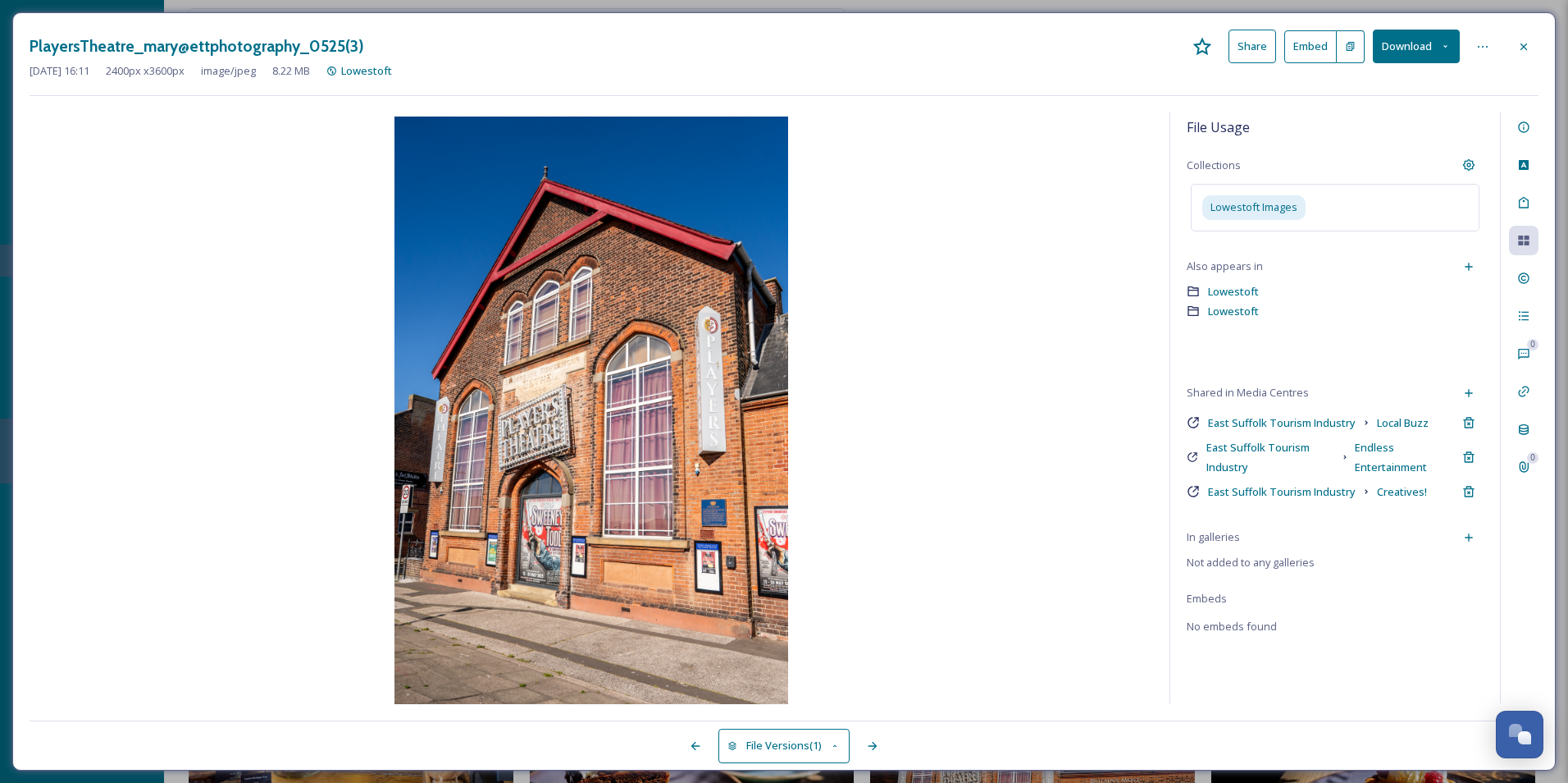
drag, startPoint x: 1531, startPoint y: 38, endPoint x: 1522, endPoint y: 45, distance: 11.4
click at [1253, 40] on div at bounding box center [1524, 47] width 29 height 29
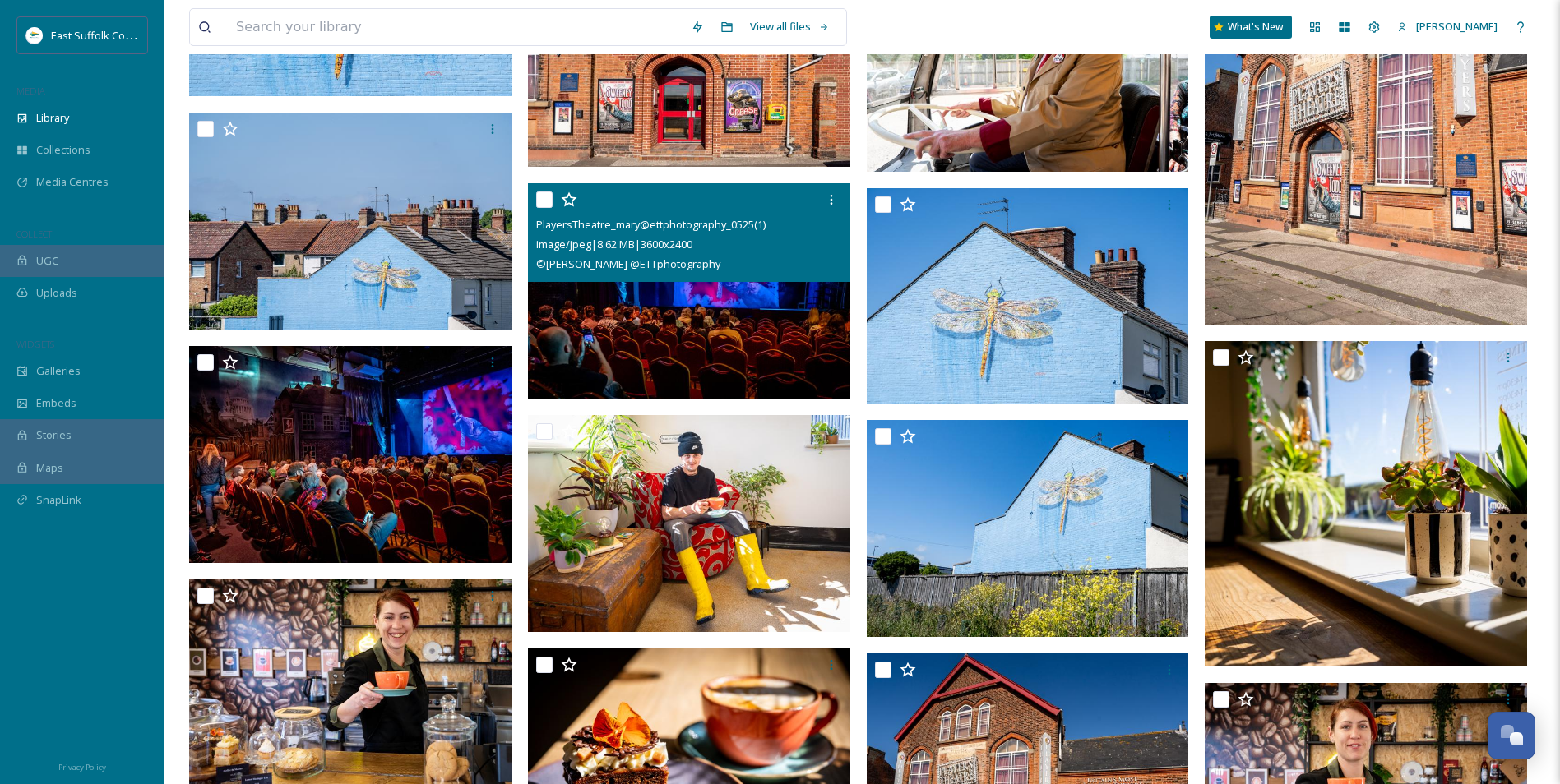
click at [681, 343] on img at bounding box center [688, 290] width 322 height 215
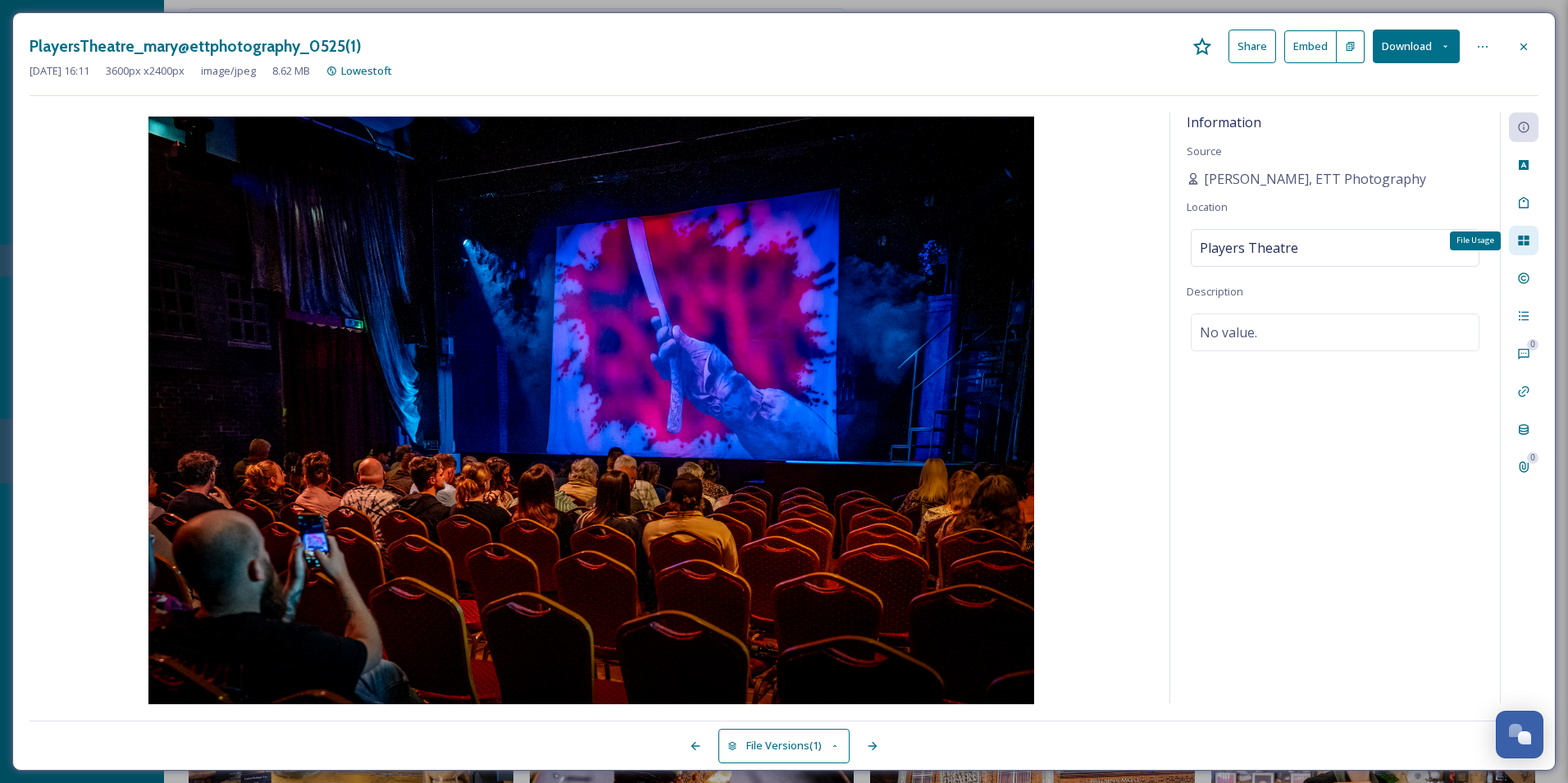
click at [1253, 237] on icon at bounding box center [1523, 241] width 11 height 10
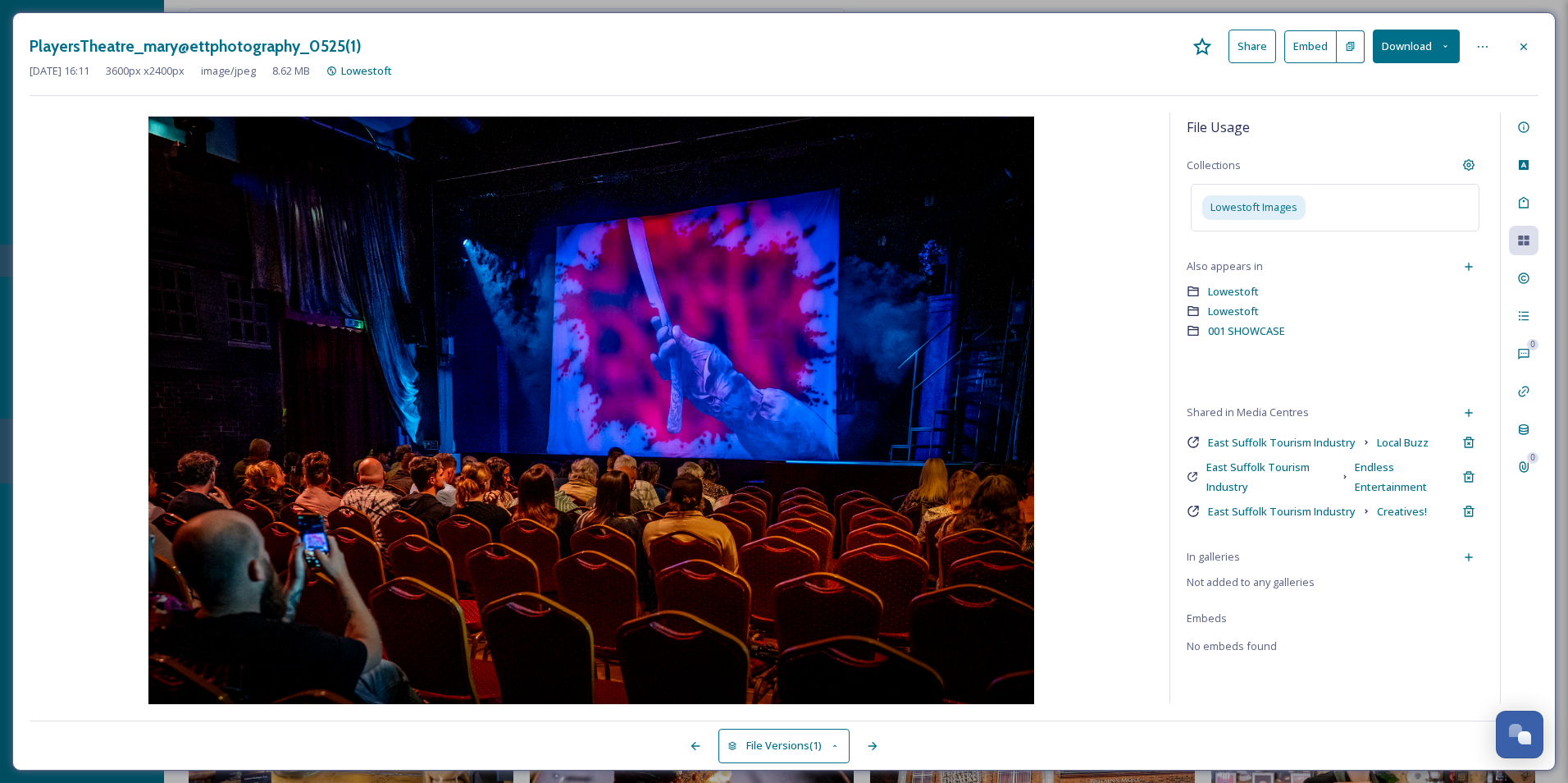
click at [1253, 60] on div at bounding box center [1524, 47] width 29 height 29
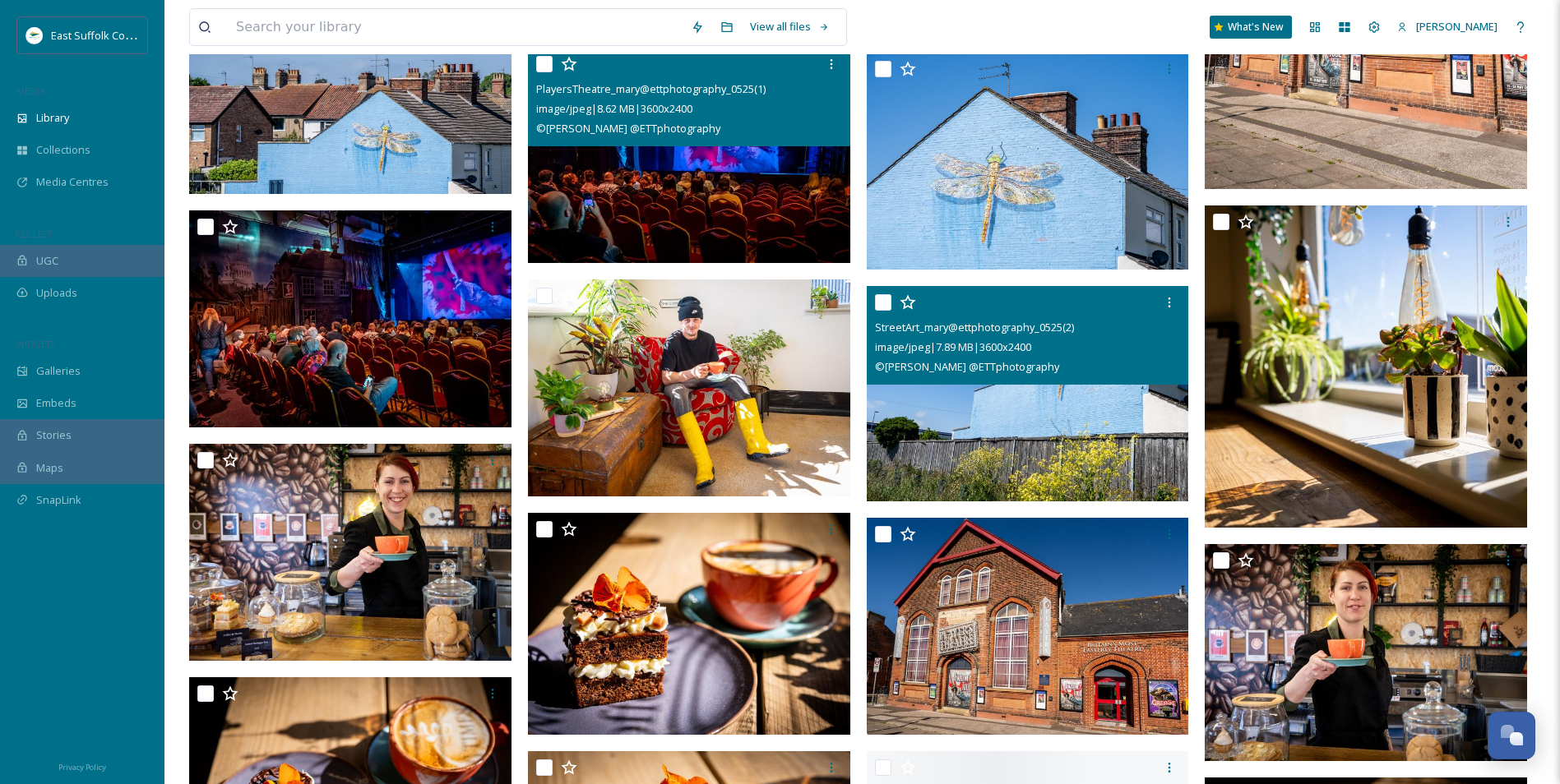
scroll to position [4273, 0]
